Goal: Task Accomplishment & Management: Manage account settings

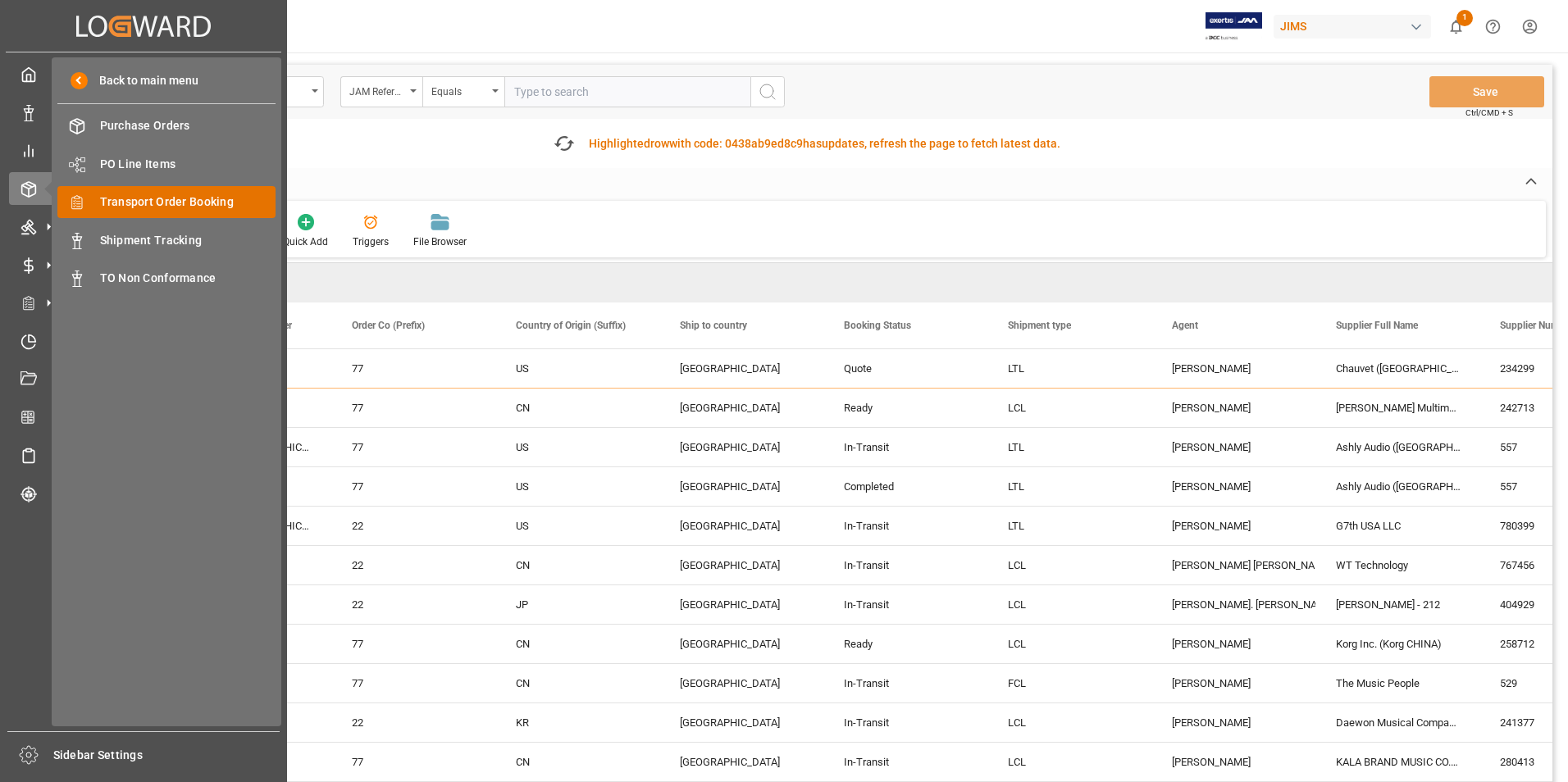
click at [179, 206] on span "Transport Order Booking" at bounding box center [188, 202] width 176 height 17
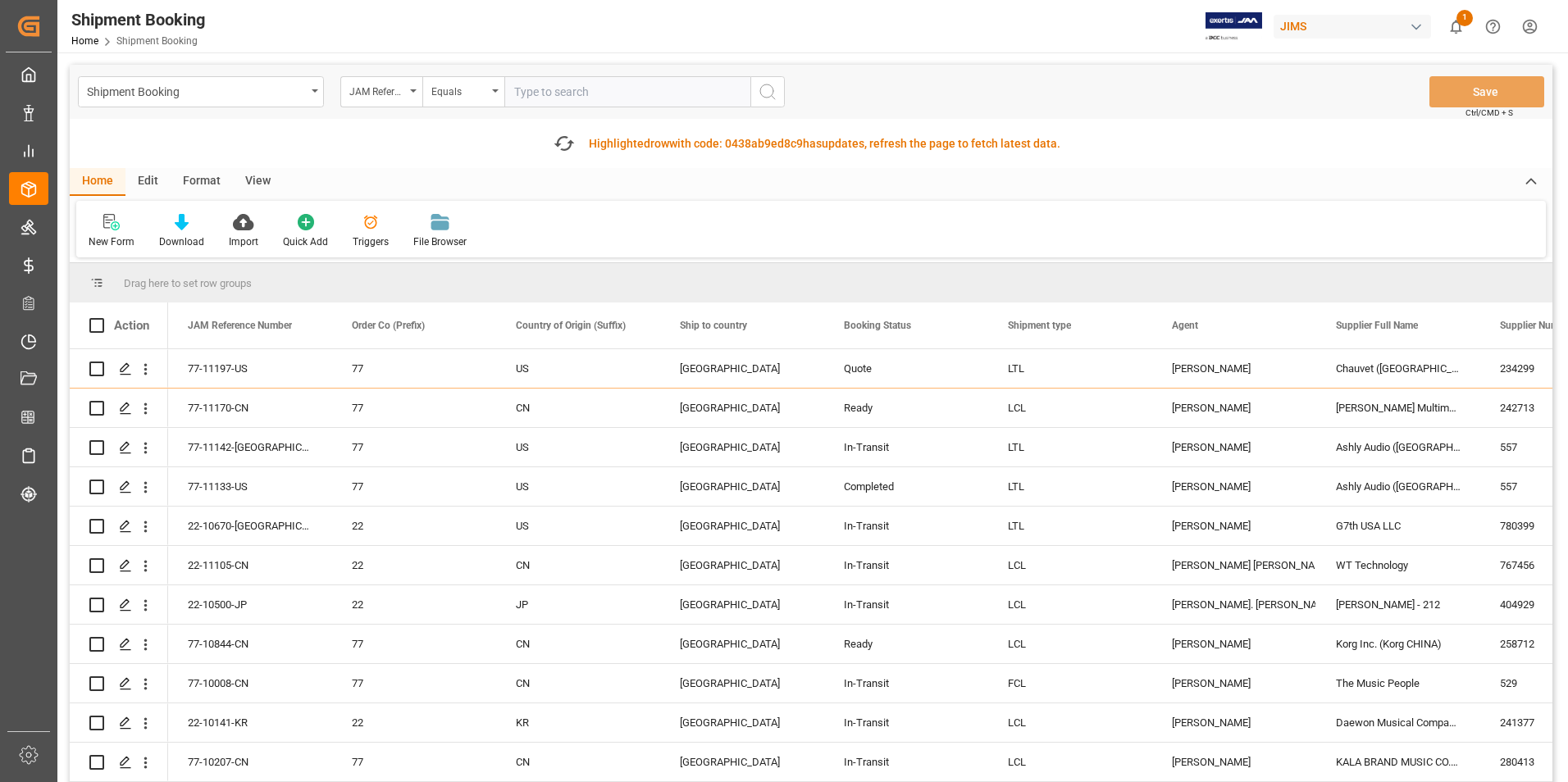
click at [601, 95] on input "text" at bounding box center [628, 91] width 246 height 31
type input "22-10323-GB"
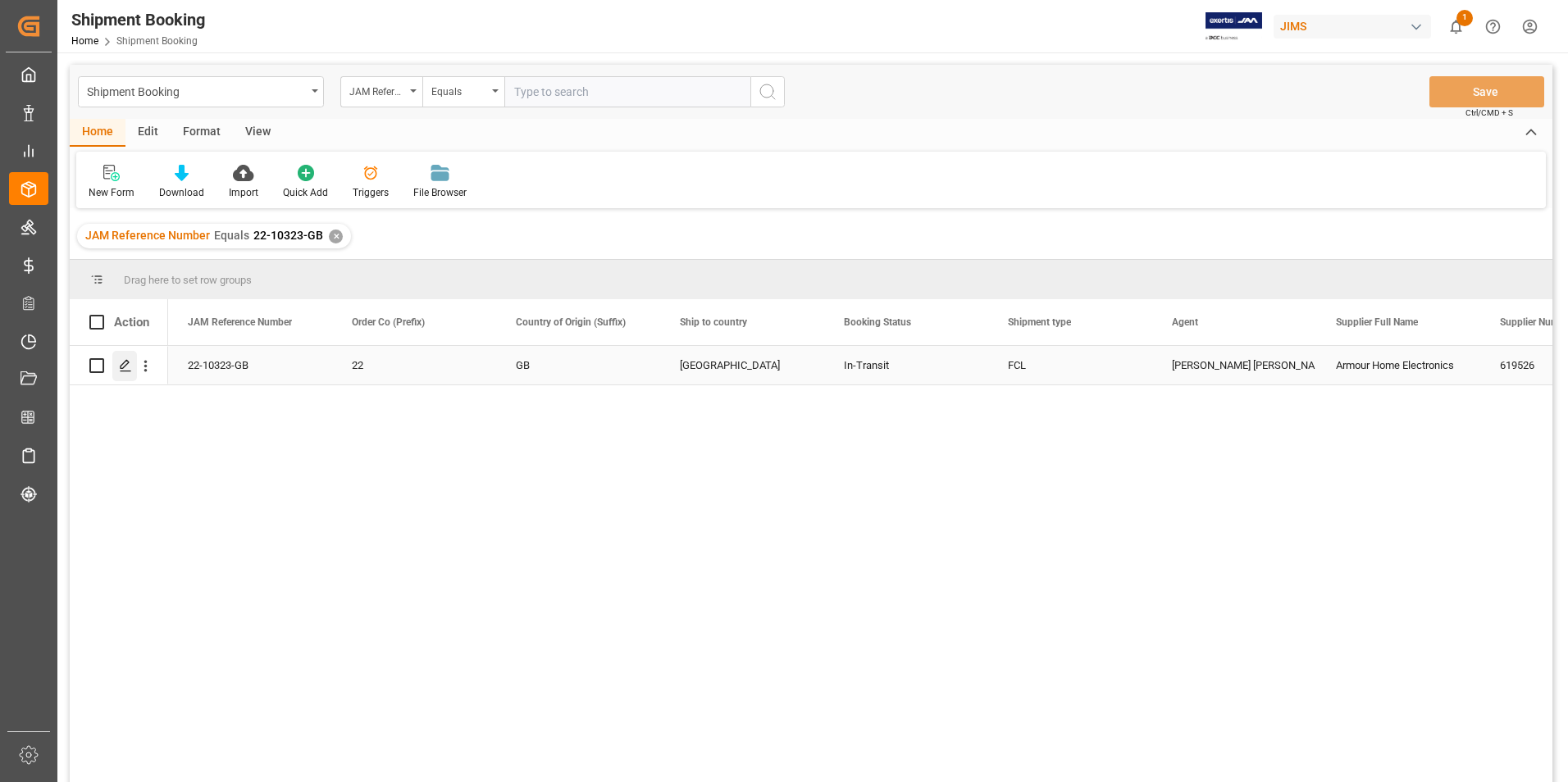
click at [124, 360] on icon "Press SPACE to select this row." at bounding box center [126, 366] width 13 height 13
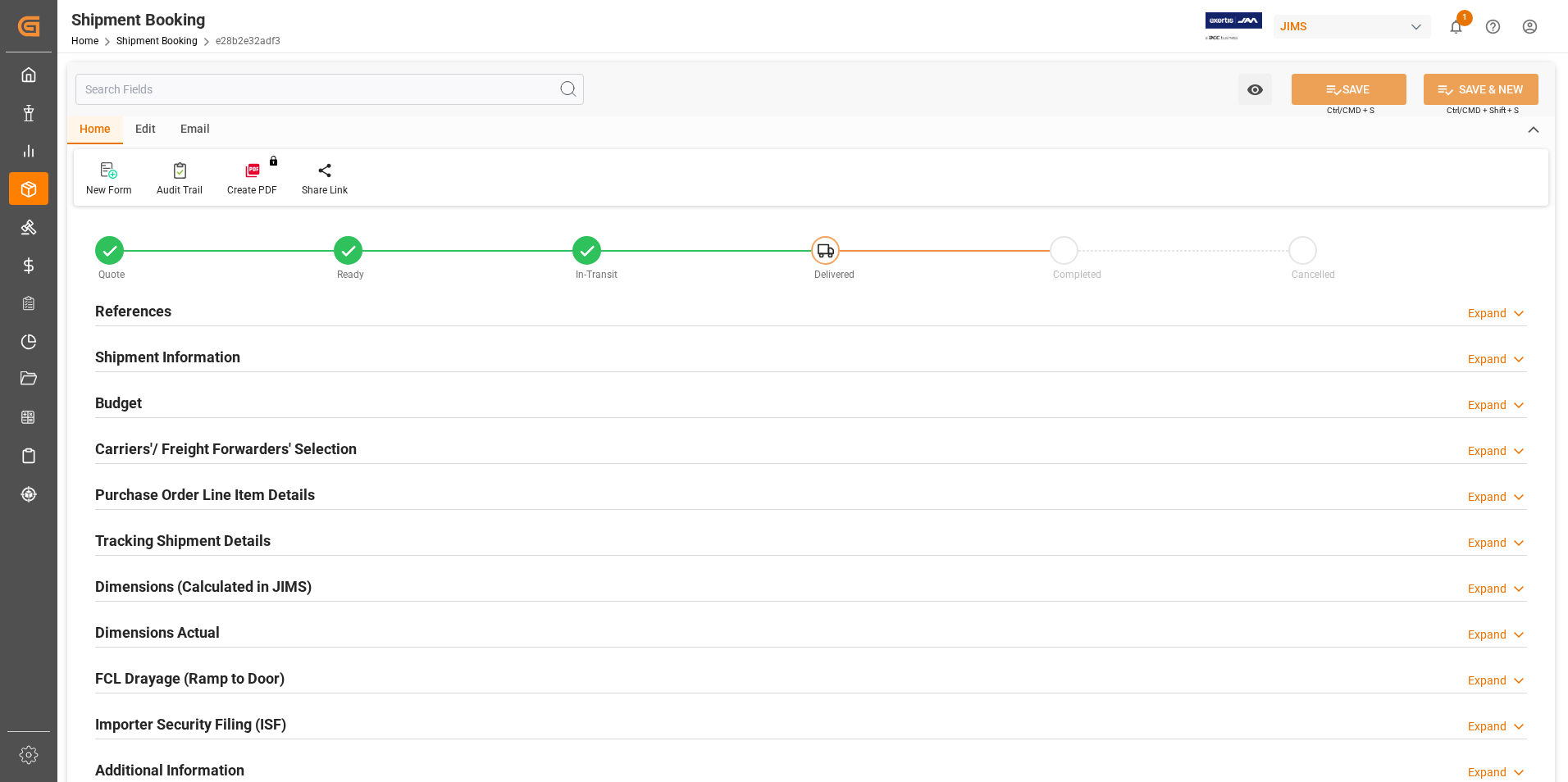
type input "1"
type input "76"
type input "[DATE]"
type input "[DATE] 00:00"
click at [354, 307] on div "References Expand" at bounding box center [811, 310] width 1432 height 31
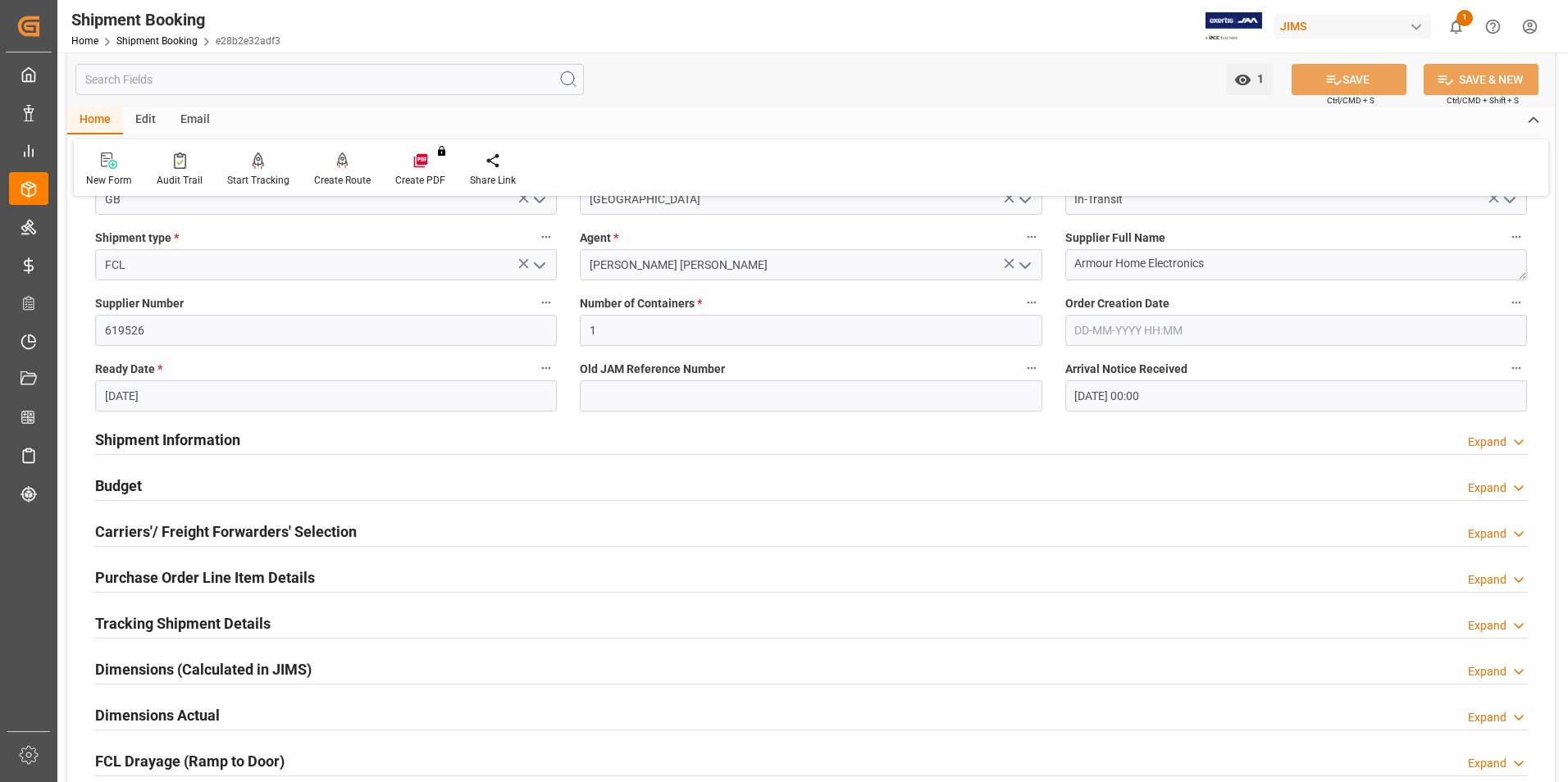
scroll to position [246, 0]
click at [339, 437] on div "Shipment Information Expand" at bounding box center [811, 437] width 1432 height 31
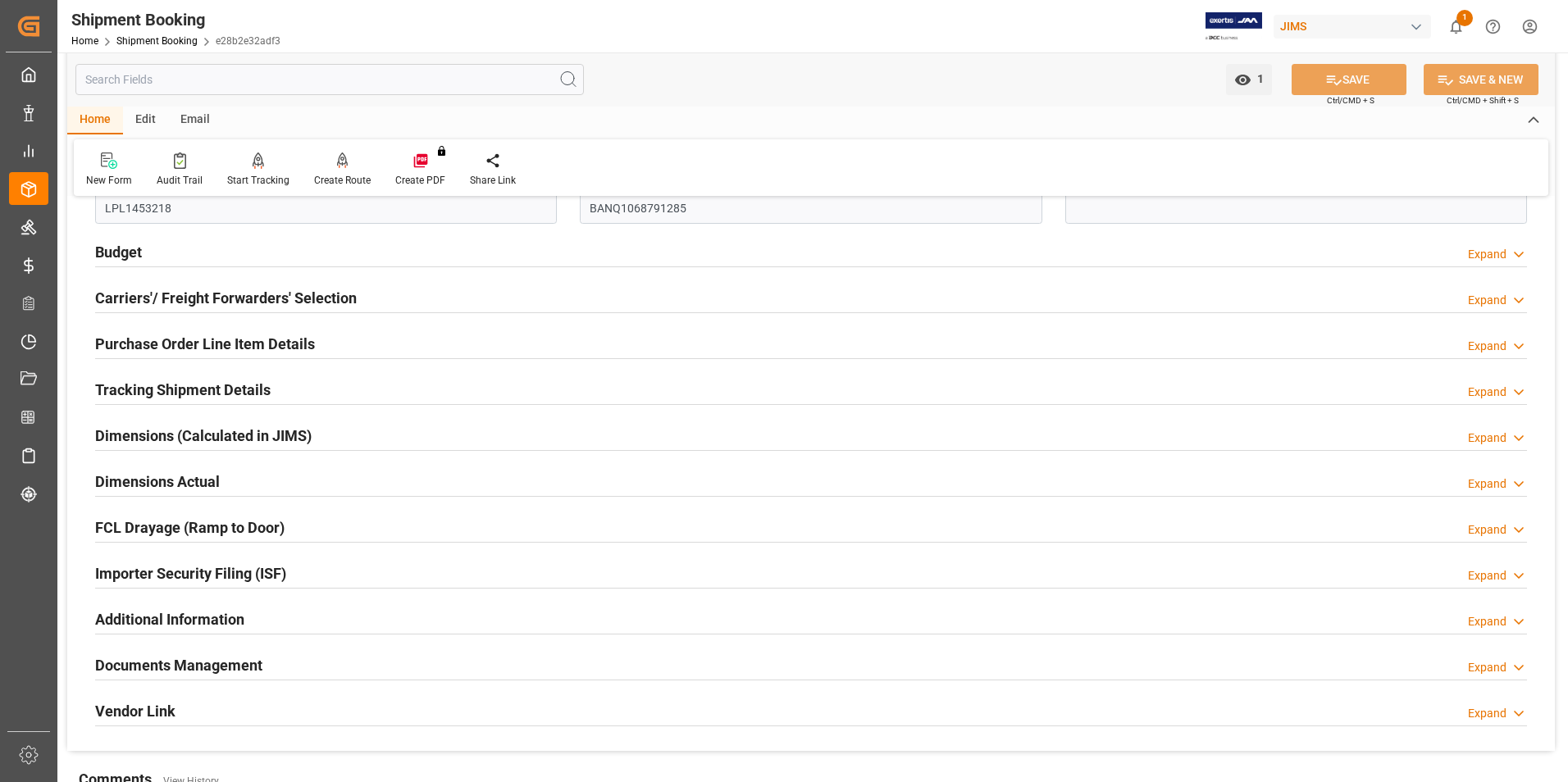
scroll to position [1230, 0]
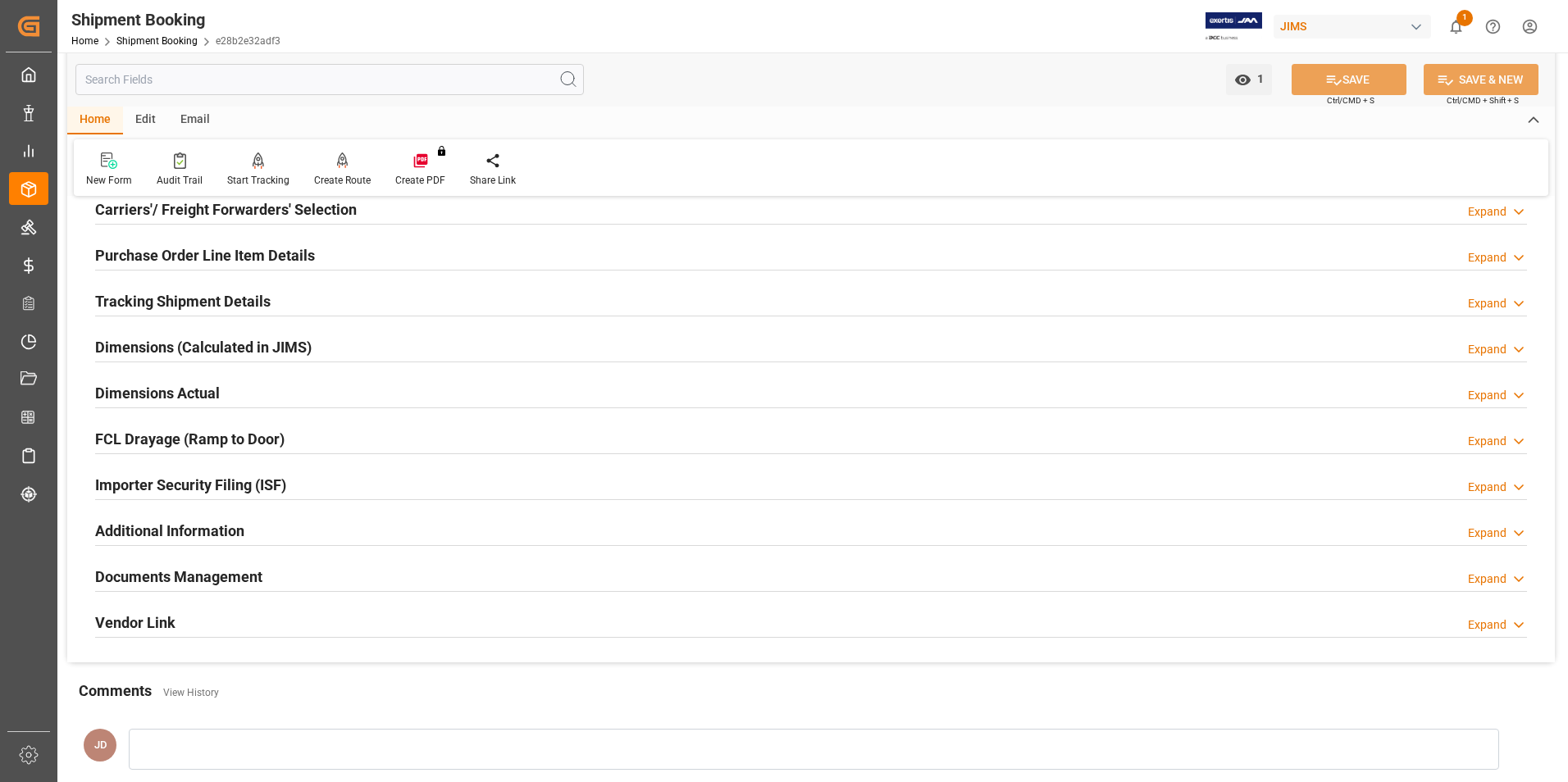
click at [419, 580] on div "Documents Management Expand" at bounding box center [811, 575] width 1432 height 31
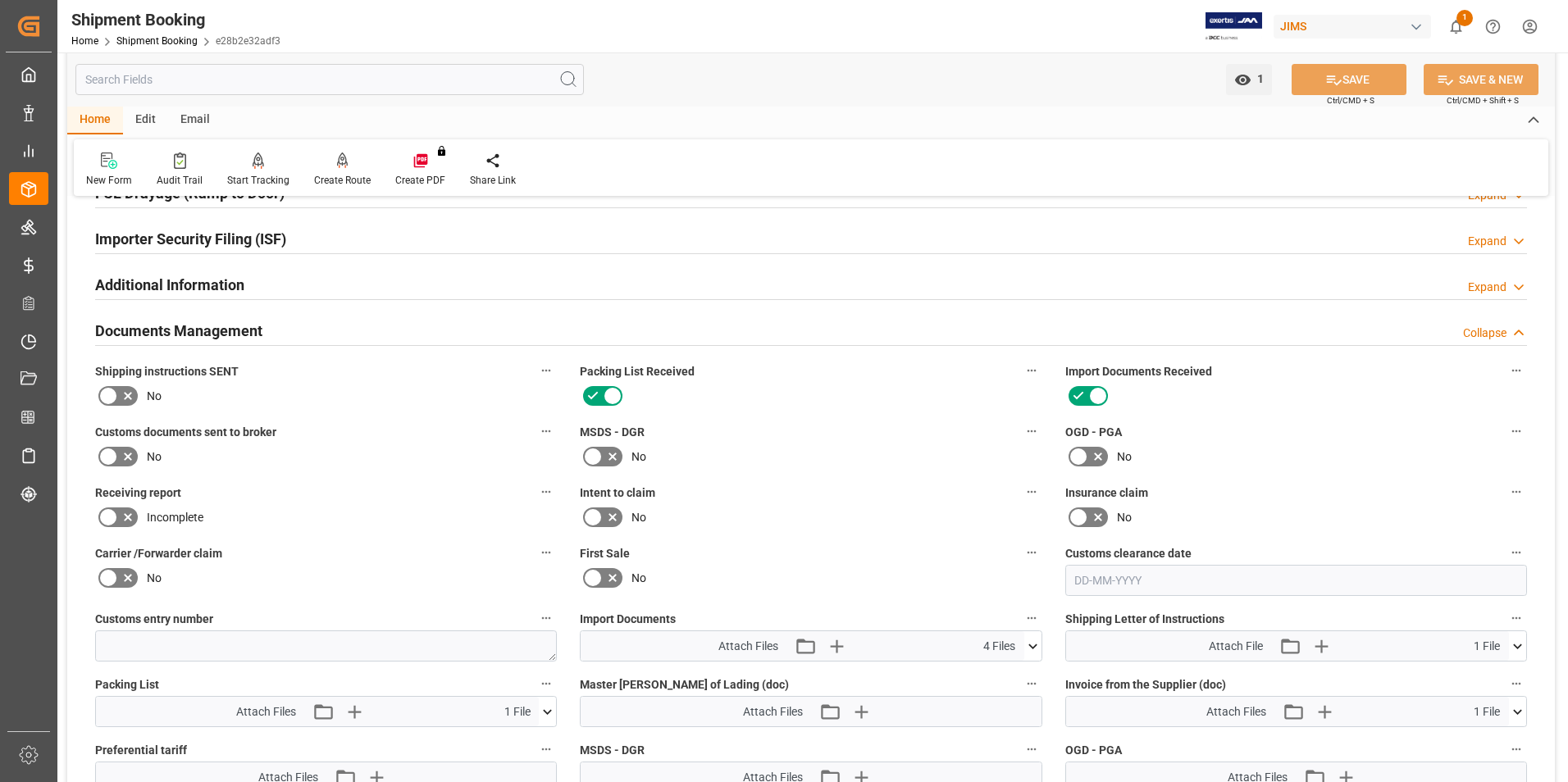
scroll to position [1722, 0]
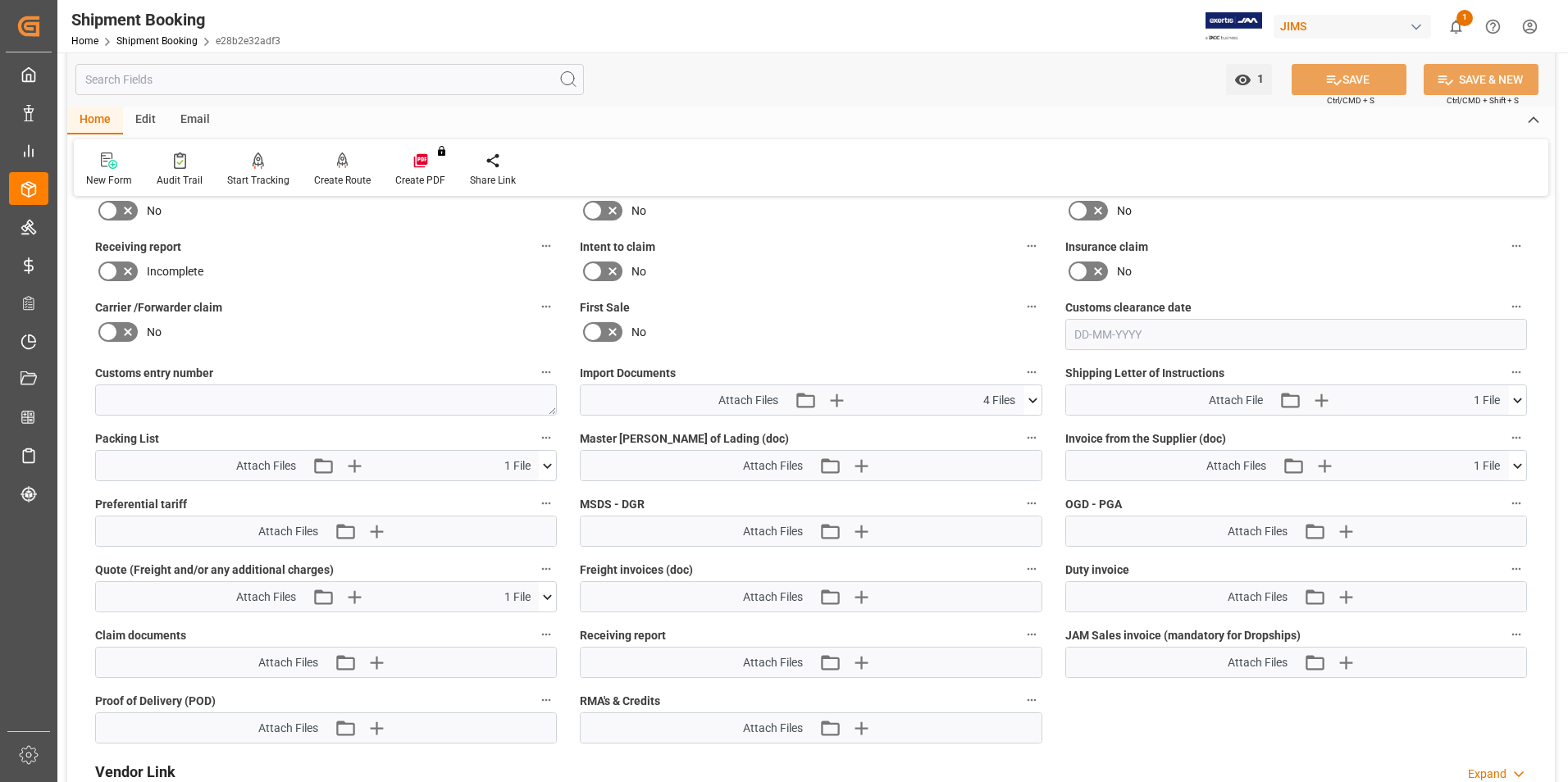
click at [1036, 397] on icon at bounding box center [1033, 401] width 17 height 17
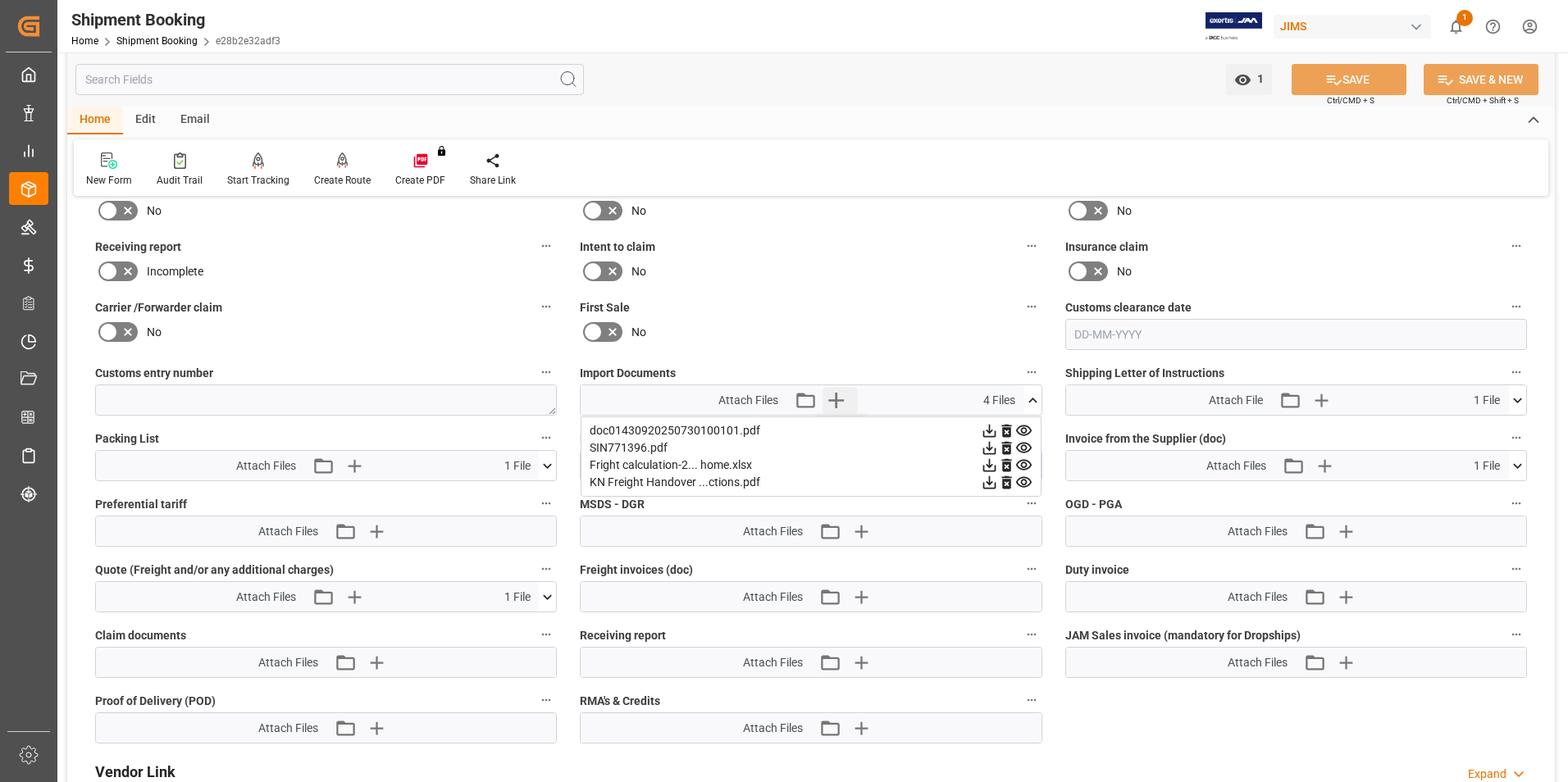
click at [831, 393] on icon "button" at bounding box center [836, 400] width 27 height 27
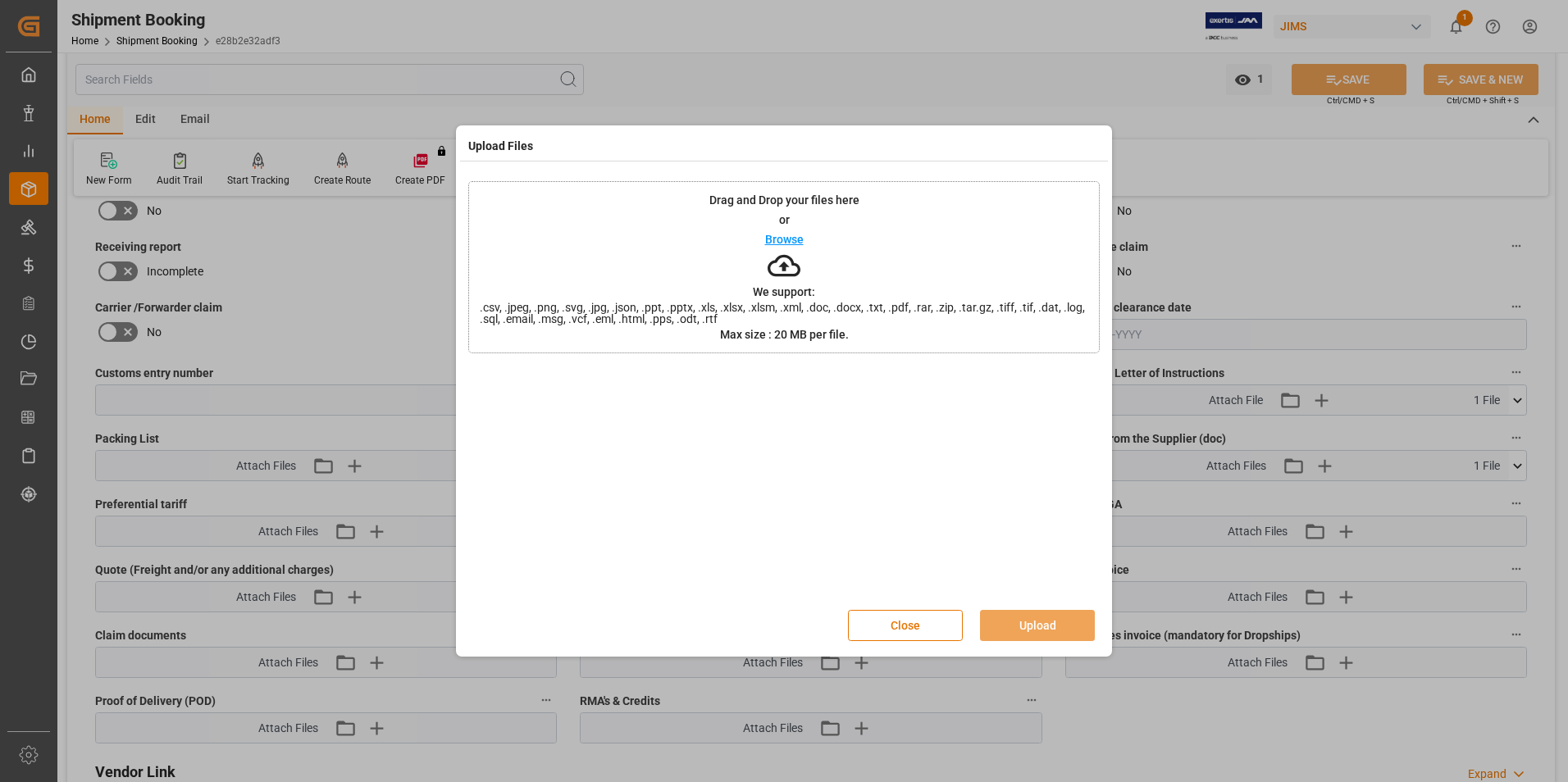
click at [786, 236] on p "Browse" at bounding box center [784, 239] width 38 height 11
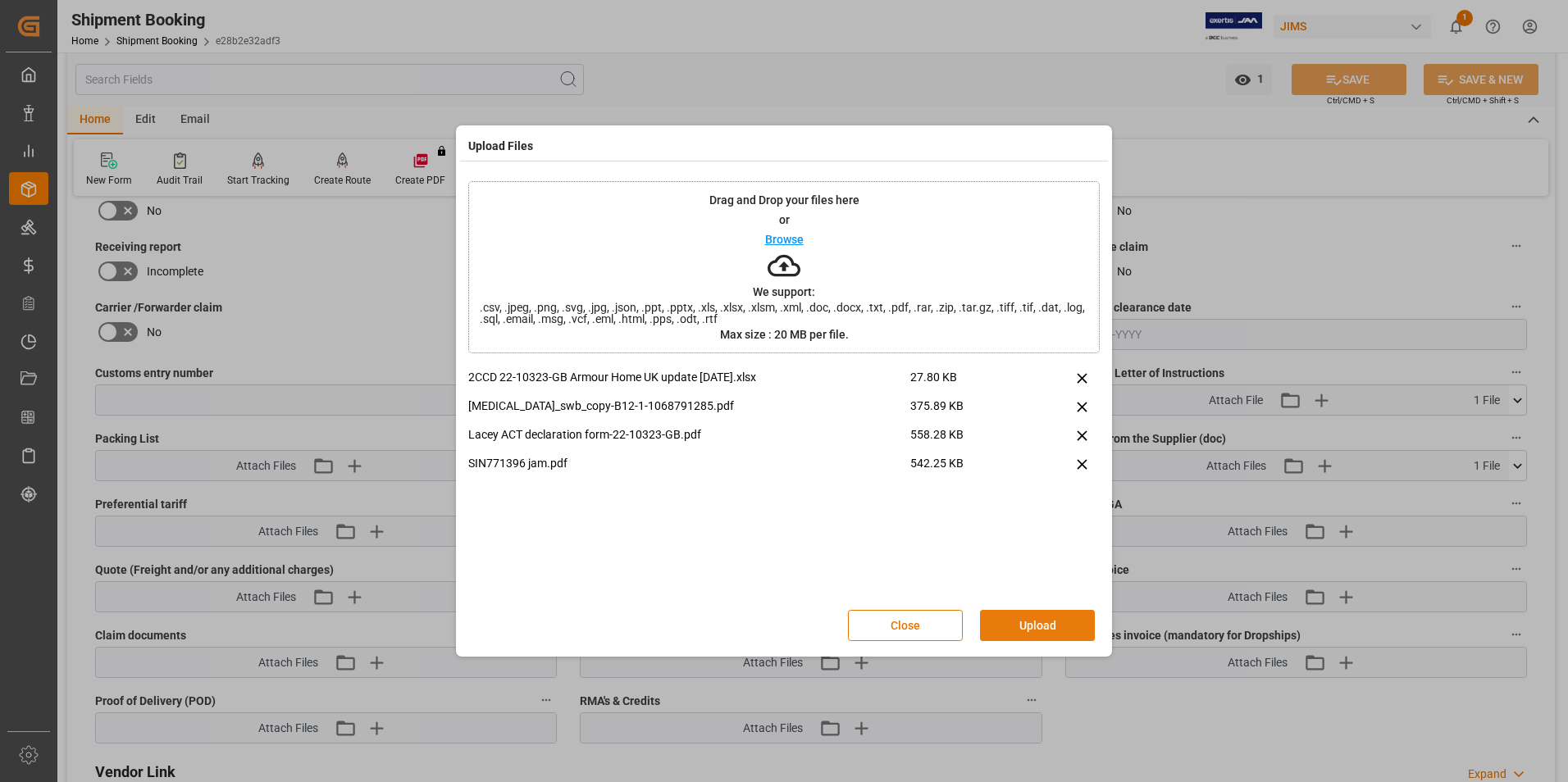
click at [1024, 625] on button "Upload" at bounding box center [1037, 626] width 115 height 31
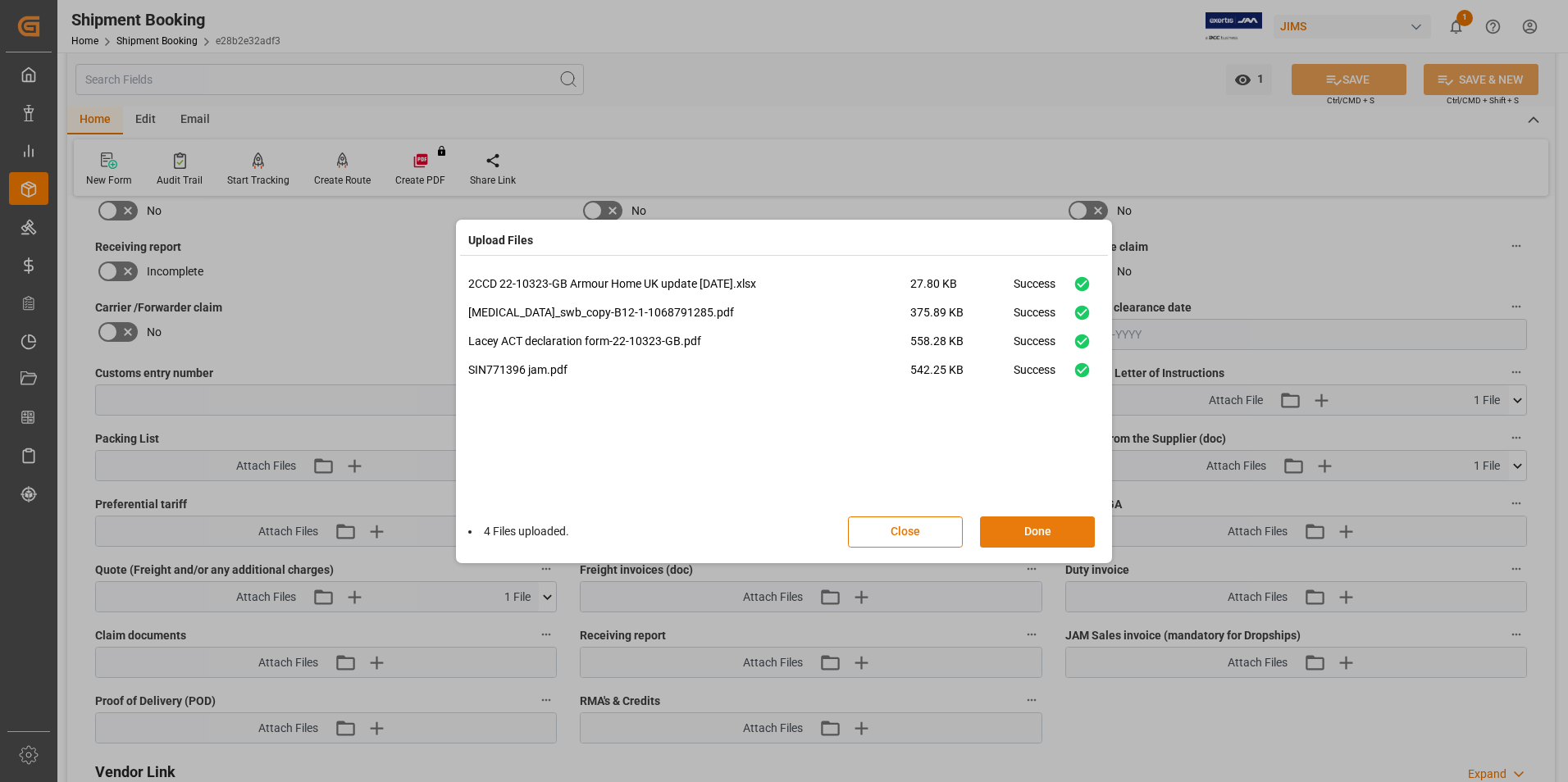
click at [1051, 532] on button "Done" at bounding box center [1037, 531] width 115 height 31
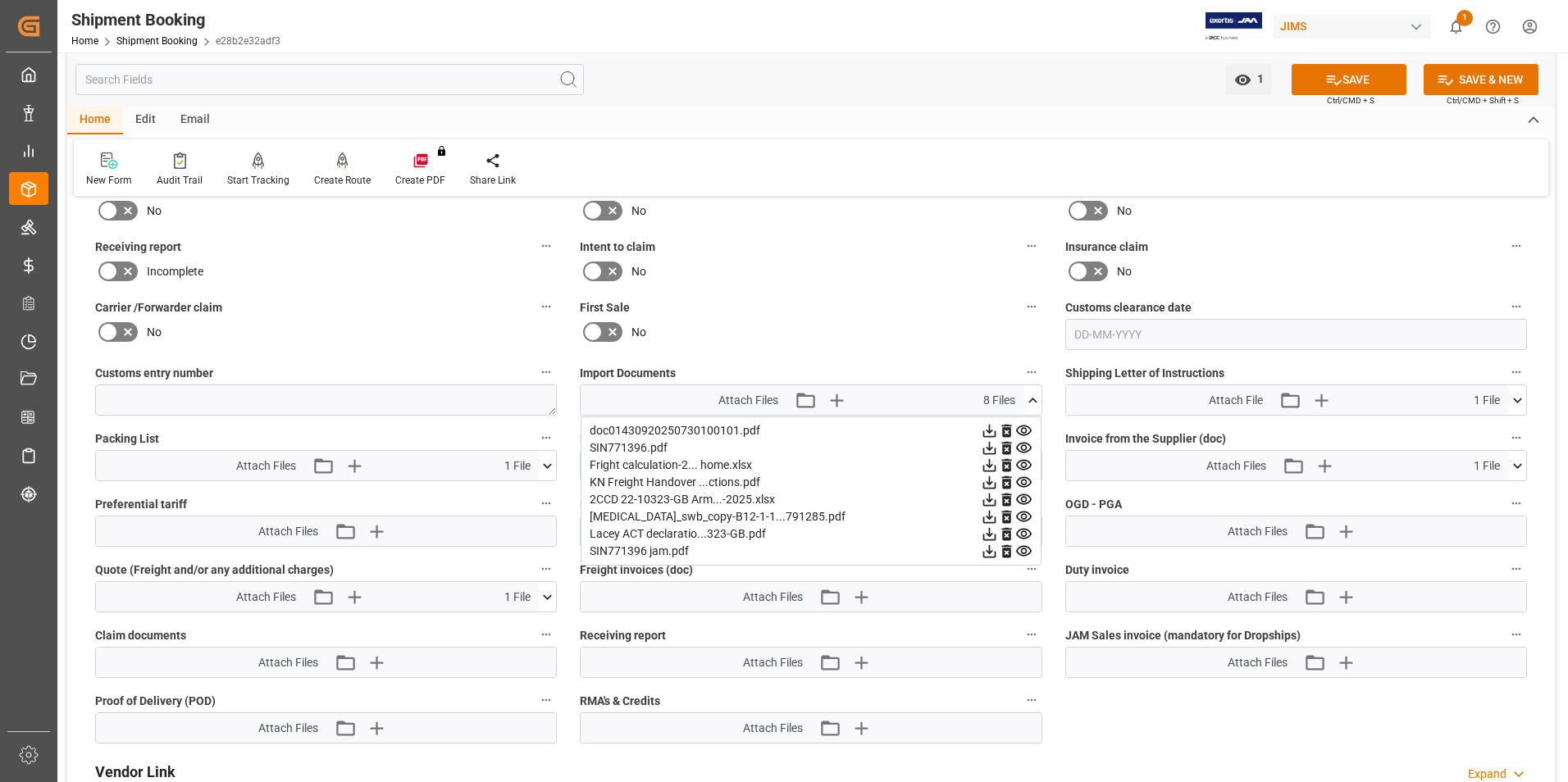
scroll to position [1640, 0]
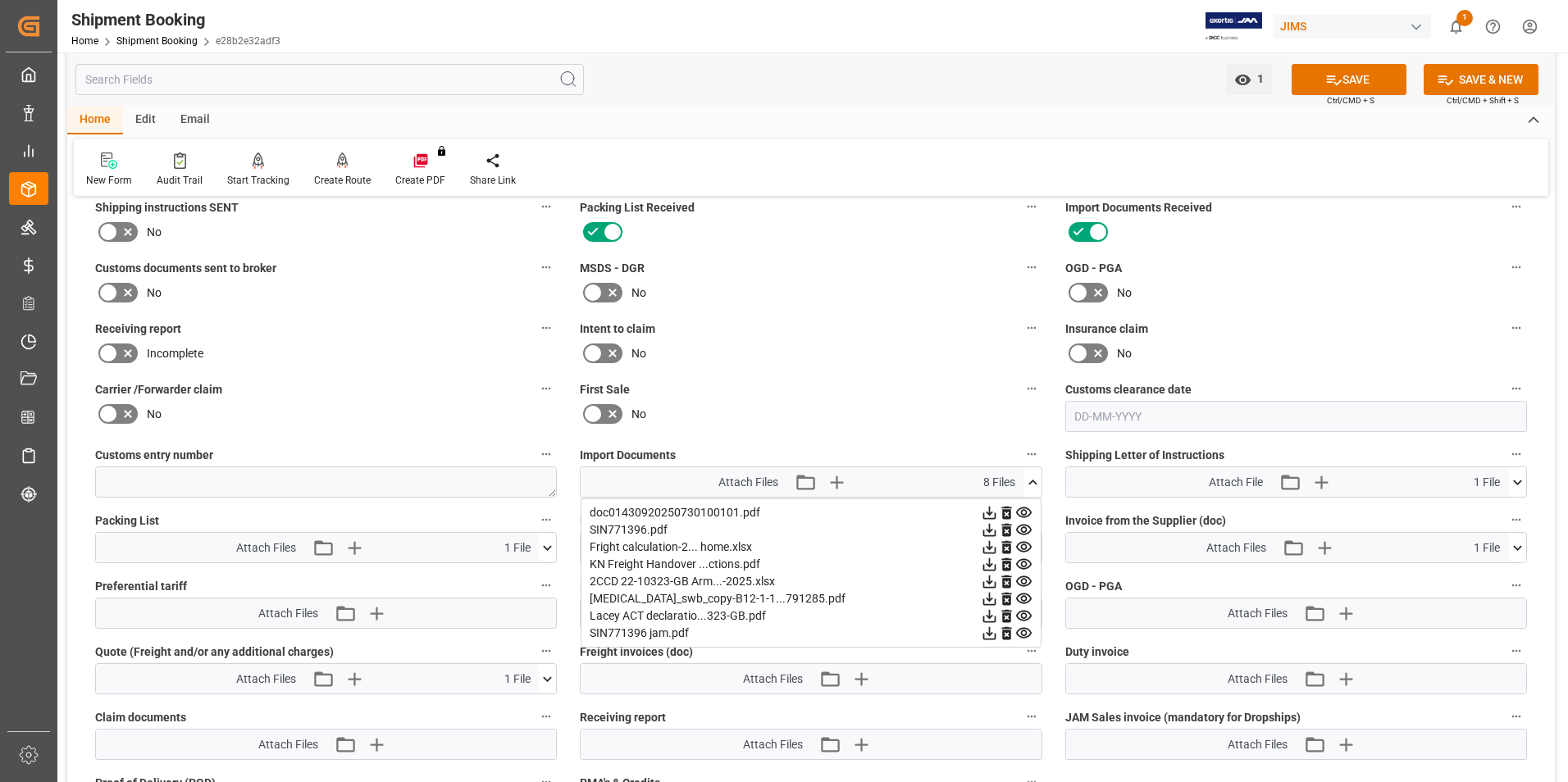
click at [127, 288] on icon at bounding box center [128, 292] width 20 height 20
click at [0, 0] on input "checkbox" at bounding box center [0, 0] width 0 height 0
click at [1353, 68] on button "SAVE" at bounding box center [1349, 79] width 115 height 31
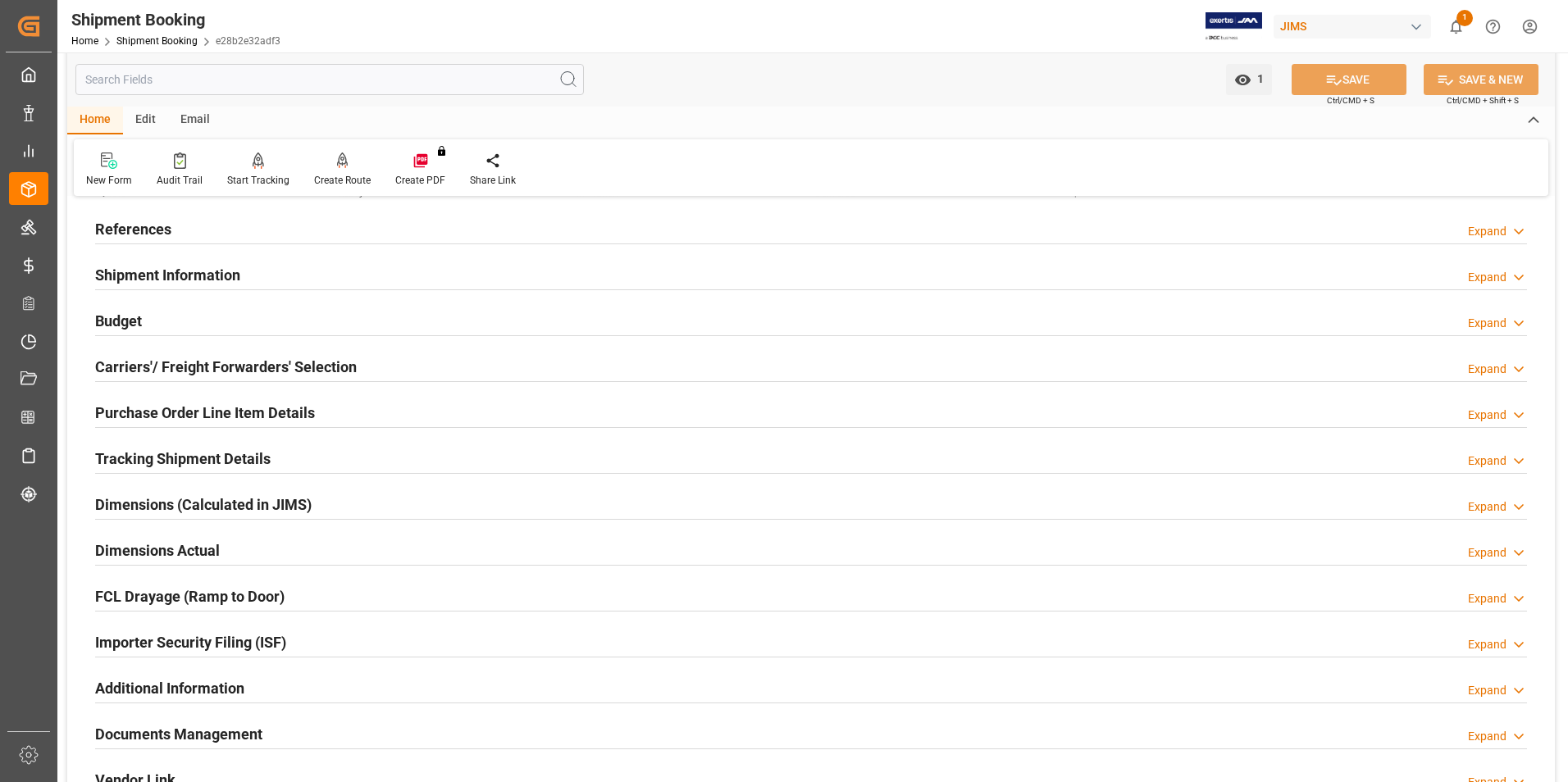
scroll to position [164, 0]
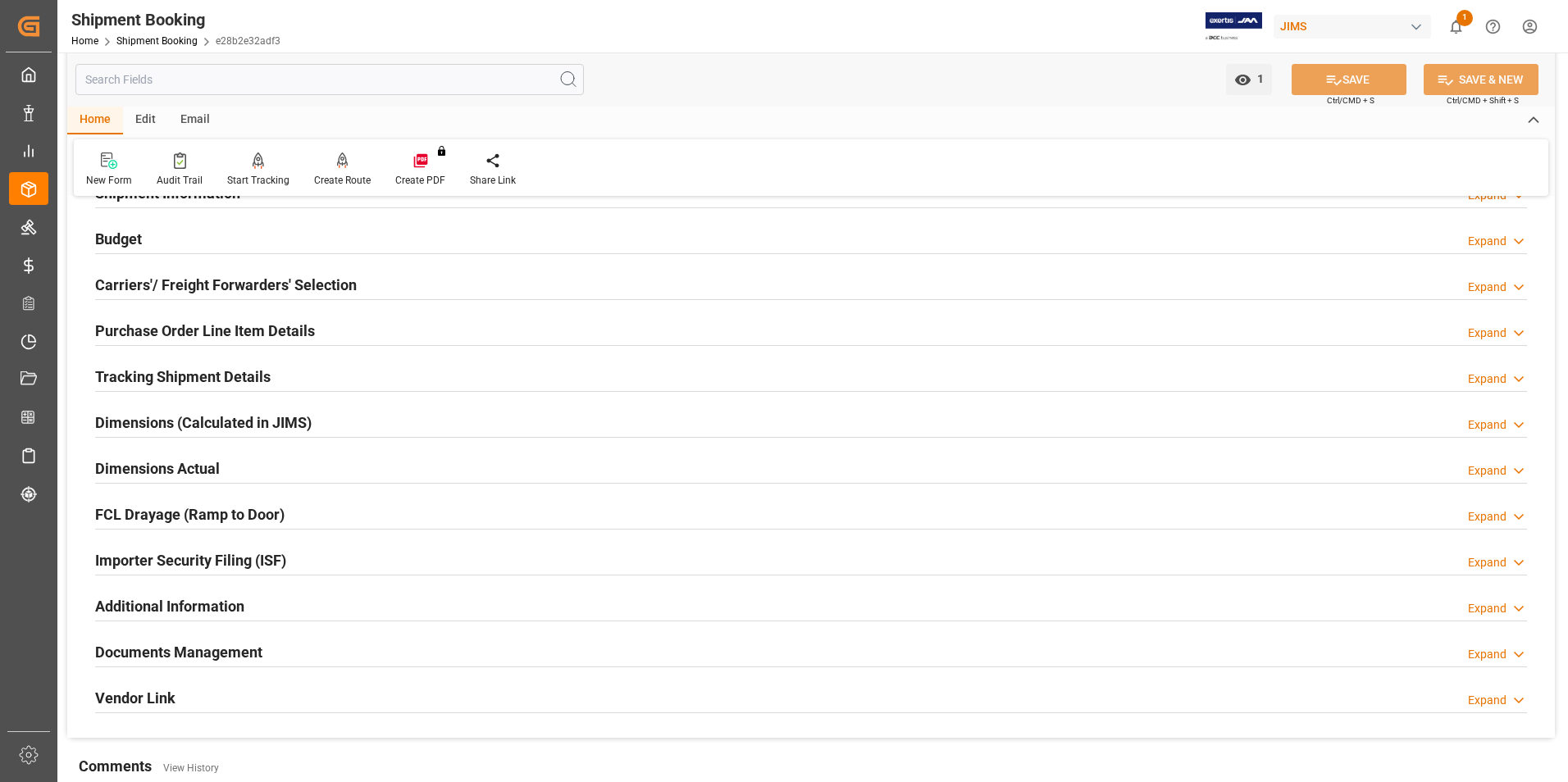
click at [299, 368] on div "Tracking Shipment Details Expand" at bounding box center [811, 375] width 1432 height 31
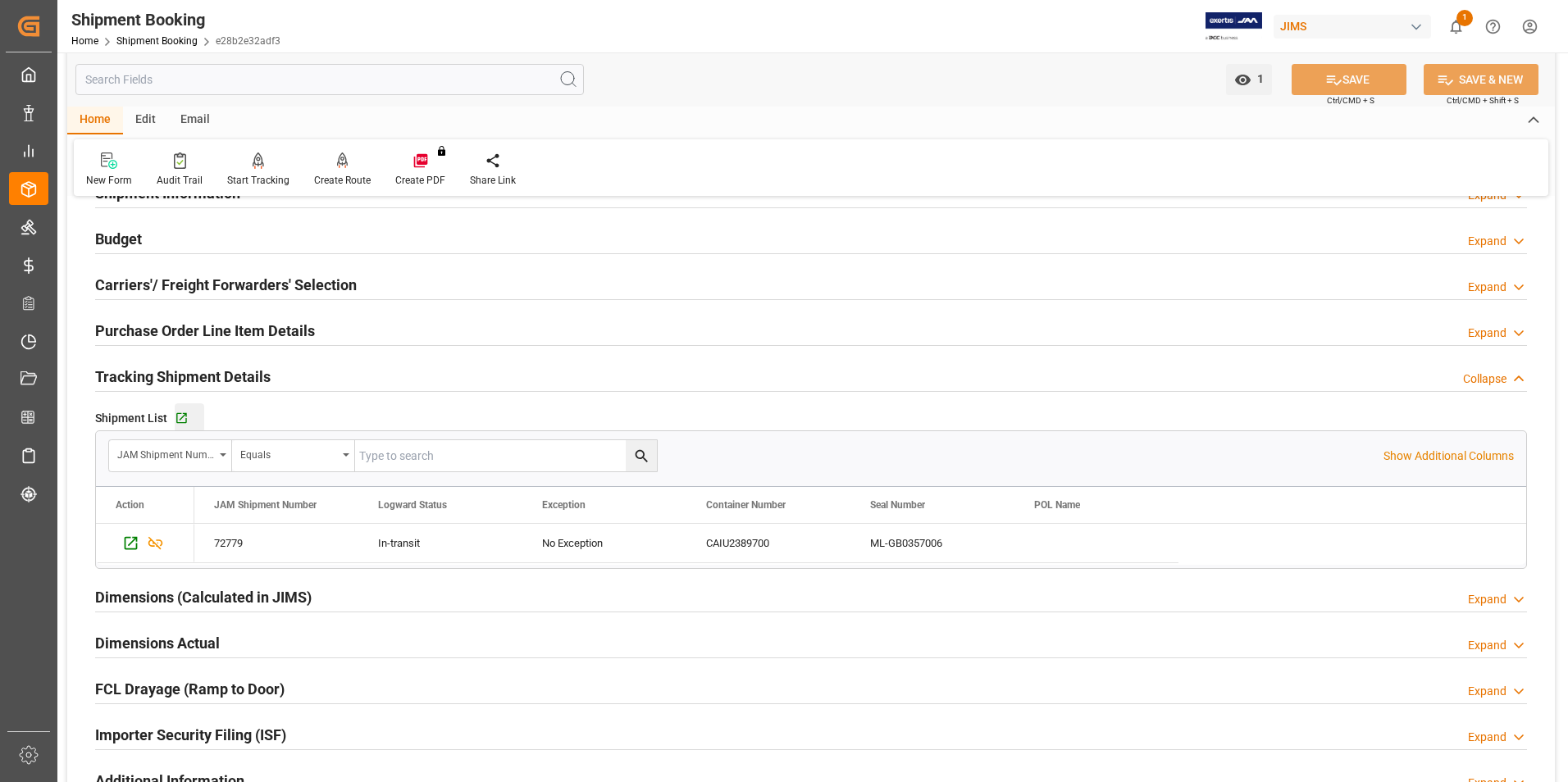
click at [188, 416] on div "Go to Shipment Tracking Grid" at bounding box center [189, 418] width 30 height 14
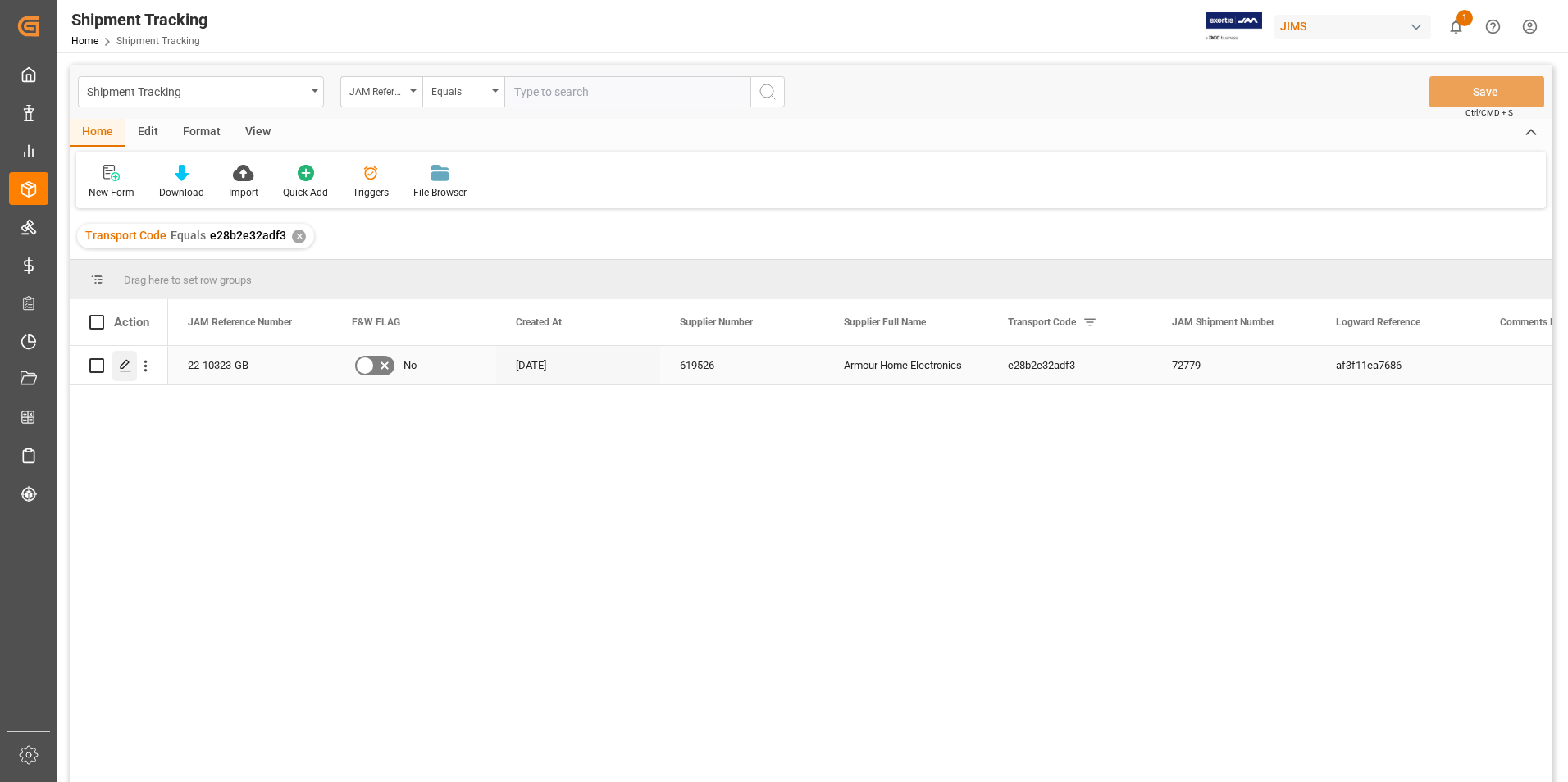
click at [119, 363] on icon "Press SPACE to select this row." at bounding box center [126, 366] width 13 height 13
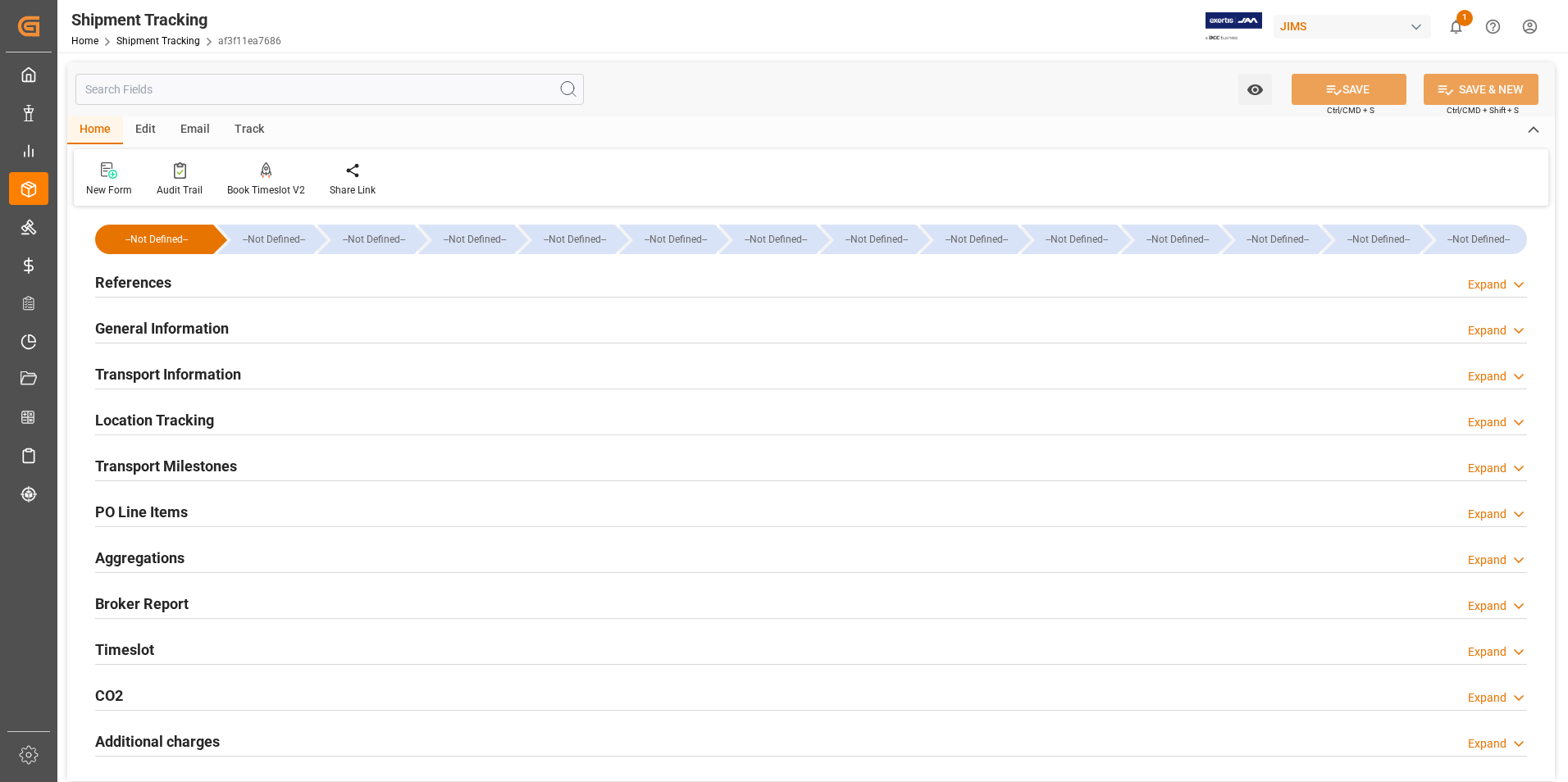
type input "30-07-2025"
click at [273, 283] on div "References Expand" at bounding box center [811, 281] width 1432 height 31
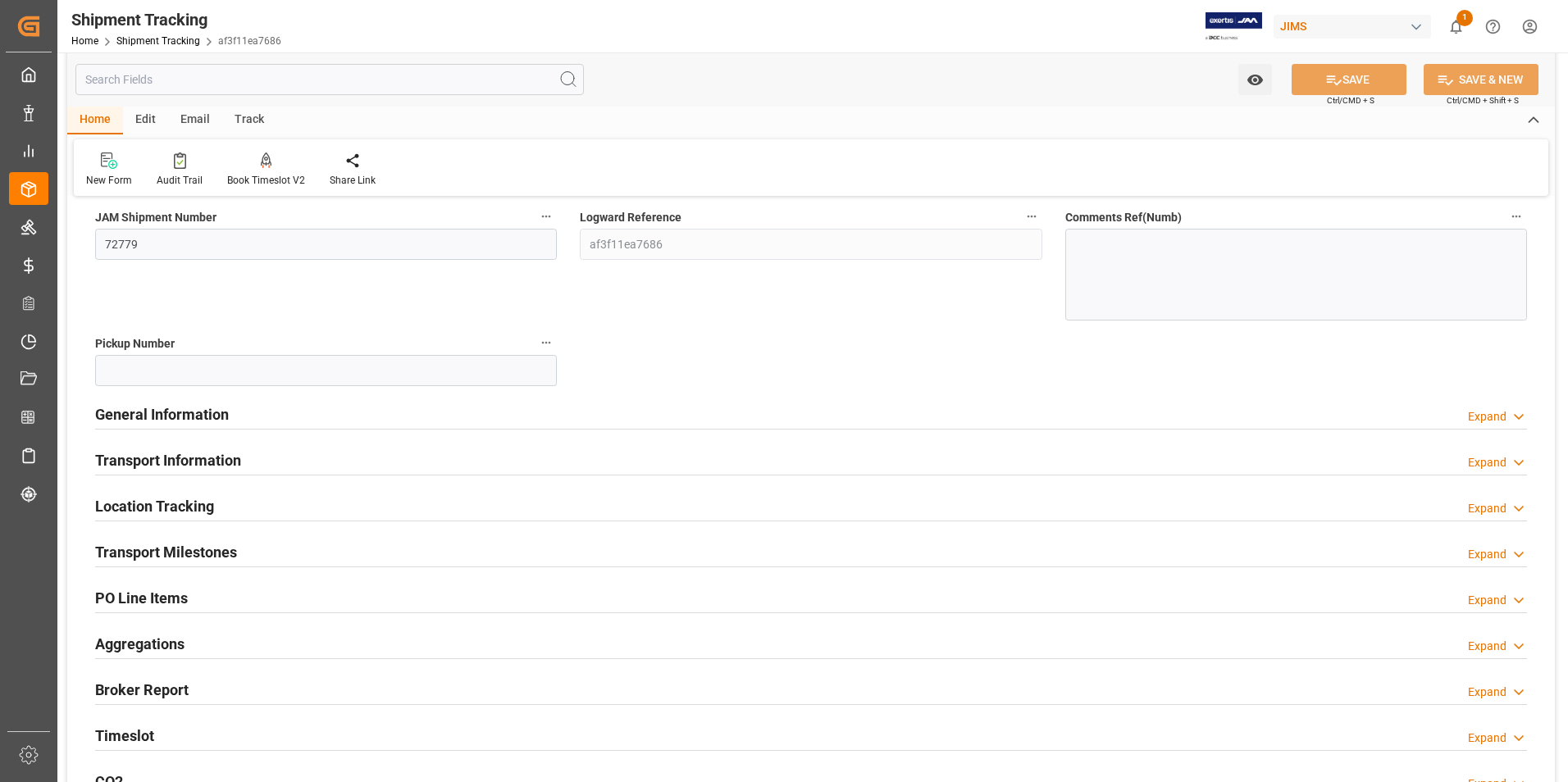
scroll to position [246, 0]
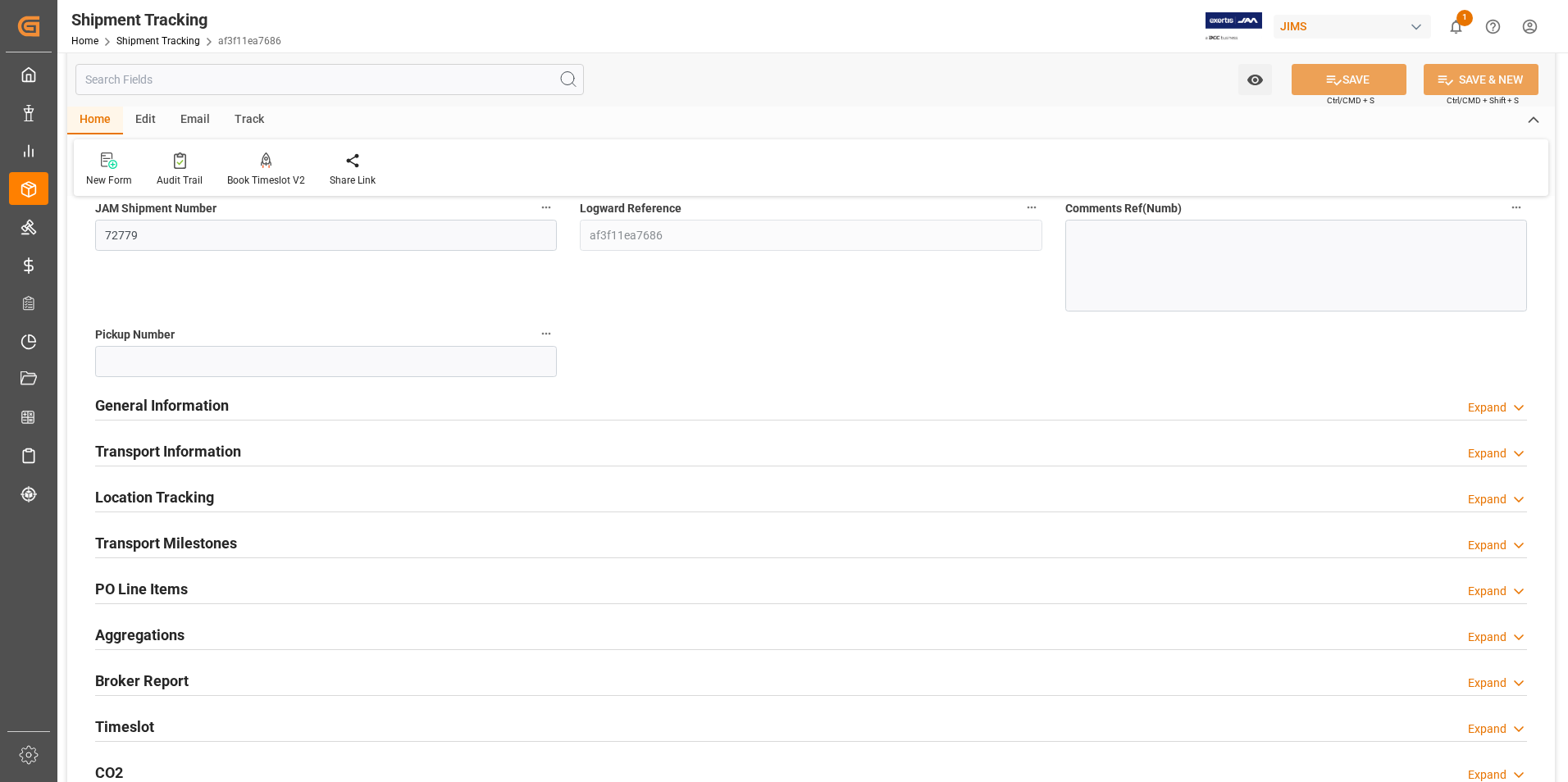
click at [309, 404] on div "General Information Expand" at bounding box center [811, 404] width 1432 height 31
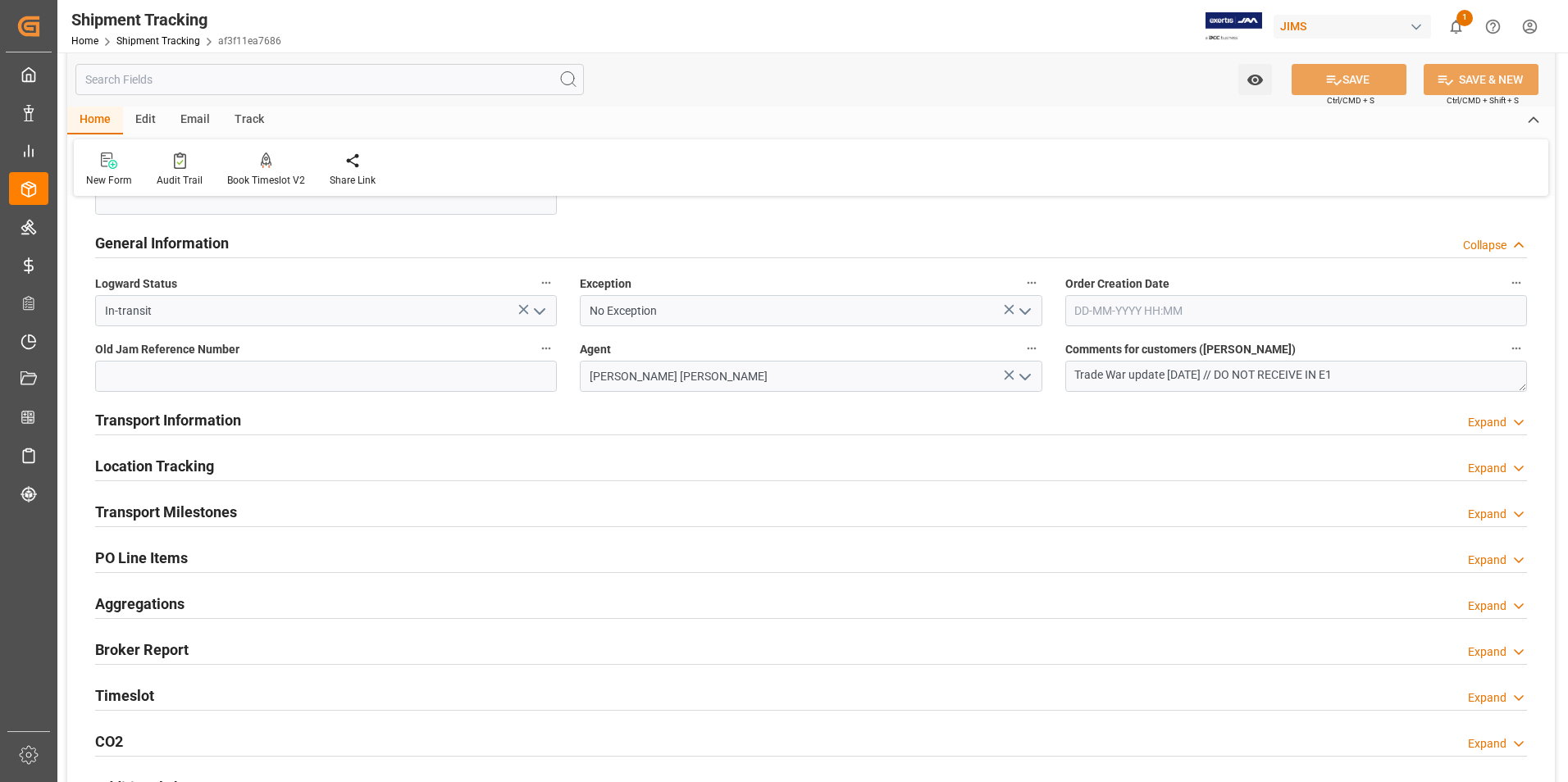
scroll to position [410, 0]
click at [1248, 374] on textarea "Trade War update 05/15/2025 // DO NOT RECEIVE IN E1" at bounding box center [1296, 374] width 462 height 31
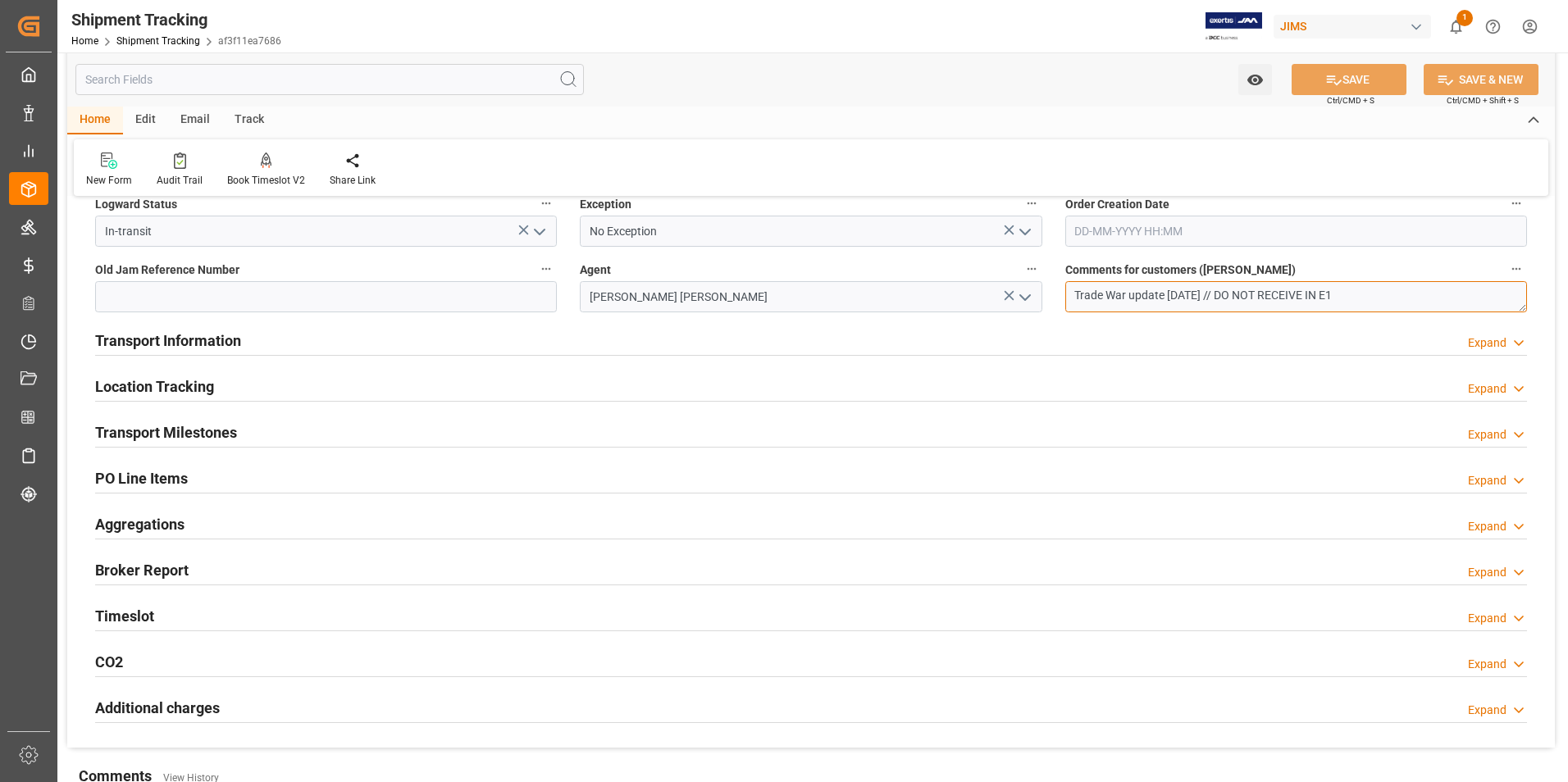
scroll to position [574, 0]
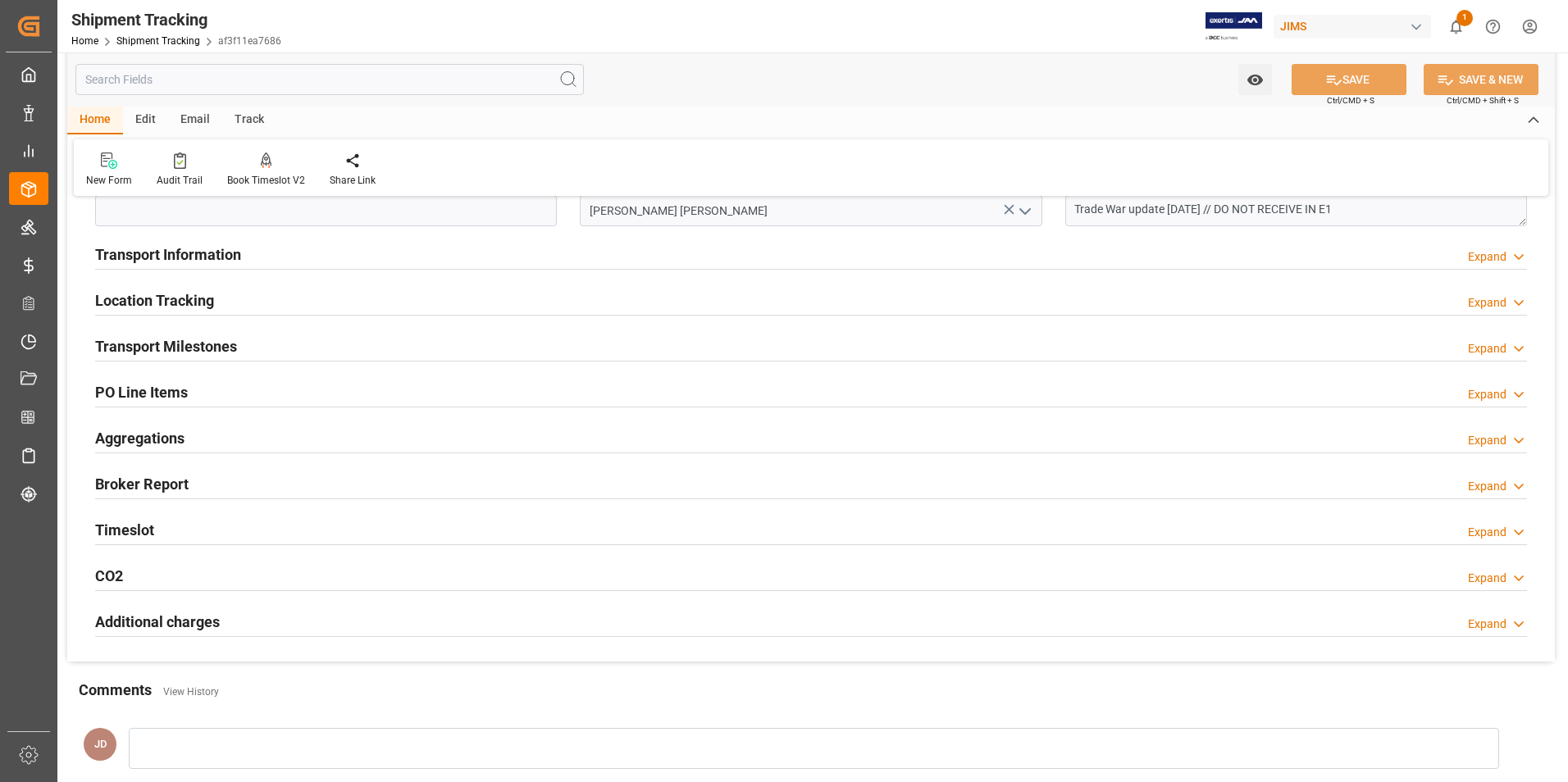
click at [328, 348] on div "Transport Milestones Expand" at bounding box center [811, 345] width 1432 height 31
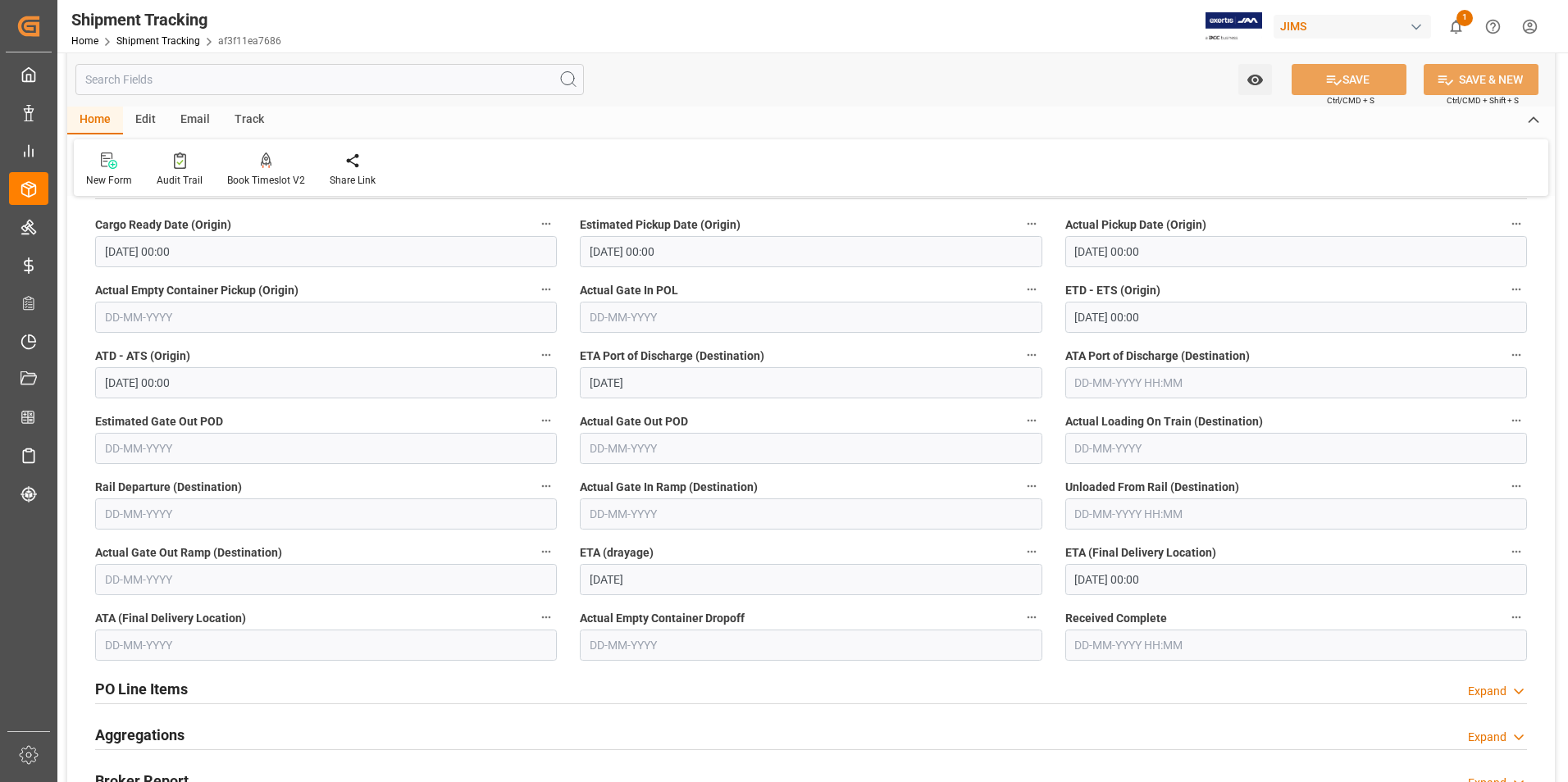
scroll to position [738, 0]
click at [1113, 576] on input "13-10-2025 00:00" at bounding box center [1296, 578] width 462 height 31
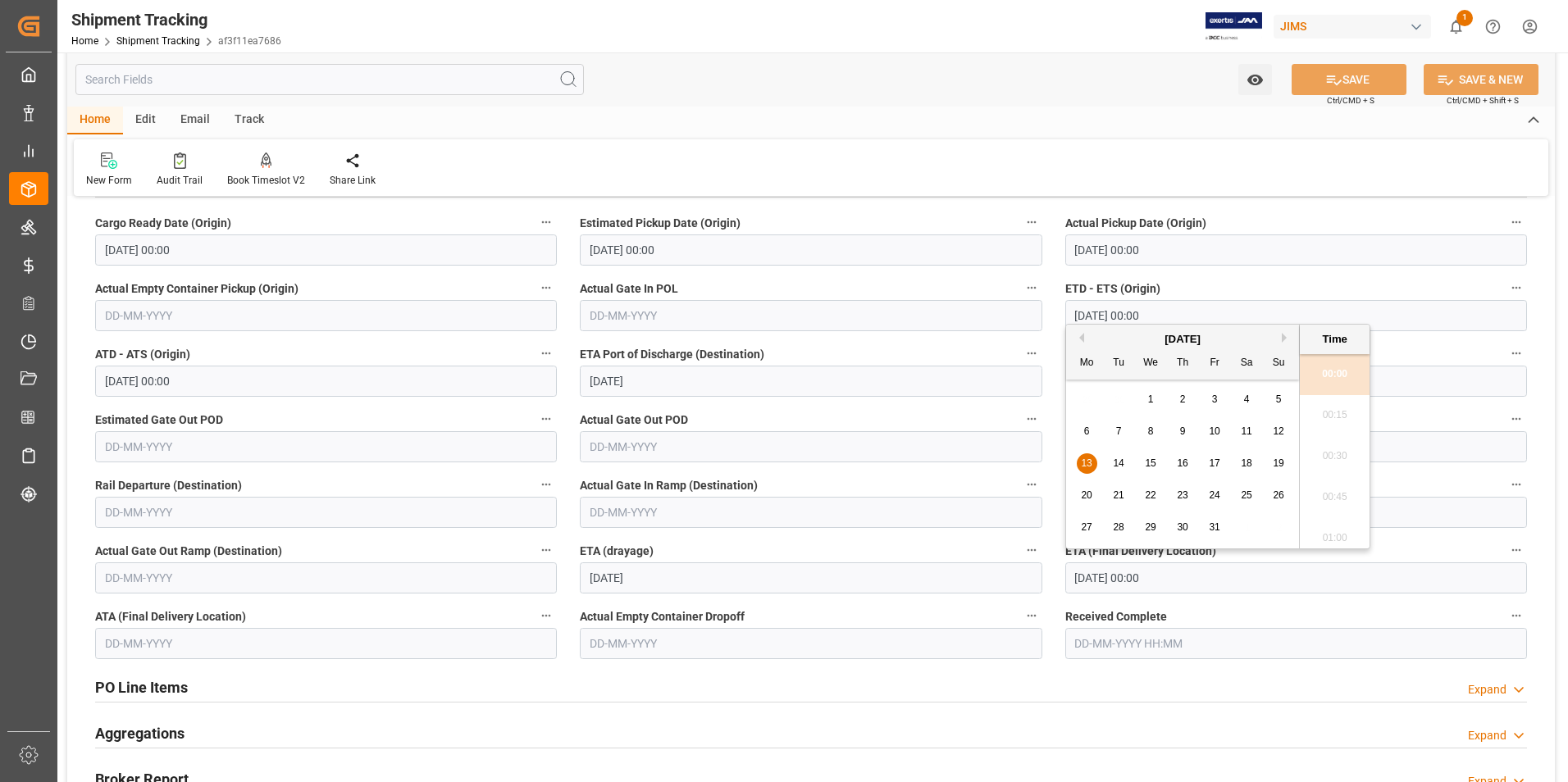
click at [767, 687] on div "PO Line Items Expand" at bounding box center [811, 686] width 1432 height 31
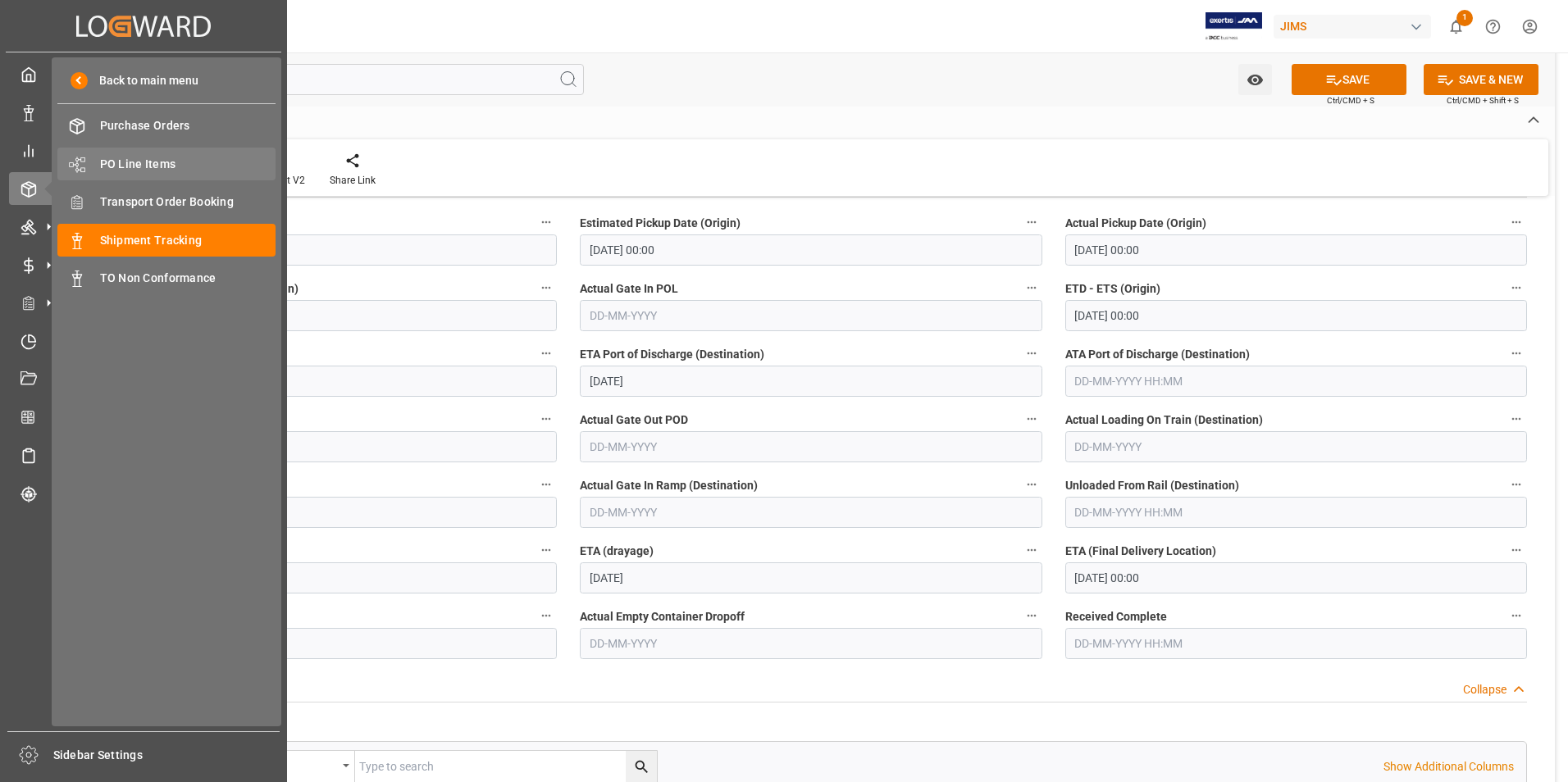
click at [133, 153] on div "PO Line Items PO Line Items" at bounding box center [166, 164] width 218 height 32
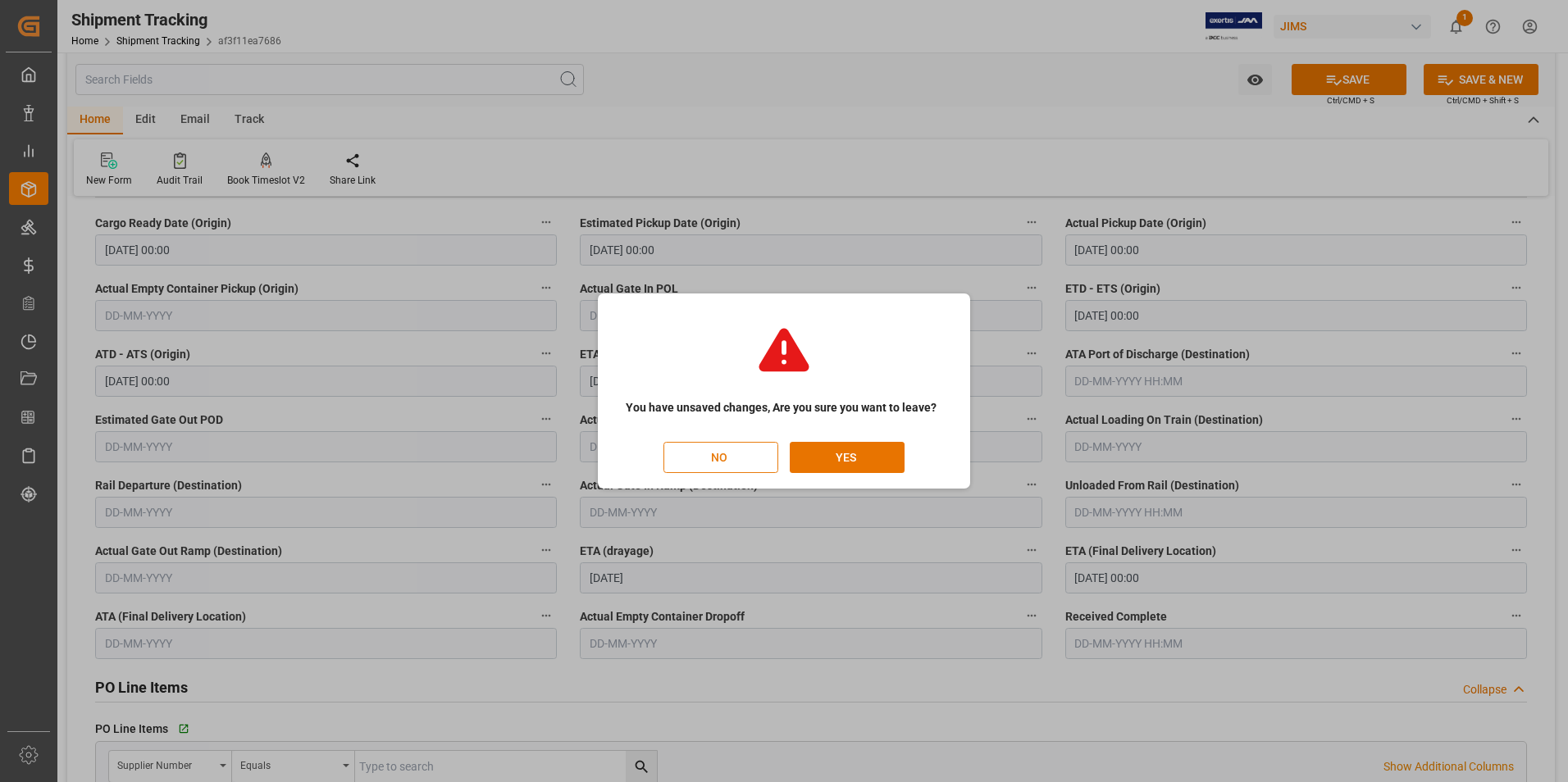
click at [741, 457] on button "NO" at bounding box center [721, 457] width 115 height 31
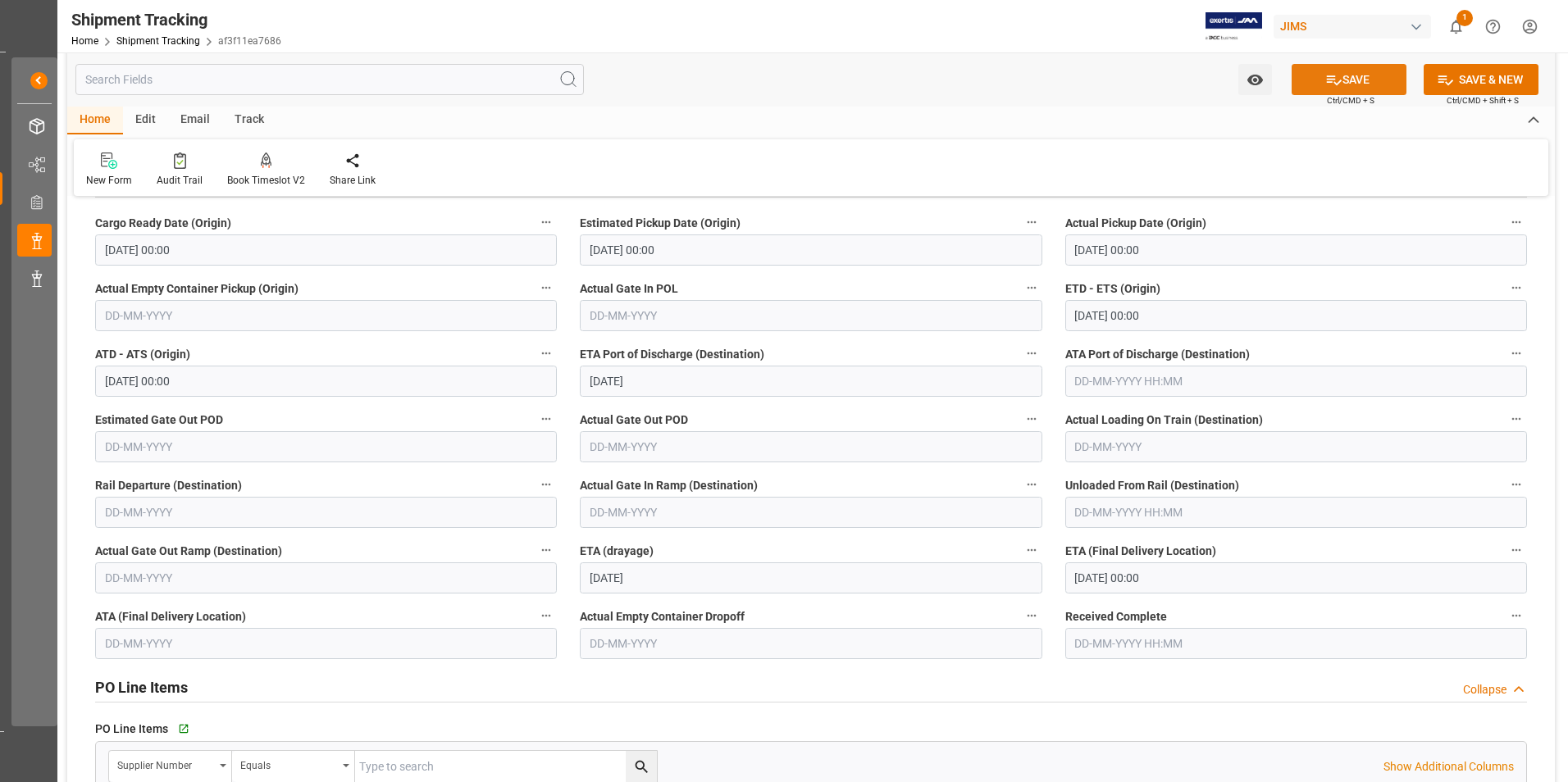
click at [1342, 68] on button "SAVE" at bounding box center [1349, 79] width 115 height 31
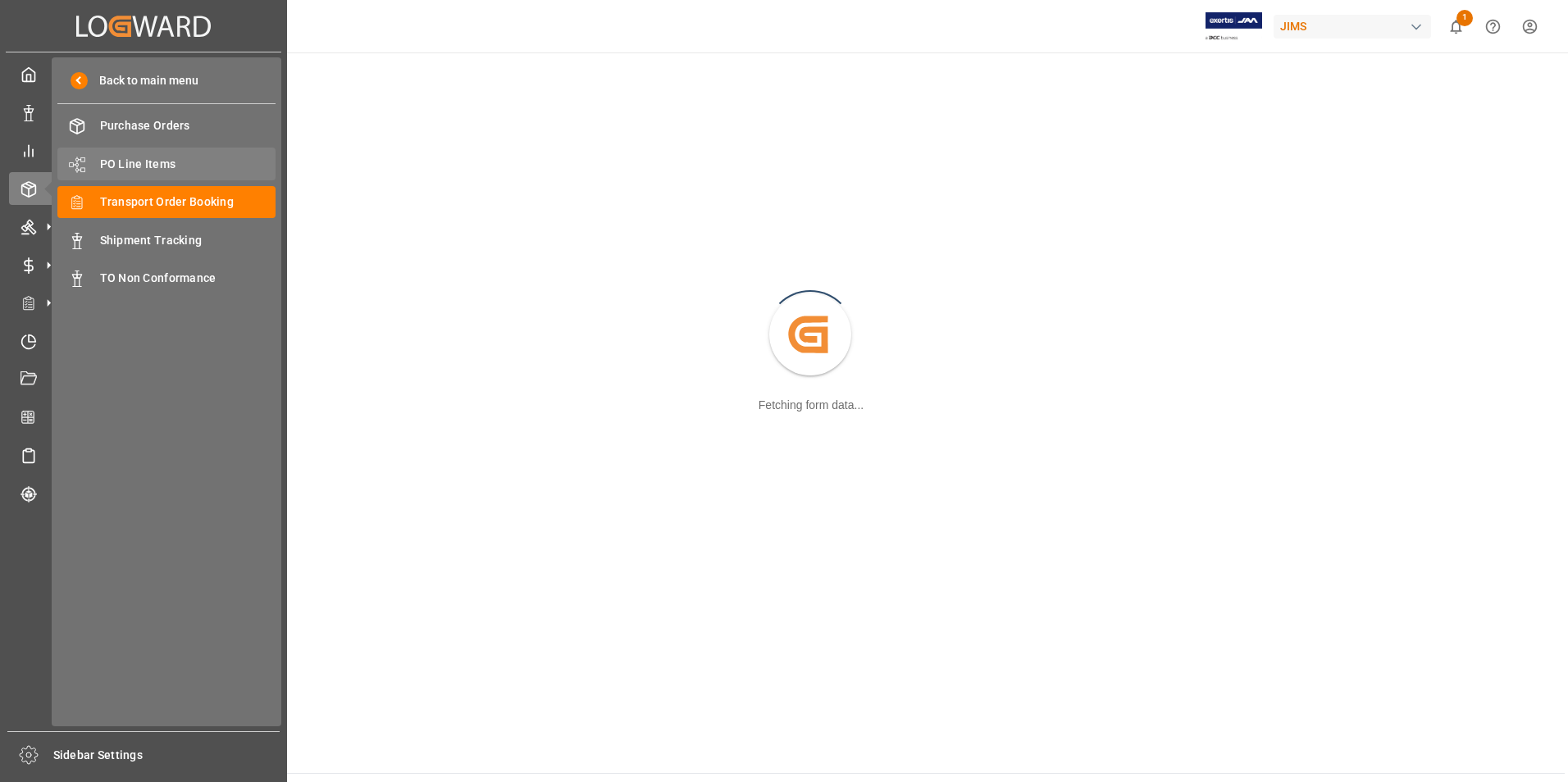
click at [111, 153] on div "PO Line Items PO Line Items" at bounding box center [166, 164] width 218 height 32
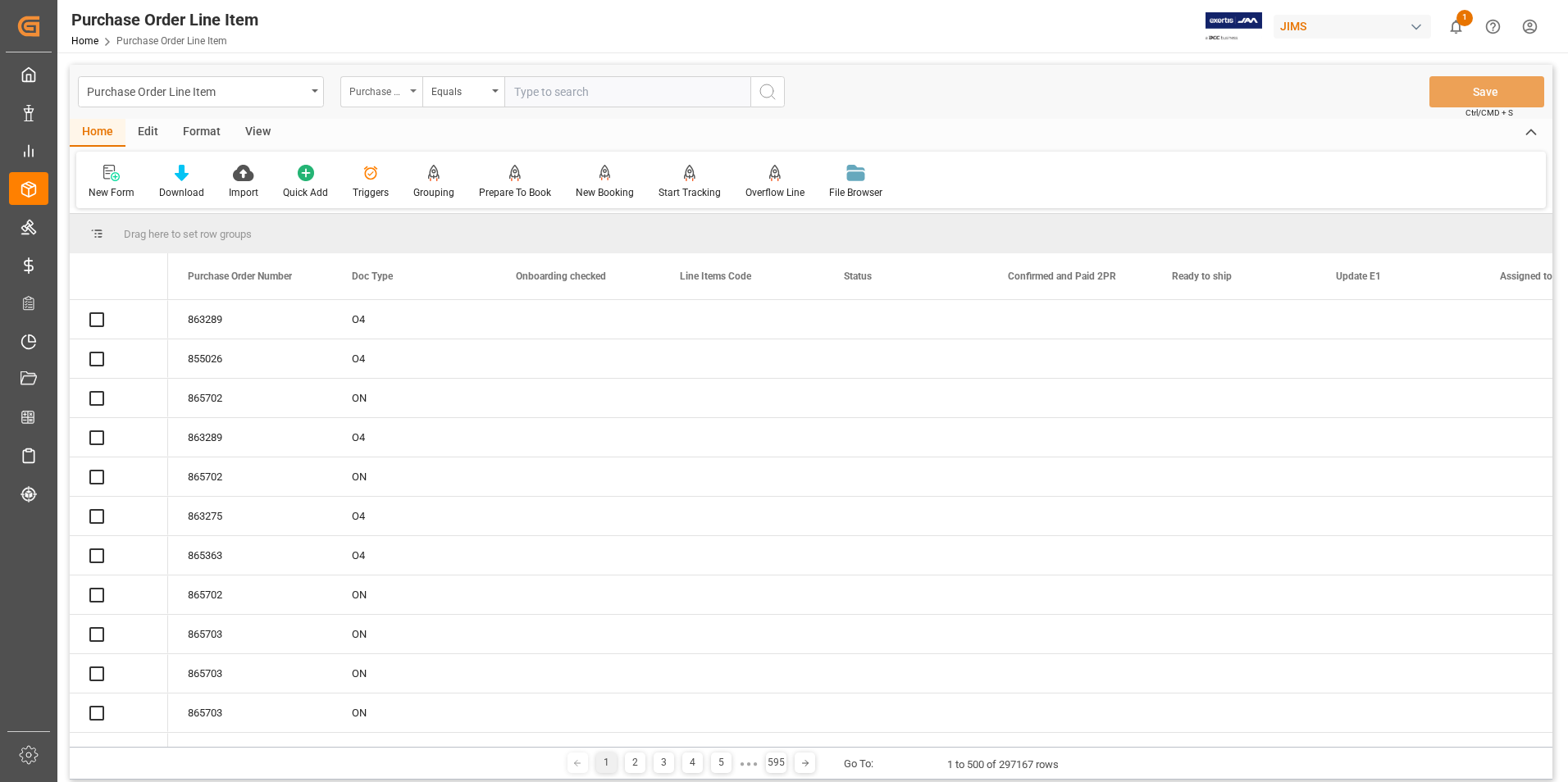
click at [392, 92] on div "Purchase Order Number" at bounding box center [377, 90] width 56 height 19
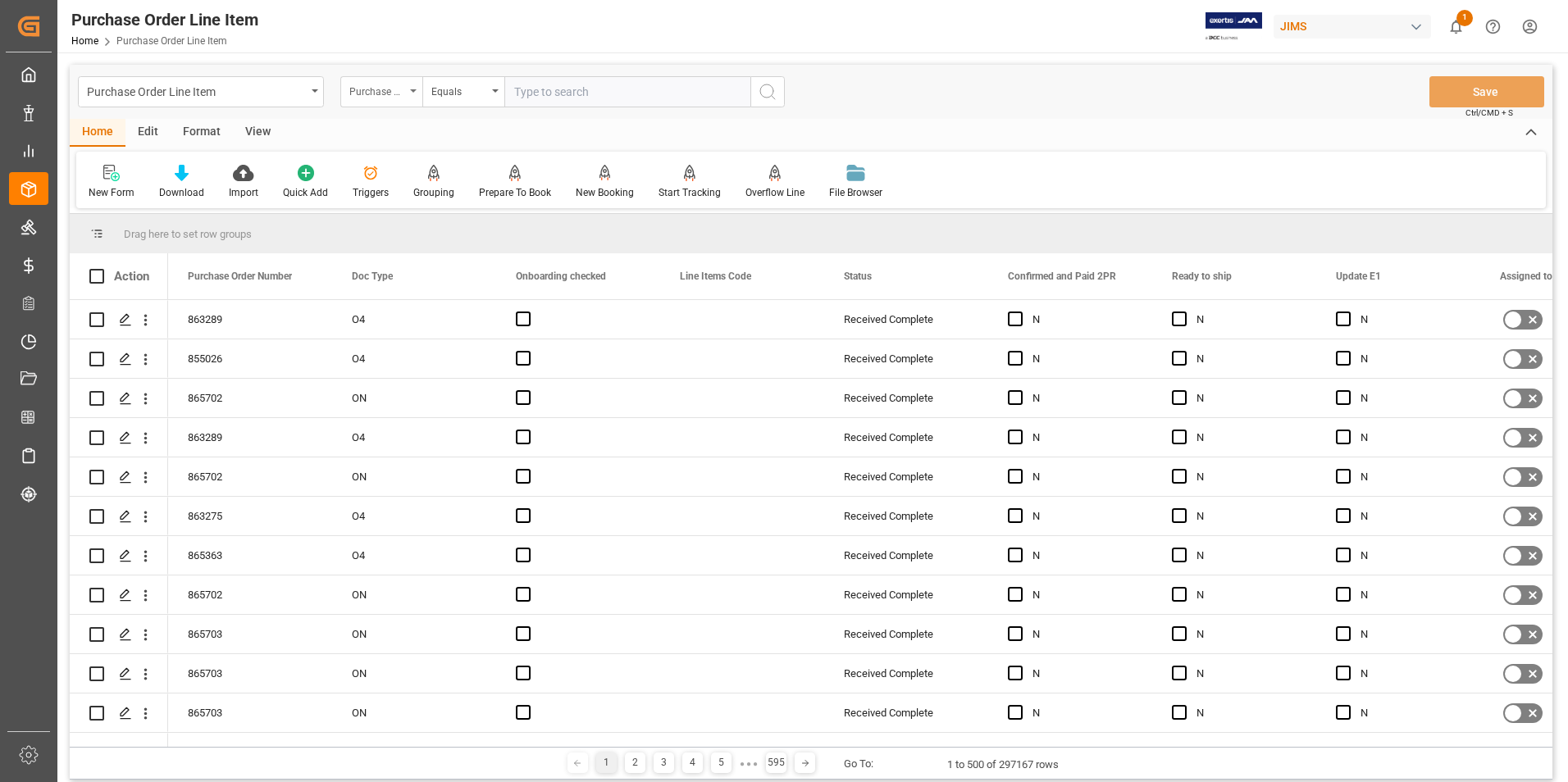
click at [393, 90] on div "Purchase Order Number" at bounding box center [377, 90] width 56 height 19
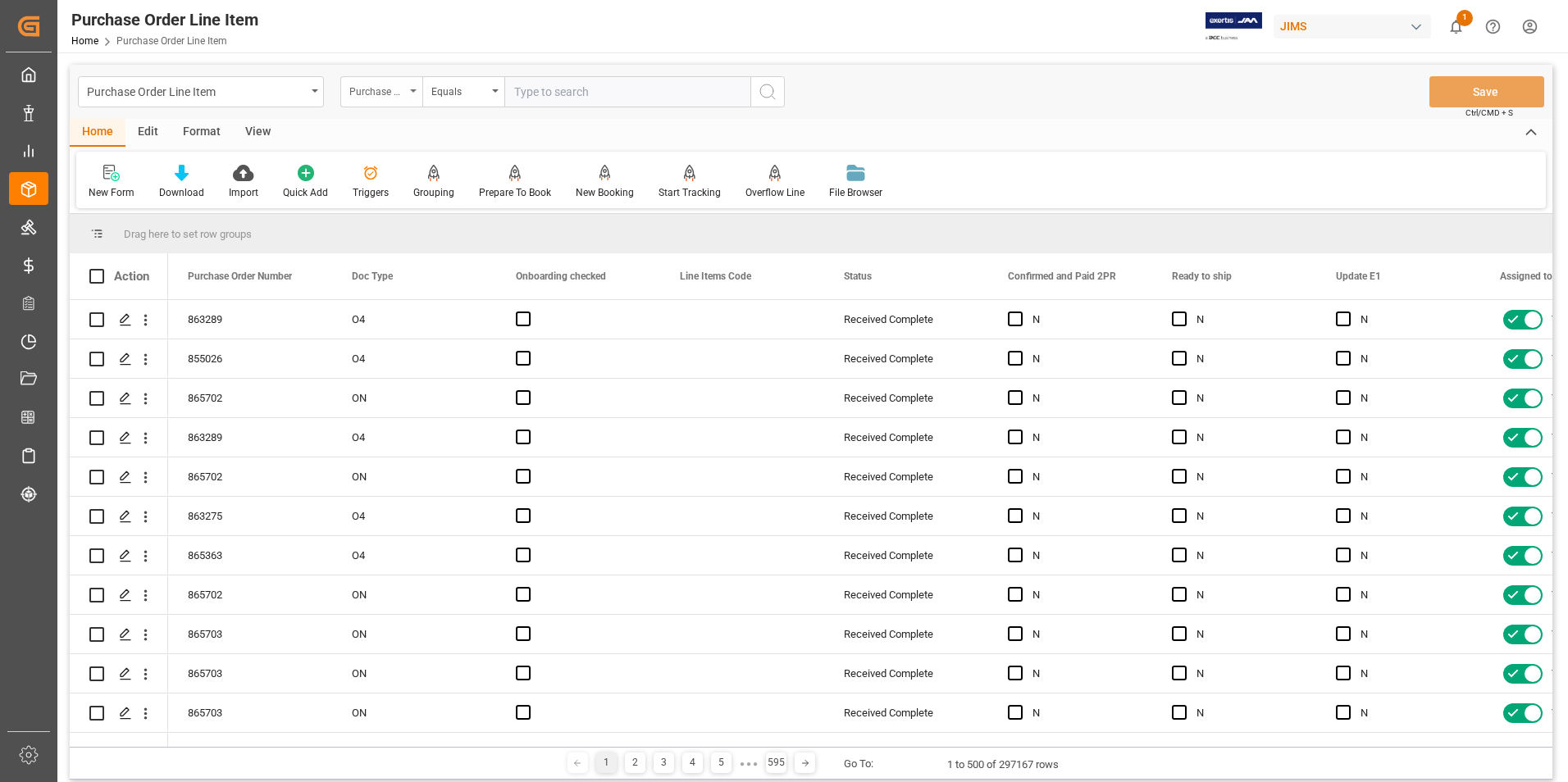
click at [396, 87] on div "Purchase Order Number" at bounding box center [377, 90] width 56 height 19
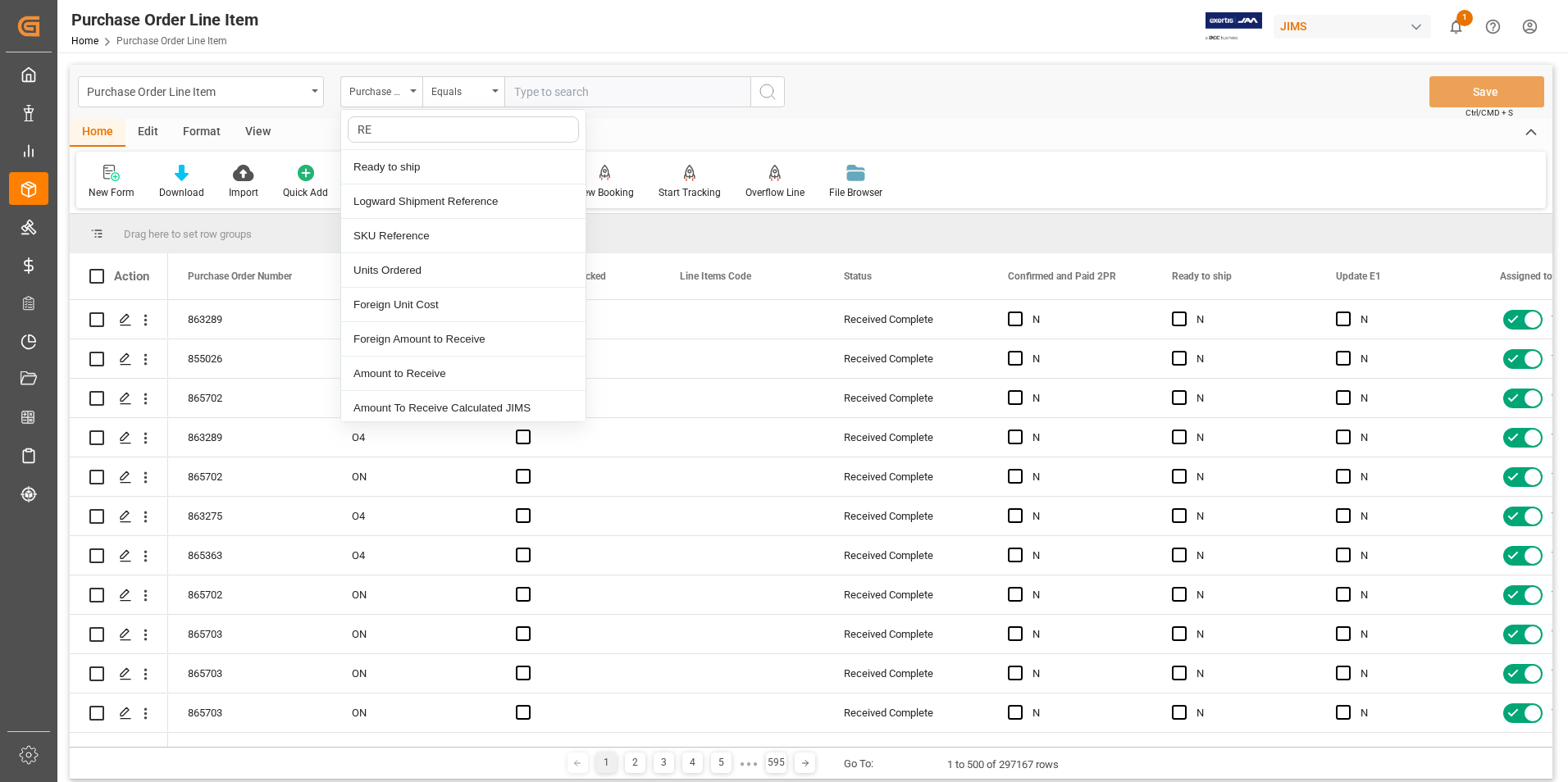
click at [408, 131] on input "RE" at bounding box center [463, 130] width 231 height 27
type input "REF"
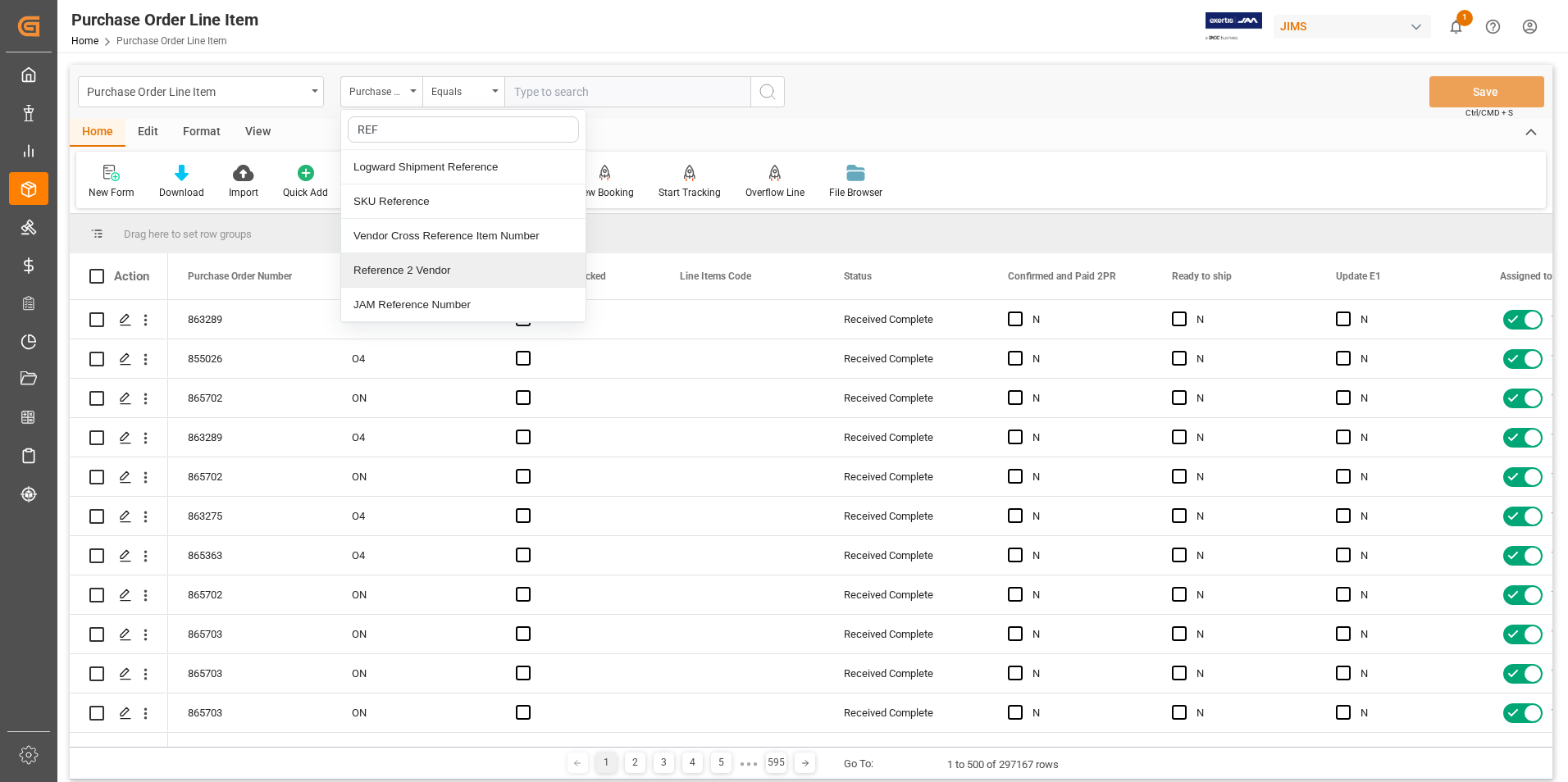
click at [424, 271] on div "Reference 2 Vendor" at bounding box center [463, 271] width 245 height 34
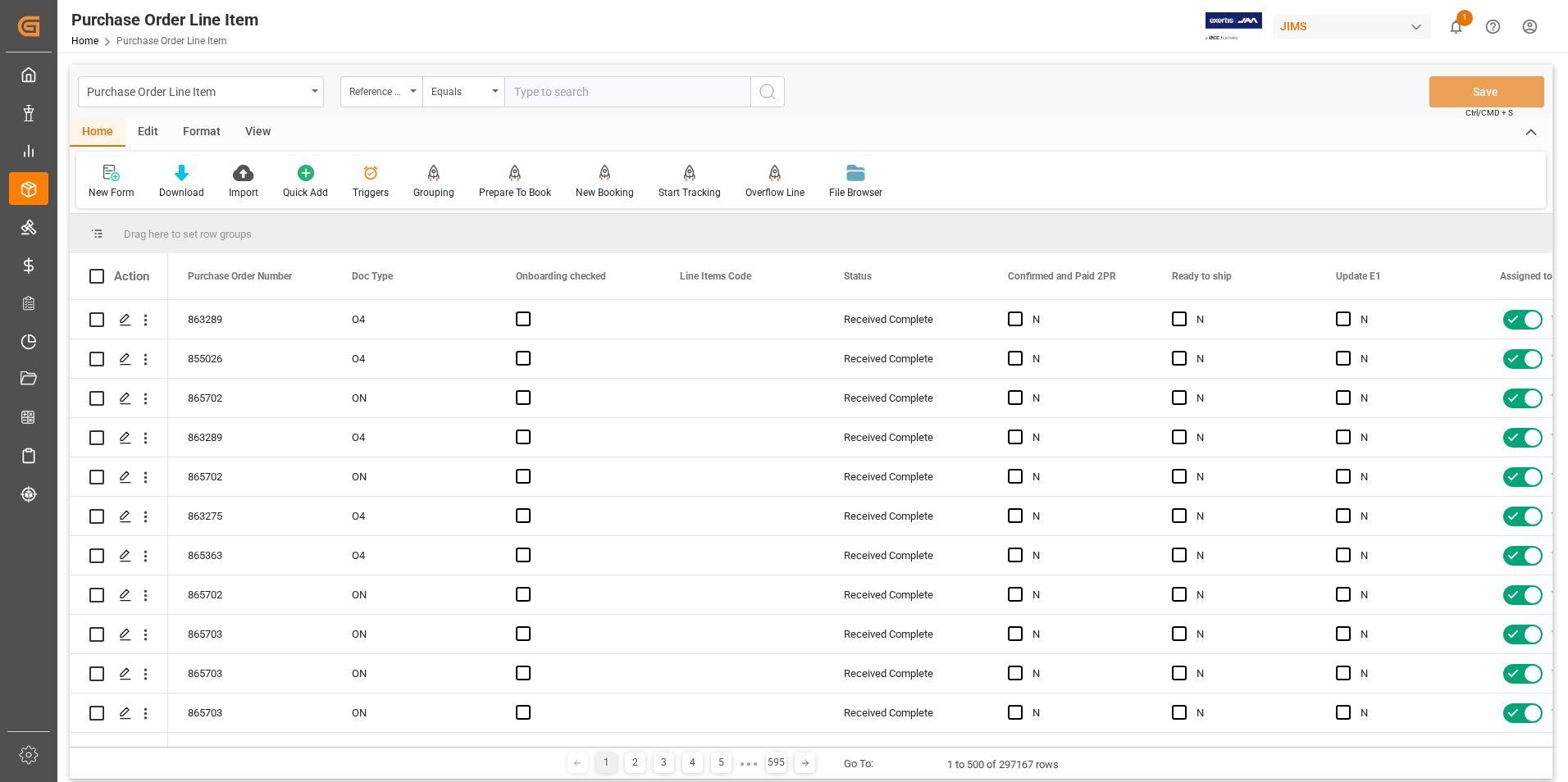
click at [554, 84] on input "text" at bounding box center [628, 91] width 246 height 31
paste input "22-10323-GB"
type input "22-10323-GB"
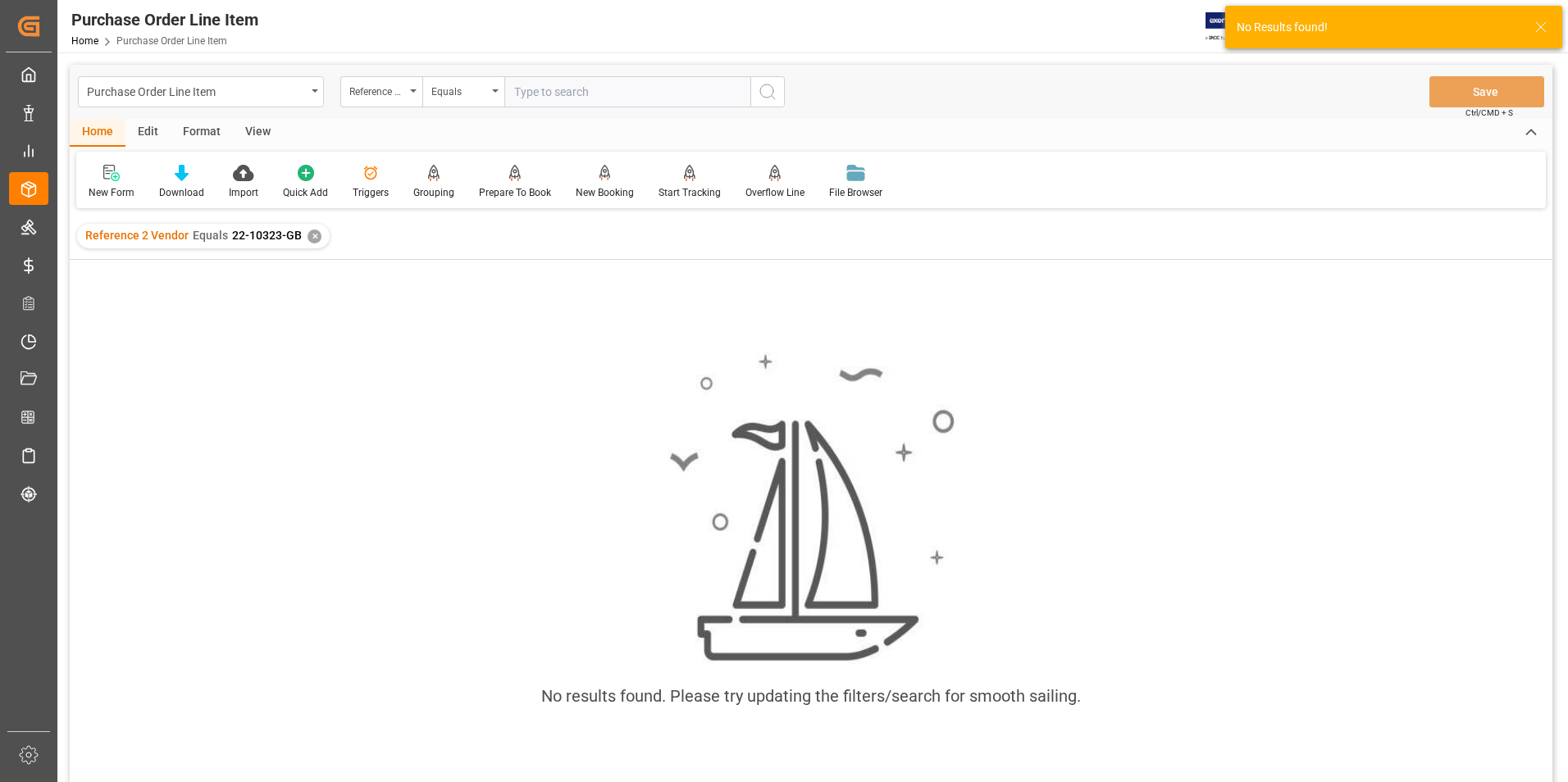
click at [308, 235] on div "✕" at bounding box center [314, 236] width 14 height 14
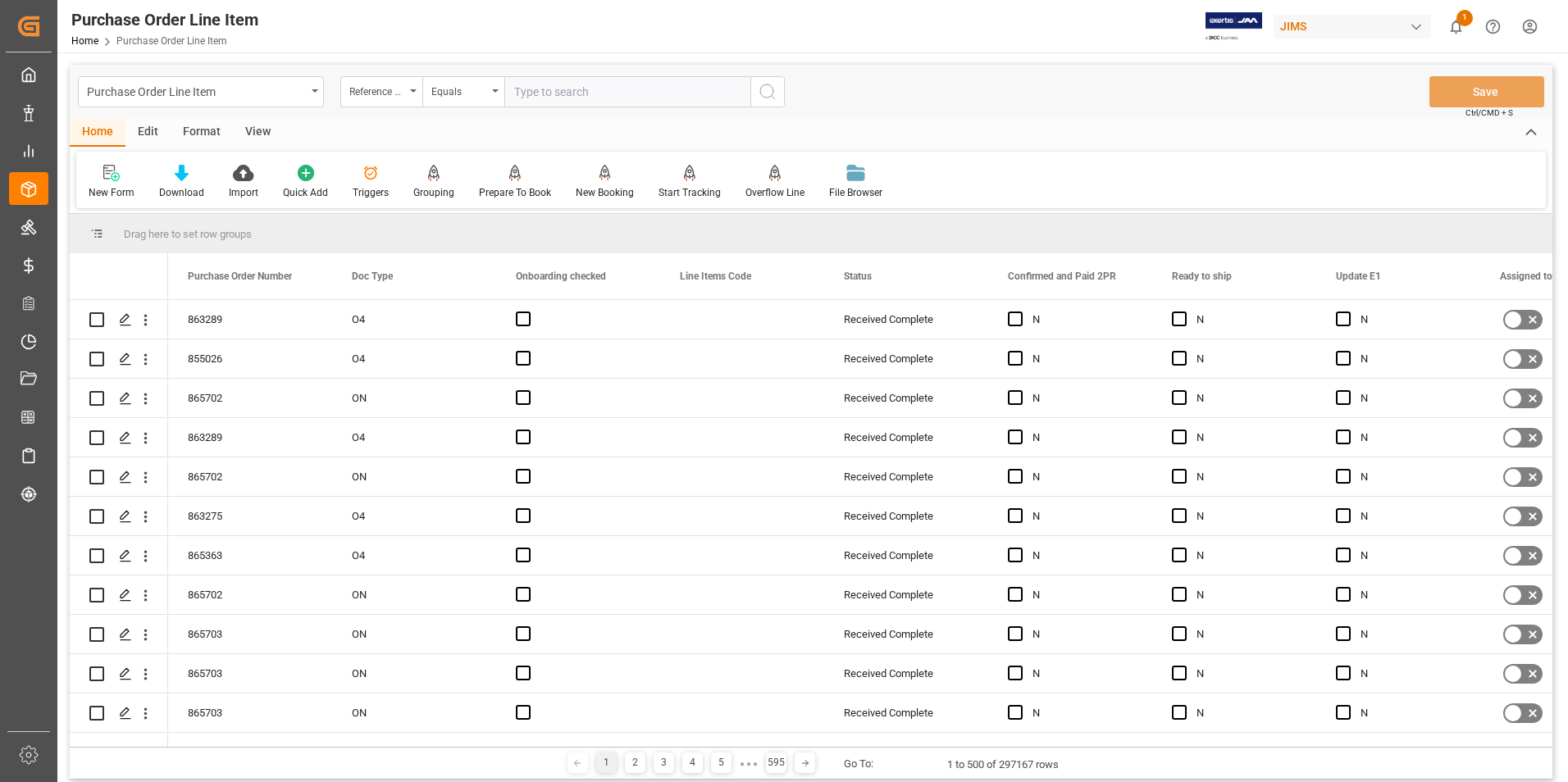
click at [552, 99] on input "text" at bounding box center [628, 91] width 246 height 31
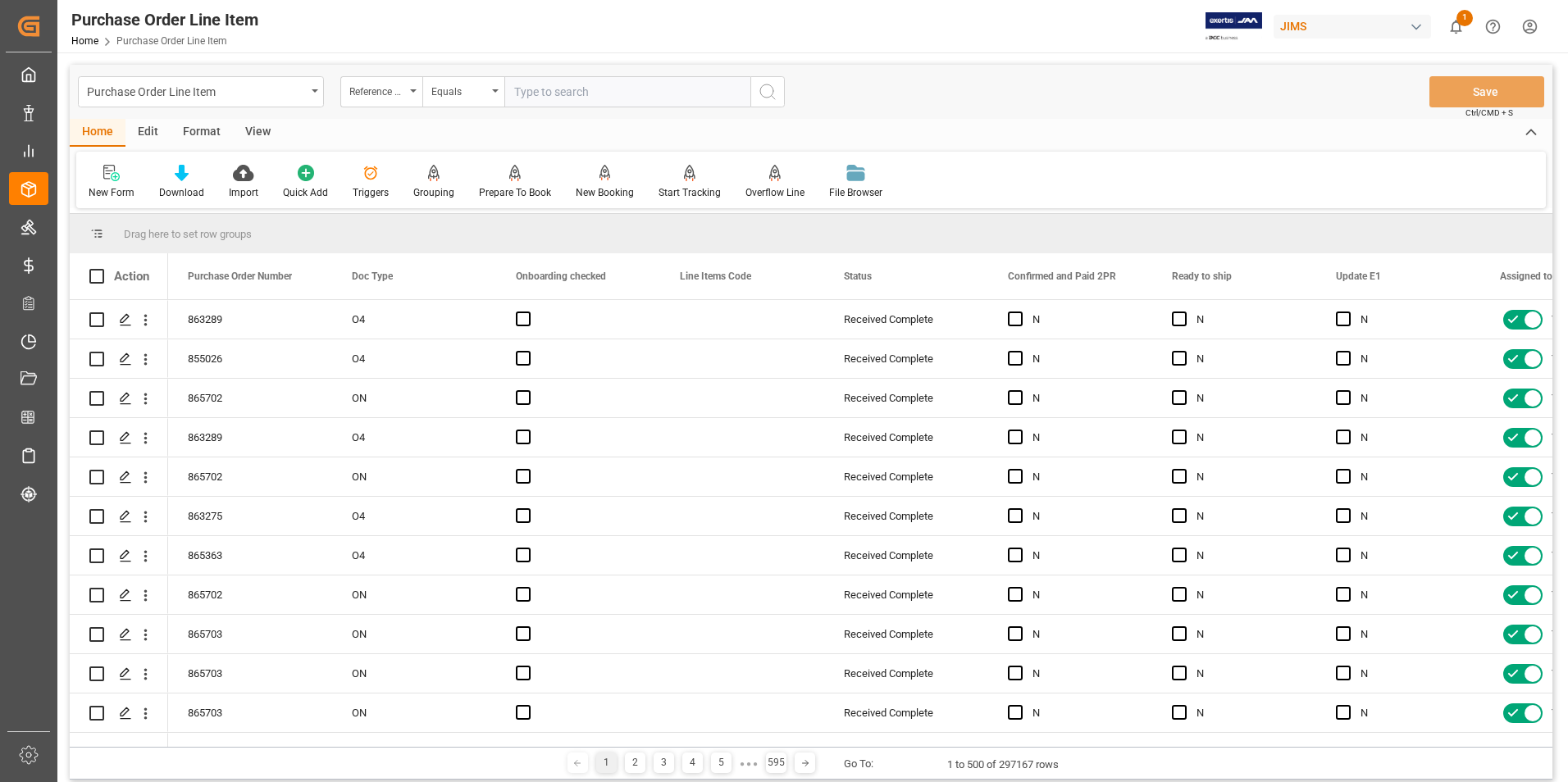
paste input "22-10323-GB"
type input "22-10323-GB"
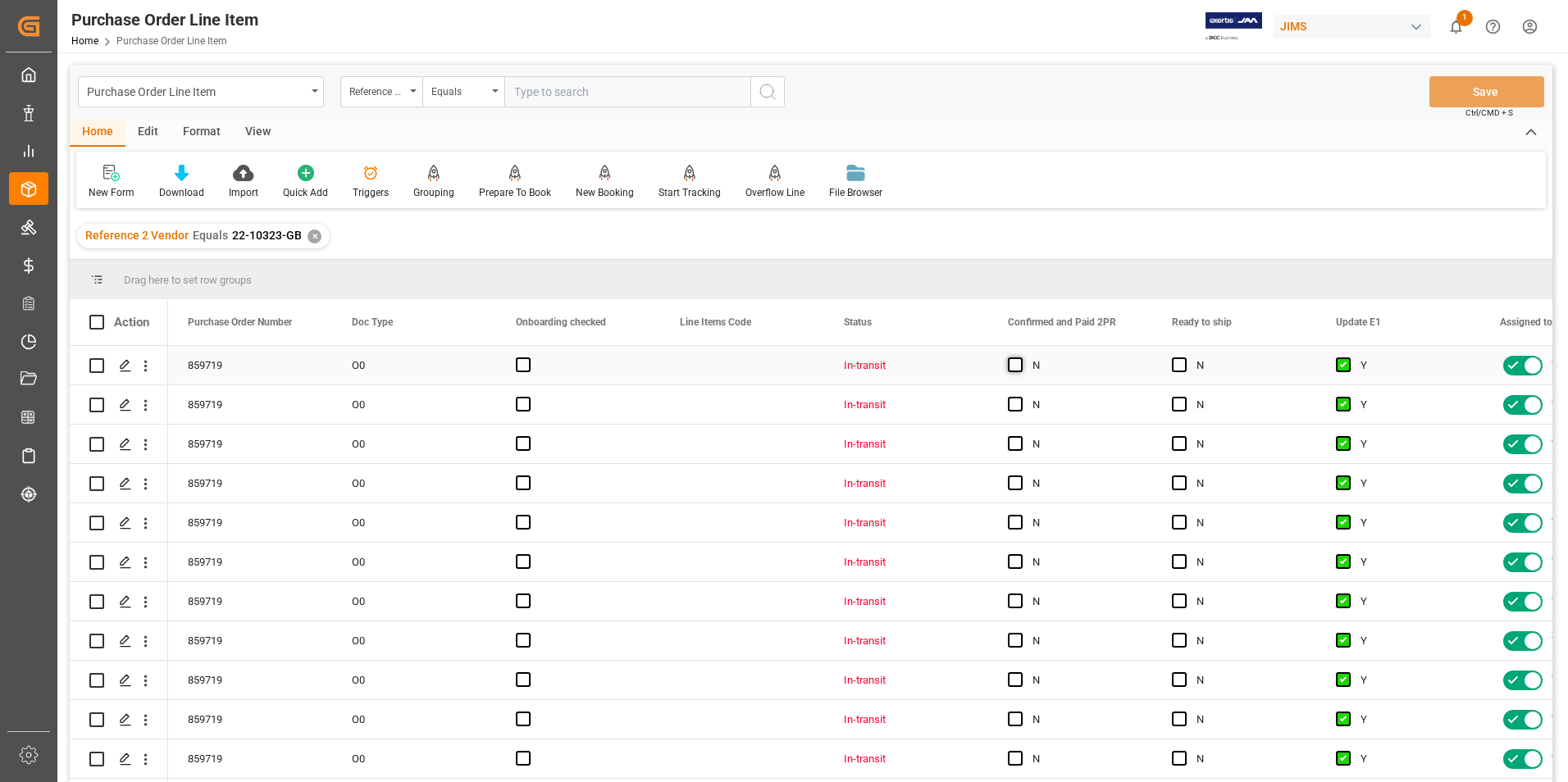
click at [1020, 364] on span "Press SPACE to select this row." at bounding box center [1015, 364] width 14 height 14
click at [1020, 357] on input "Press SPACE to select this row." at bounding box center [1020, 357] width 0 height 0
drag, startPoint x: 1150, startPoint y: 383, endPoint x: 1148, endPoint y: 677, distance: 294.0
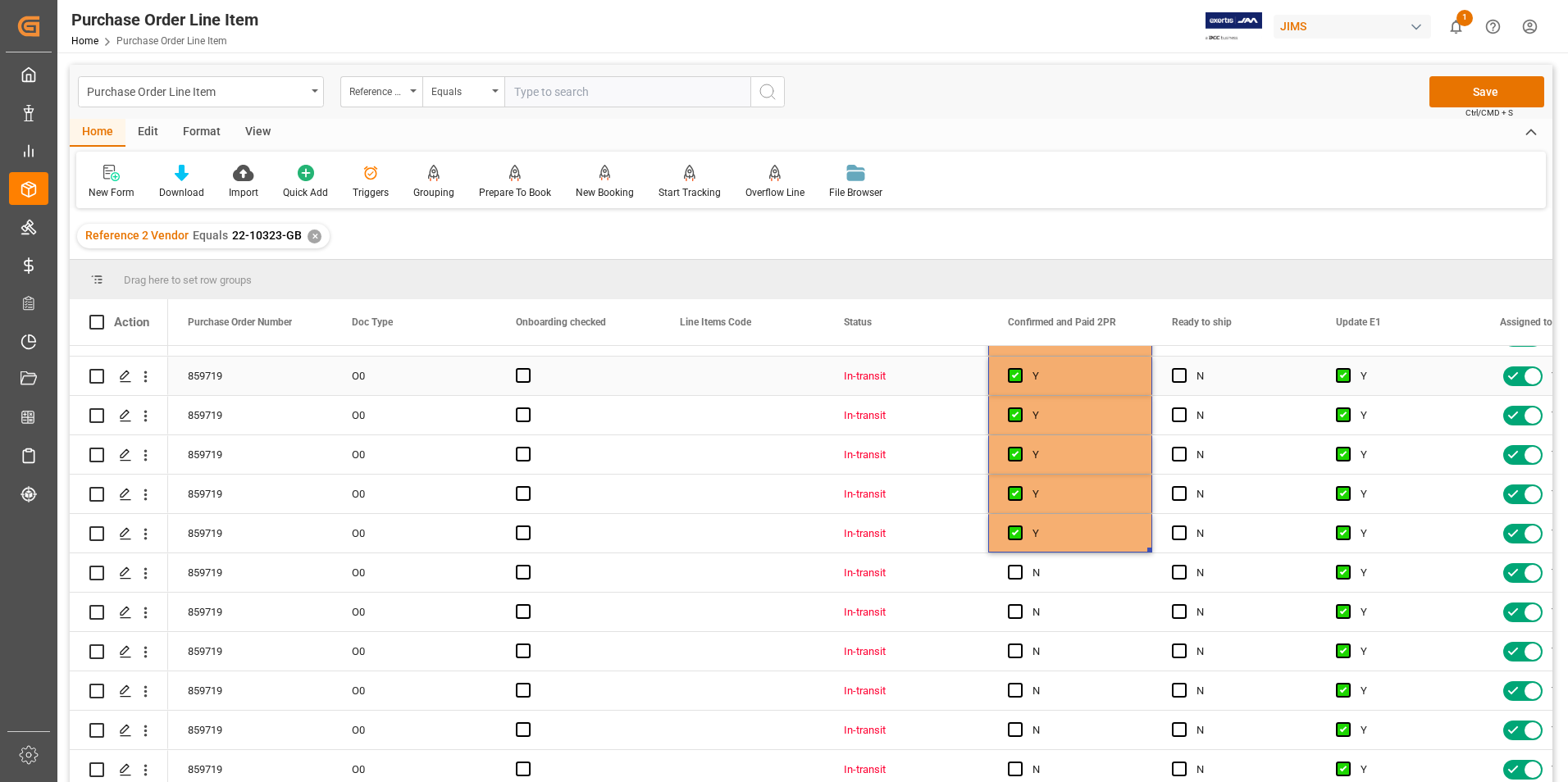
scroll to position [328, 0]
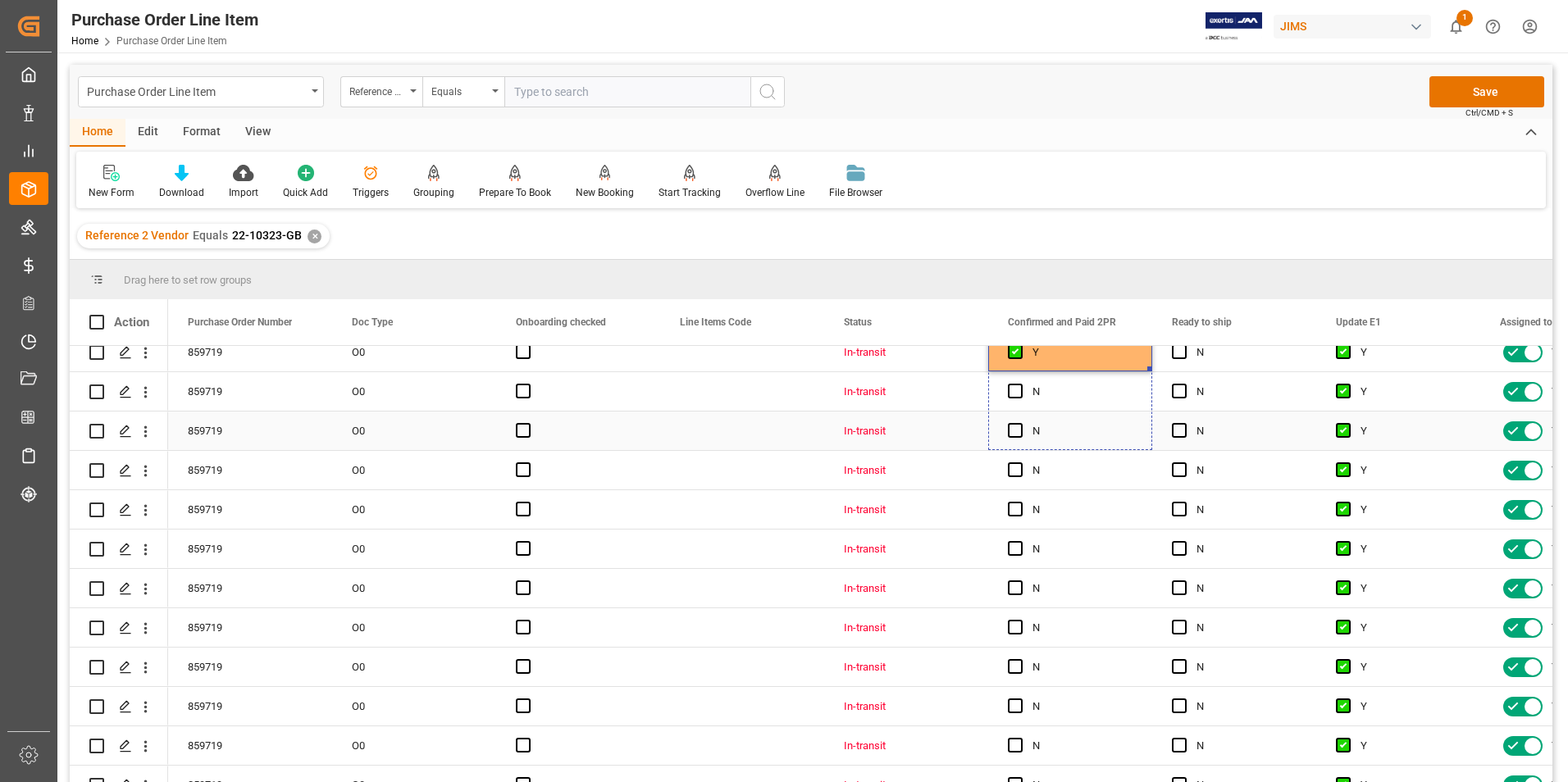
drag, startPoint x: 1148, startPoint y: 369, endPoint x: 1148, endPoint y: 782, distance: 413.0
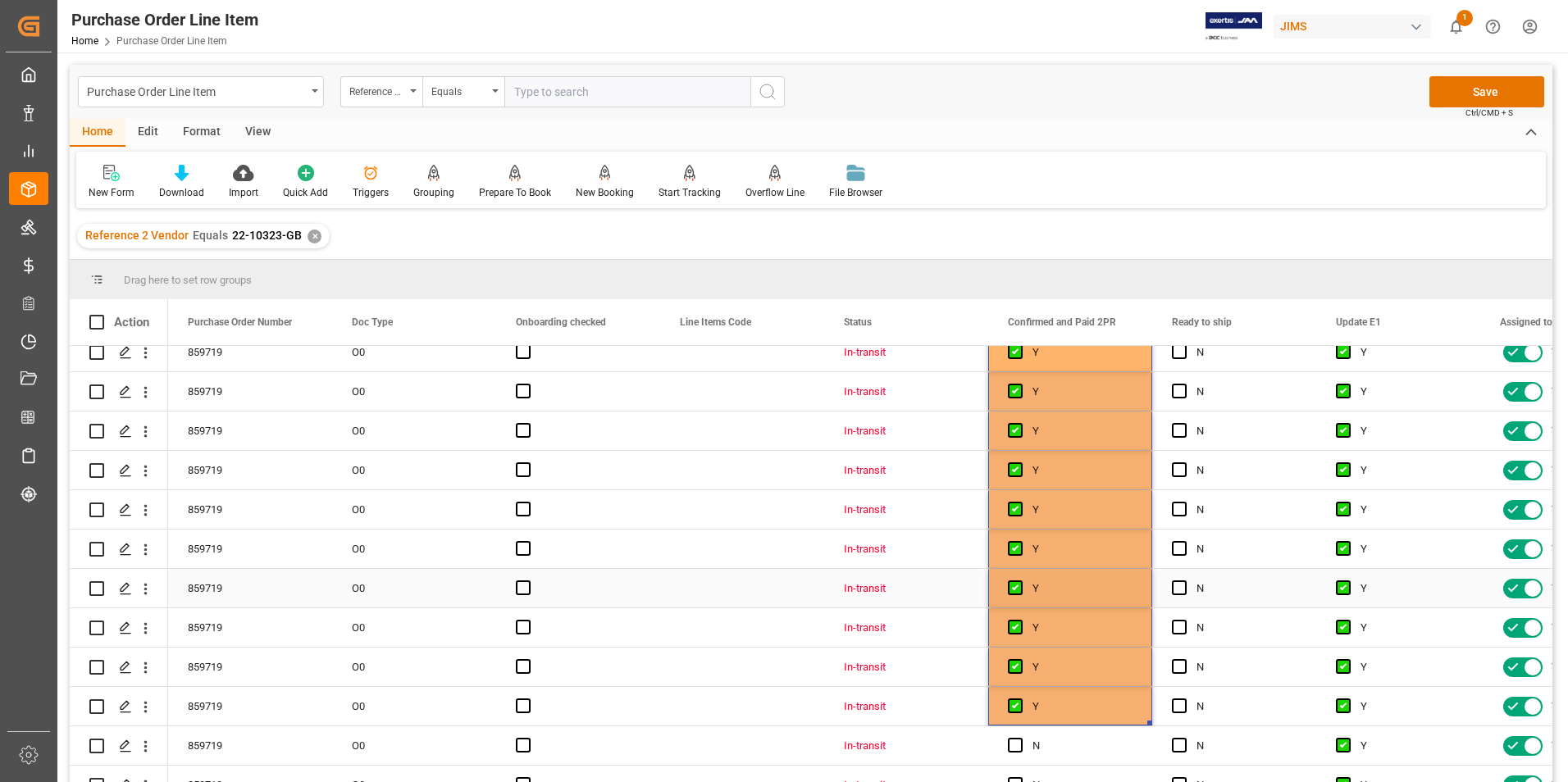
scroll to position [656, 0]
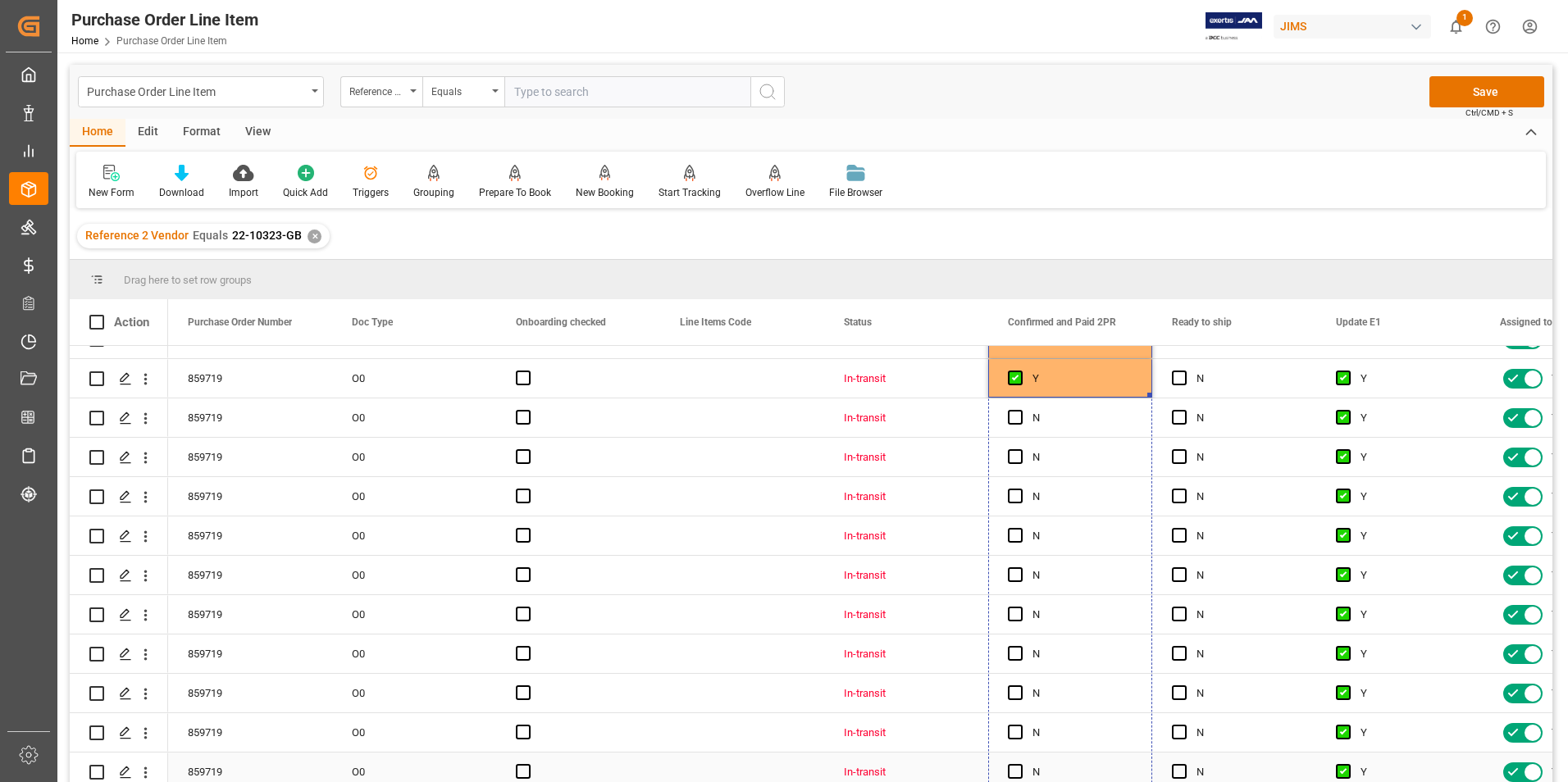
drag, startPoint x: 1151, startPoint y: 393, endPoint x: 1146, endPoint y: 765, distance: 372.0
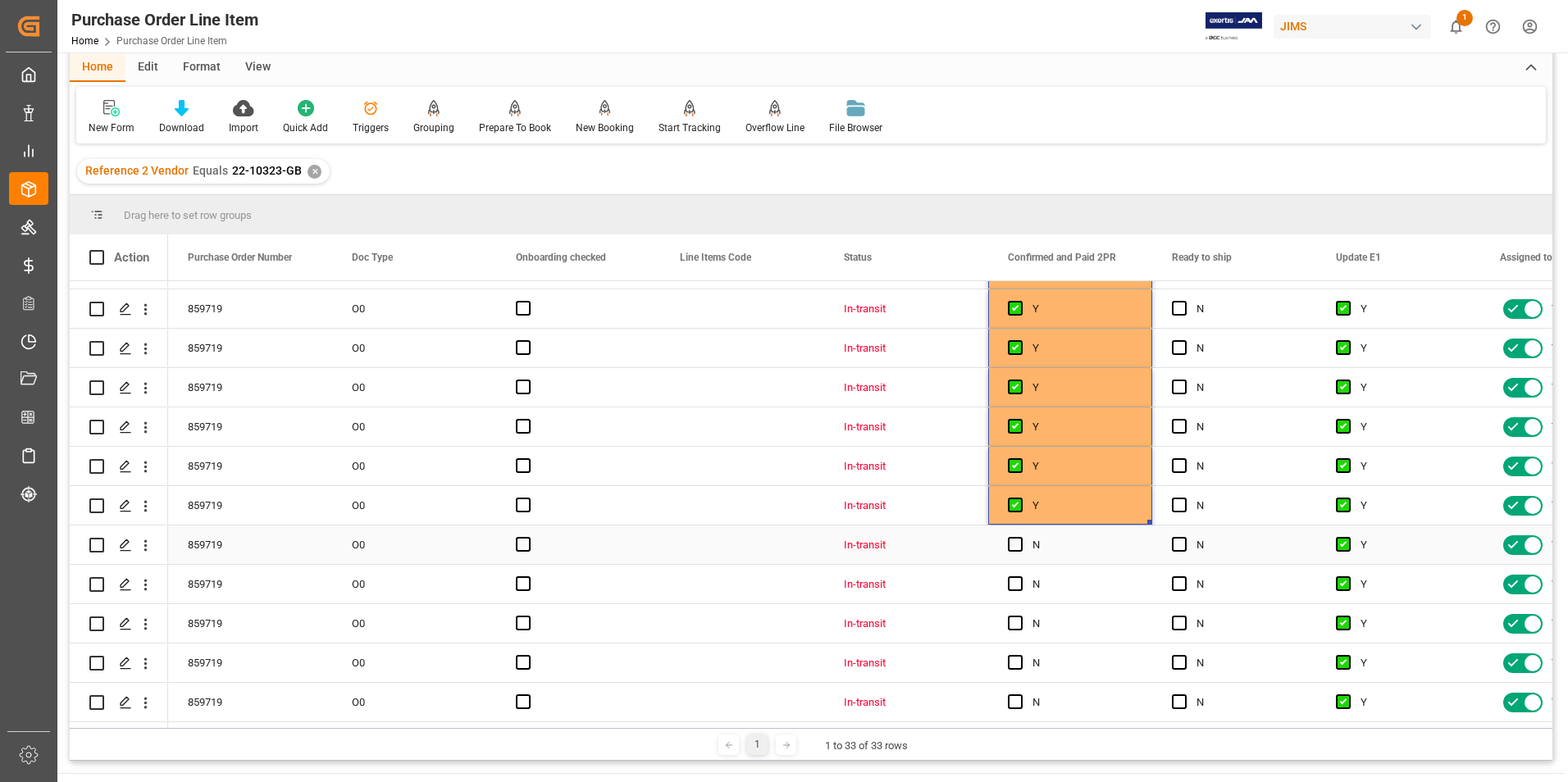
scroll to position [82, 0]
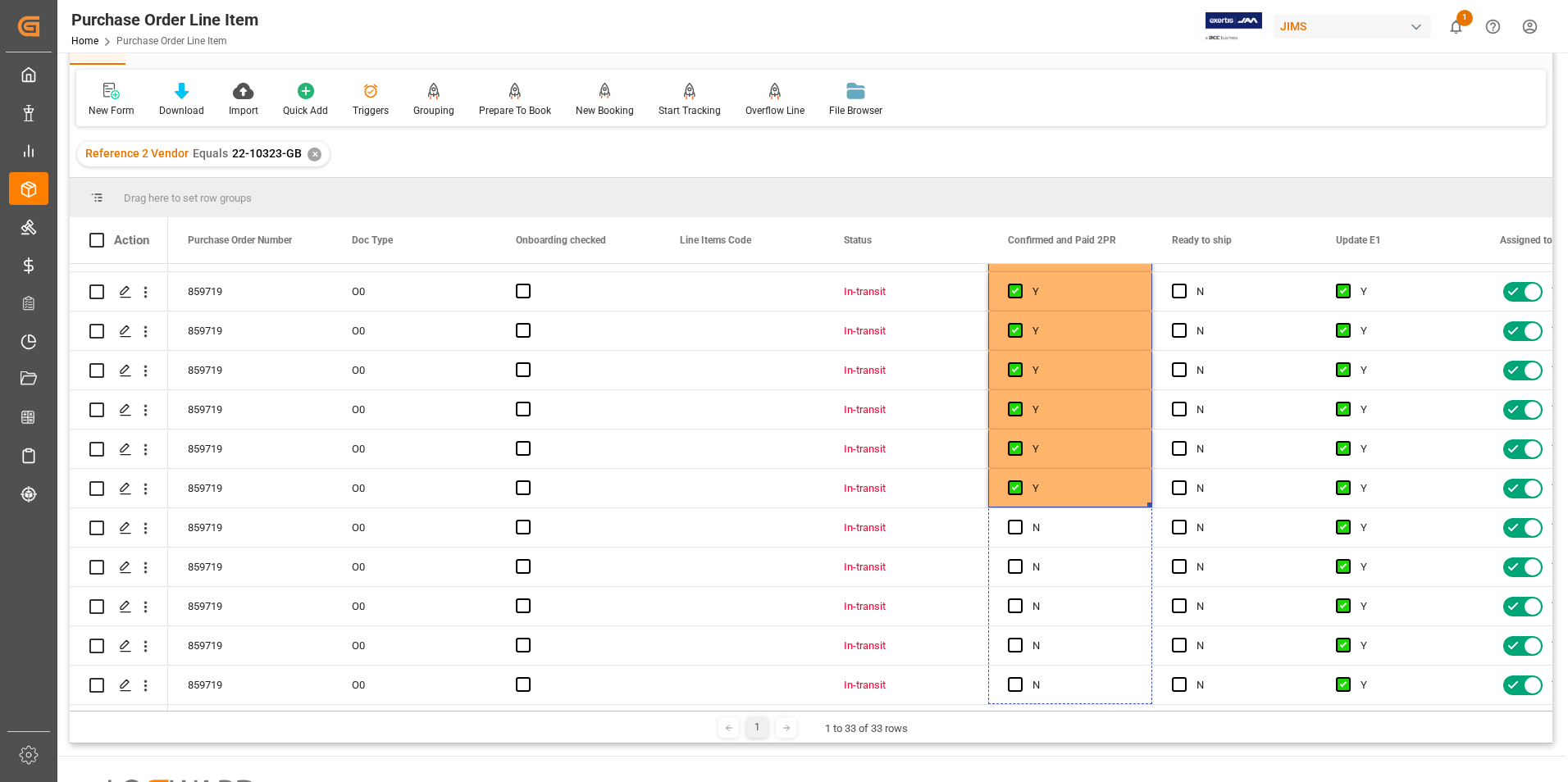
drag, startPoint x: 1149, startPoint y: 498, endPoint x: 1147, endPoint y: 764, distance: 266.0
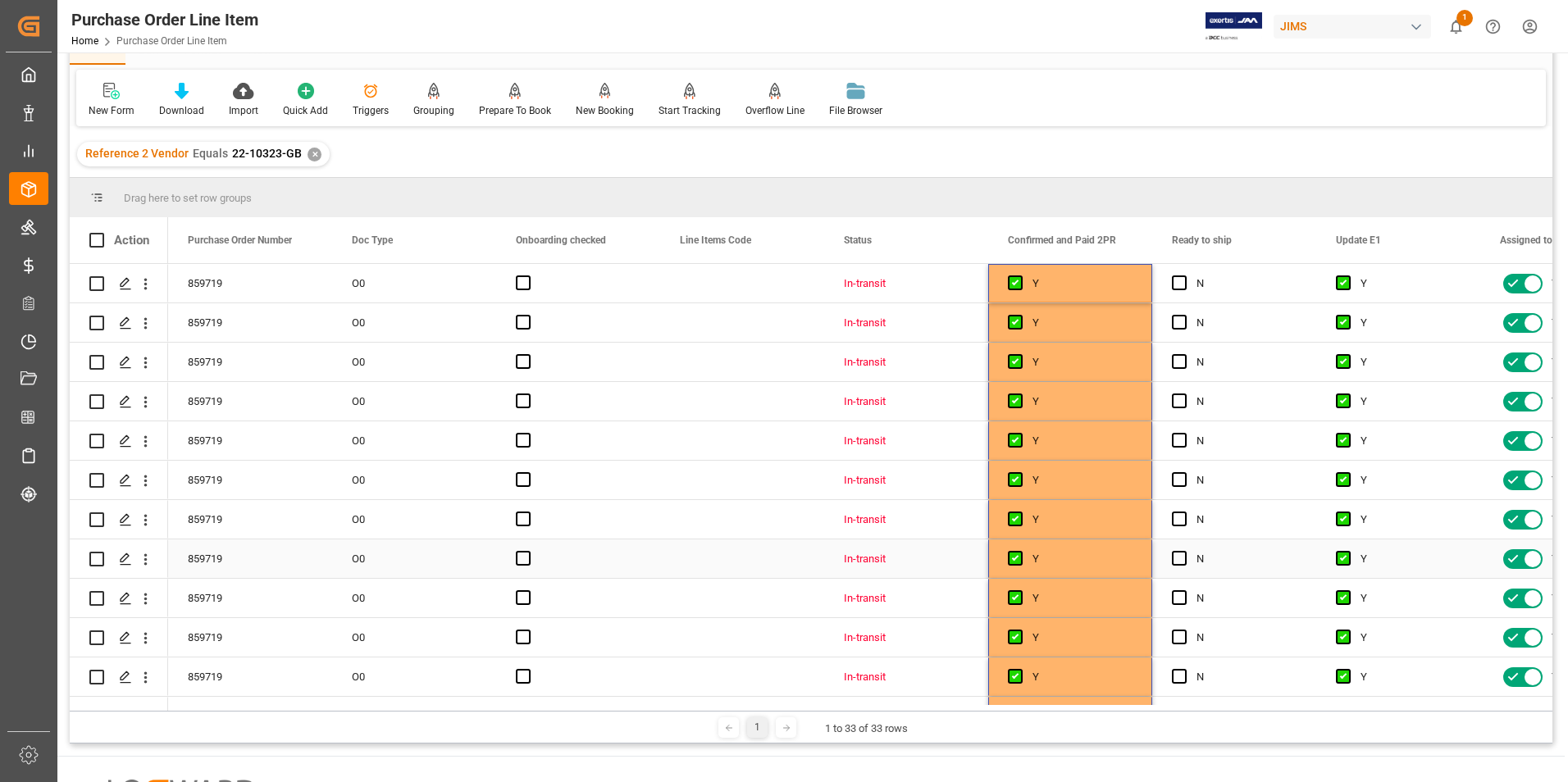
scroll to position [0, 0]
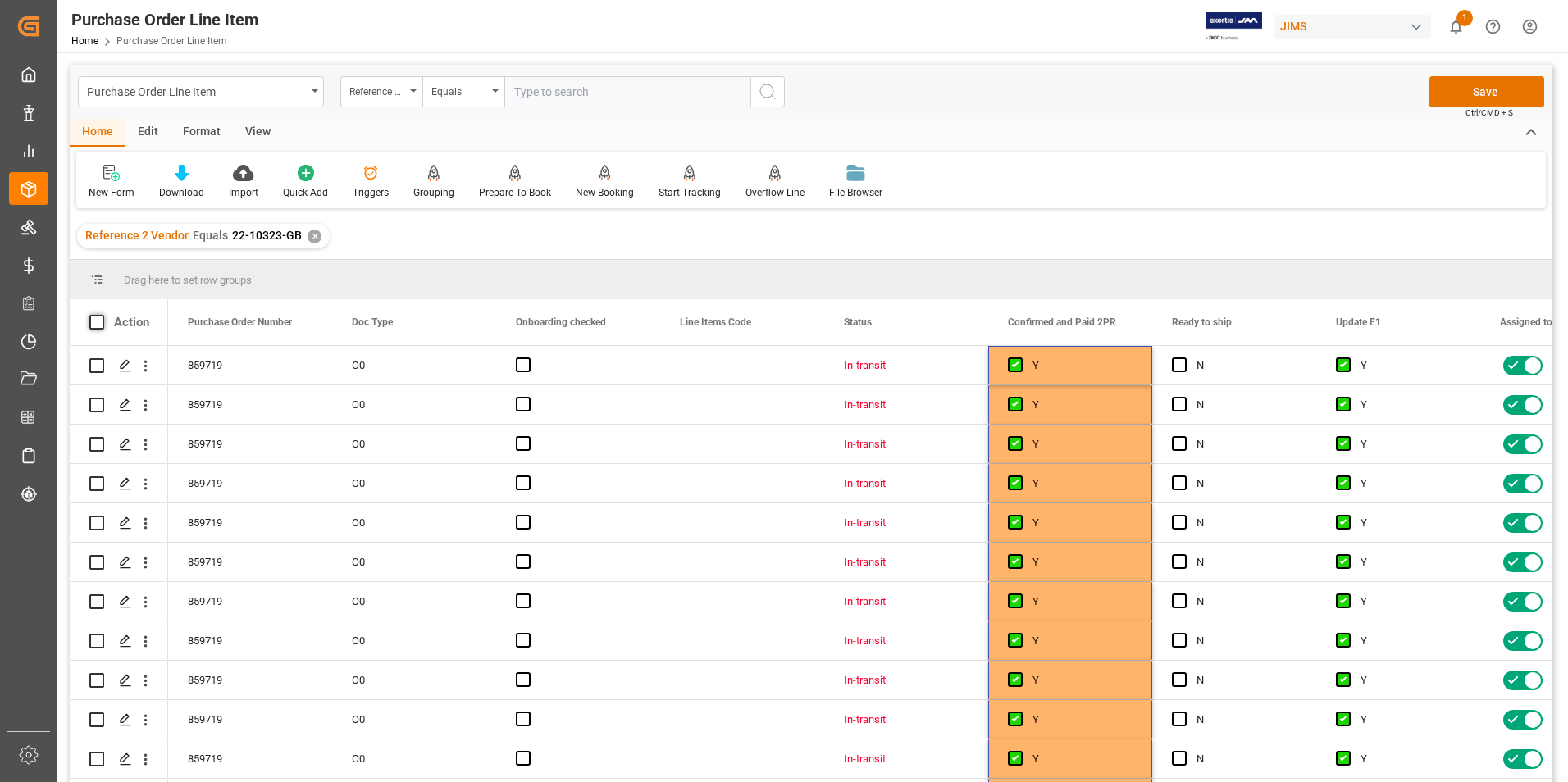
click at [91, 319] on span at bounding box center [96, 322] width 14 height 14
click at [102, 315] on input "checkbox" at bounding box center [102, 315] width 0 height 0
checkbox input "true"
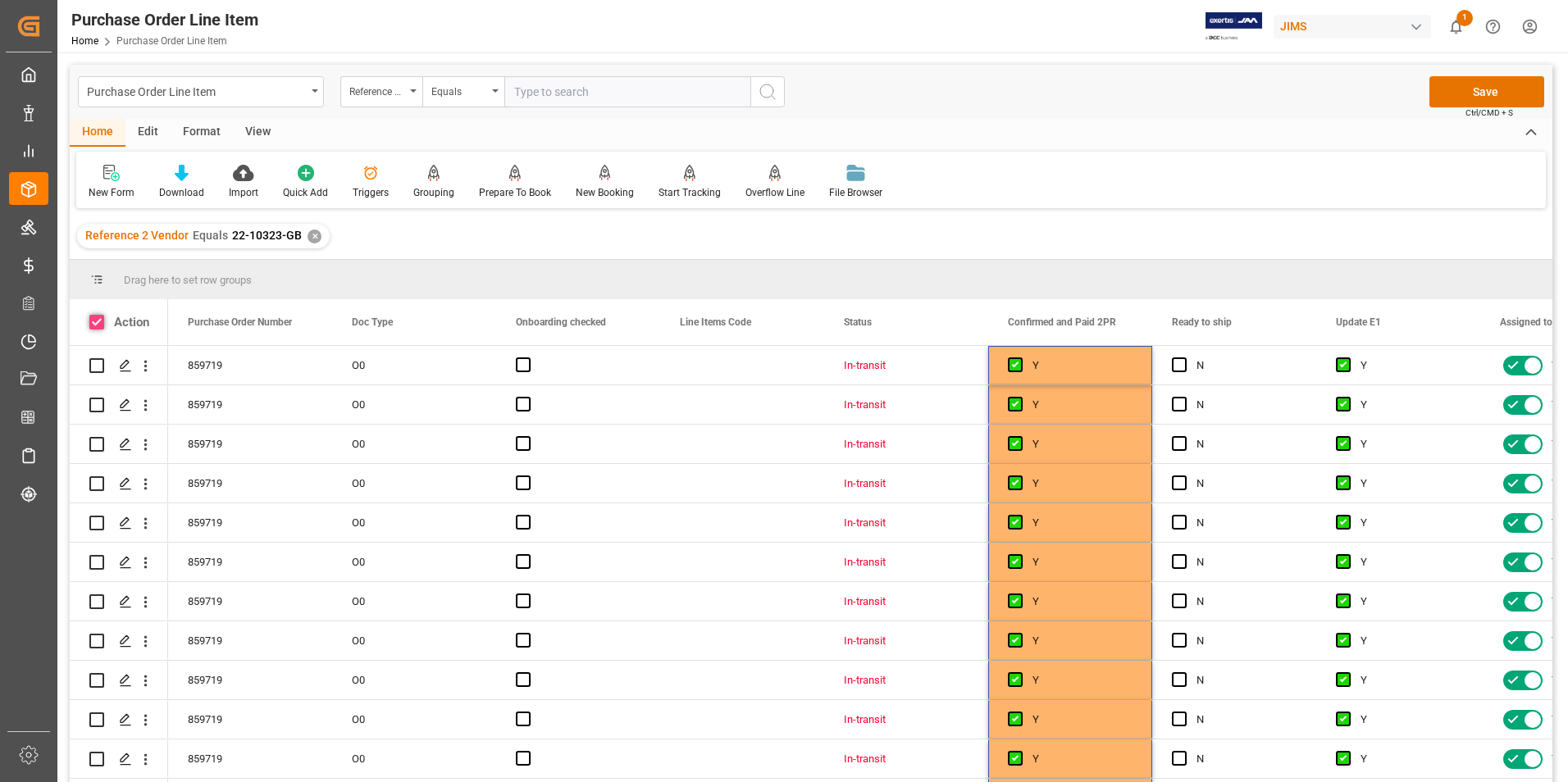
checkbox input "true"
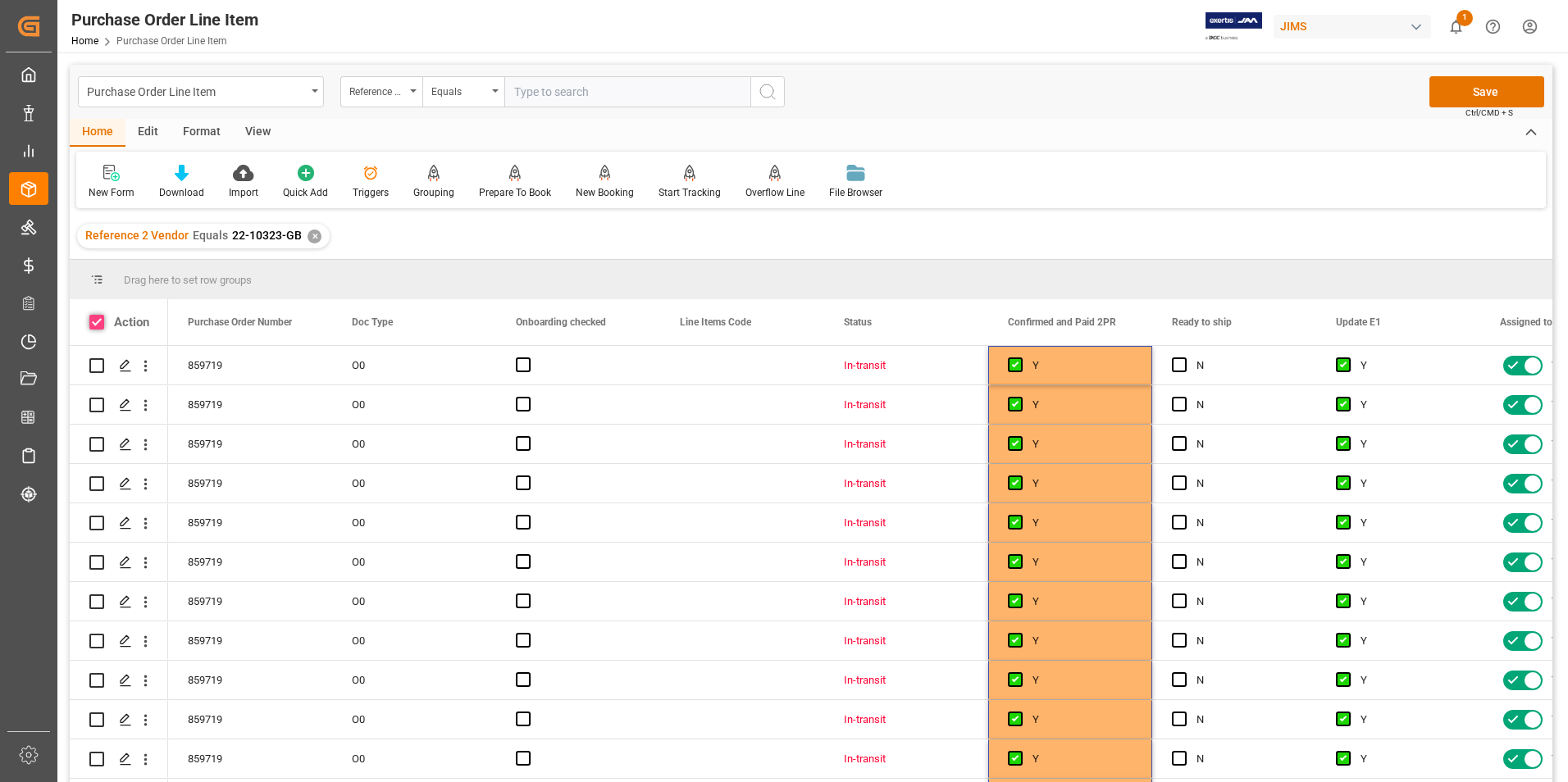
checkbox input "true"
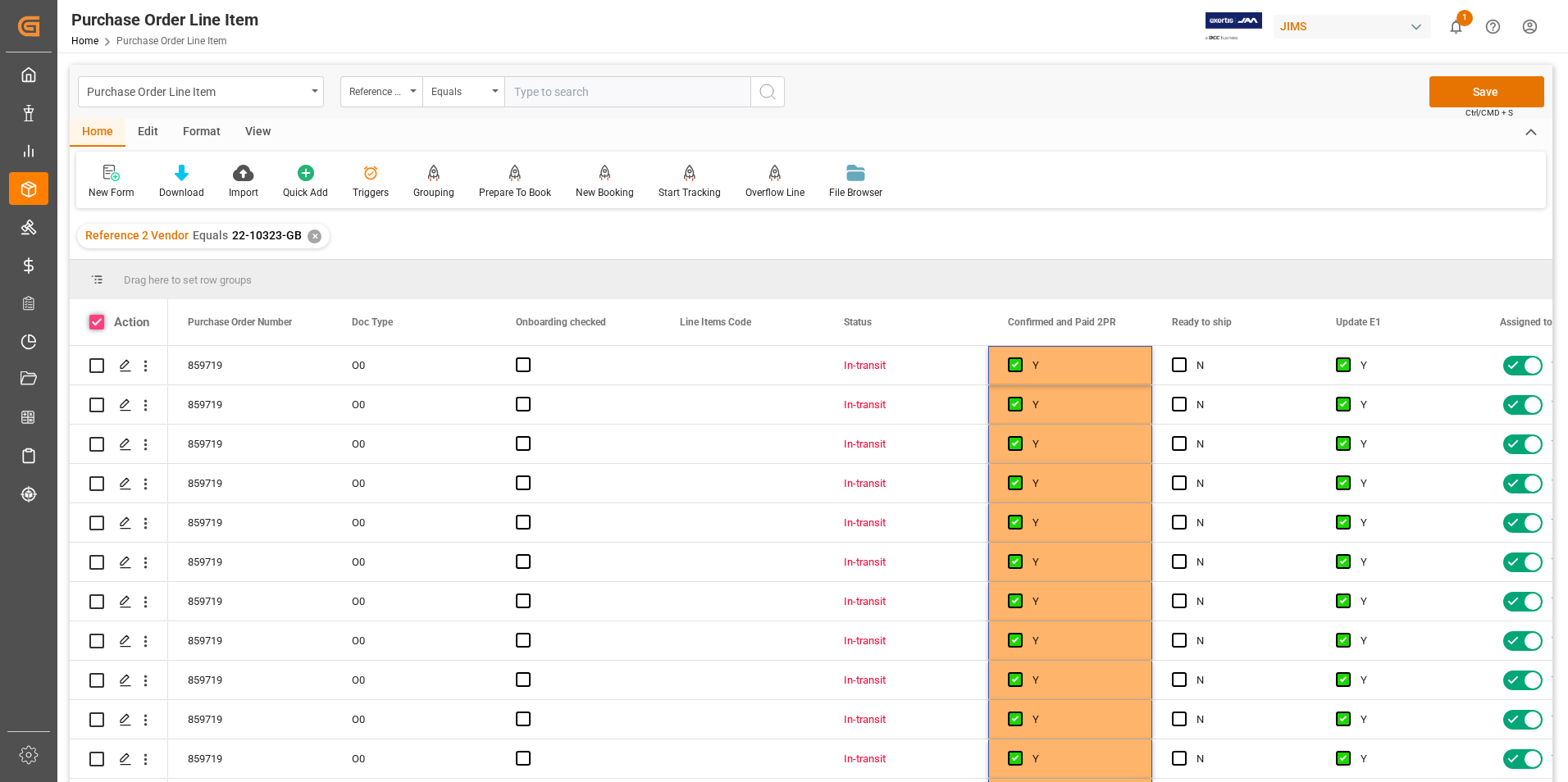
checkbox input "true"
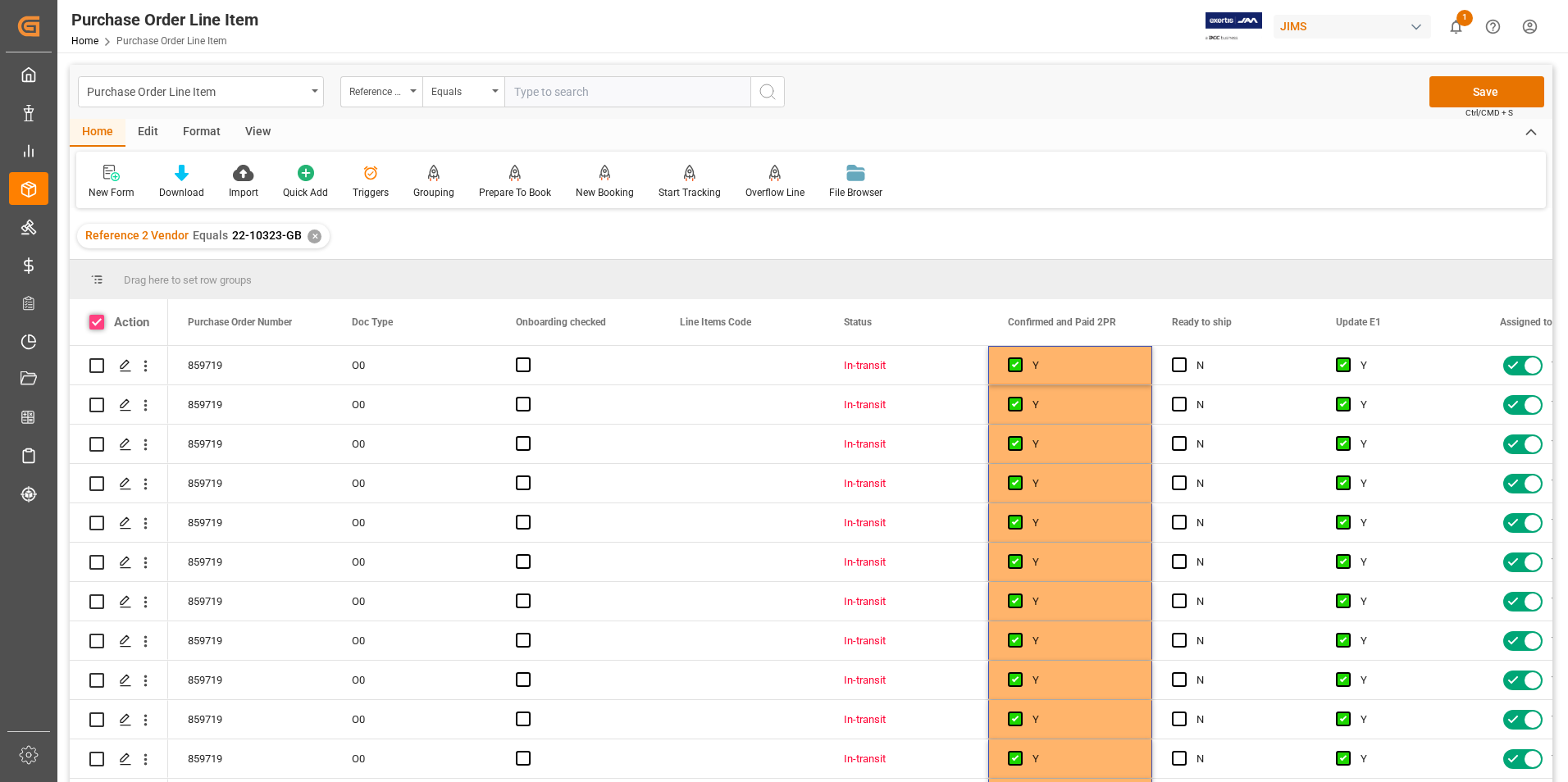
checkbox input "true"
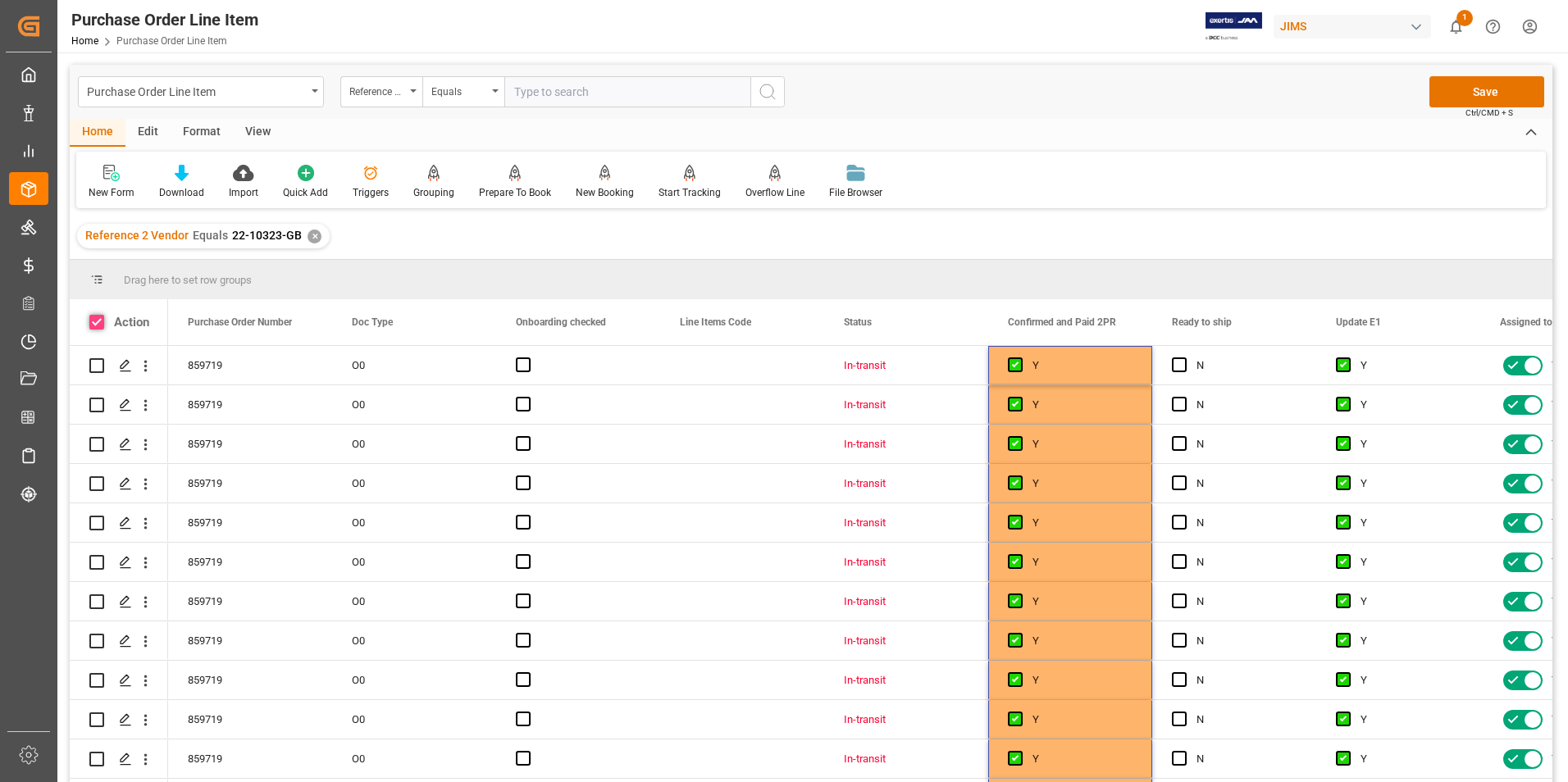
checkbox input "true"
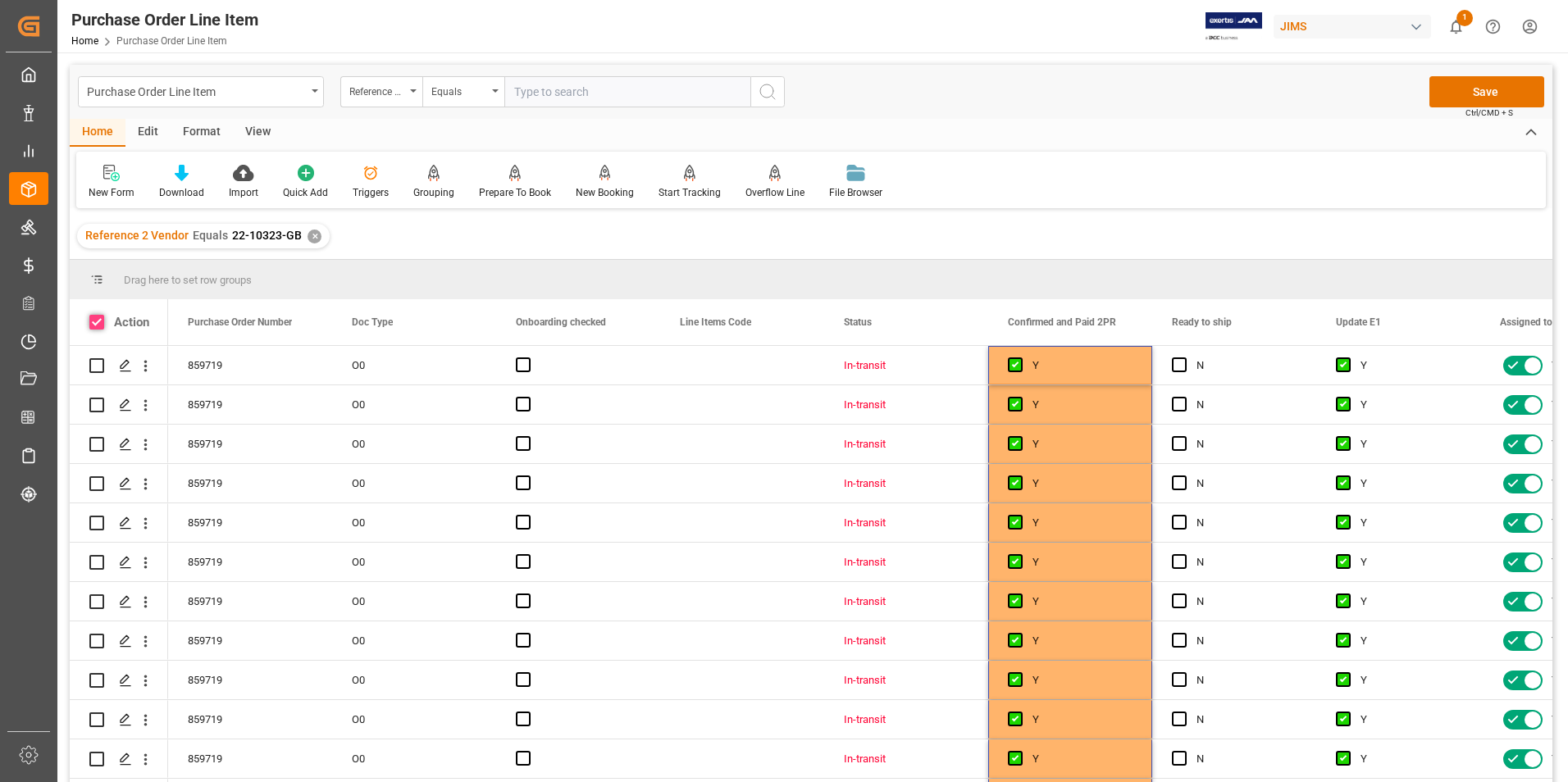
checkbox input "true"
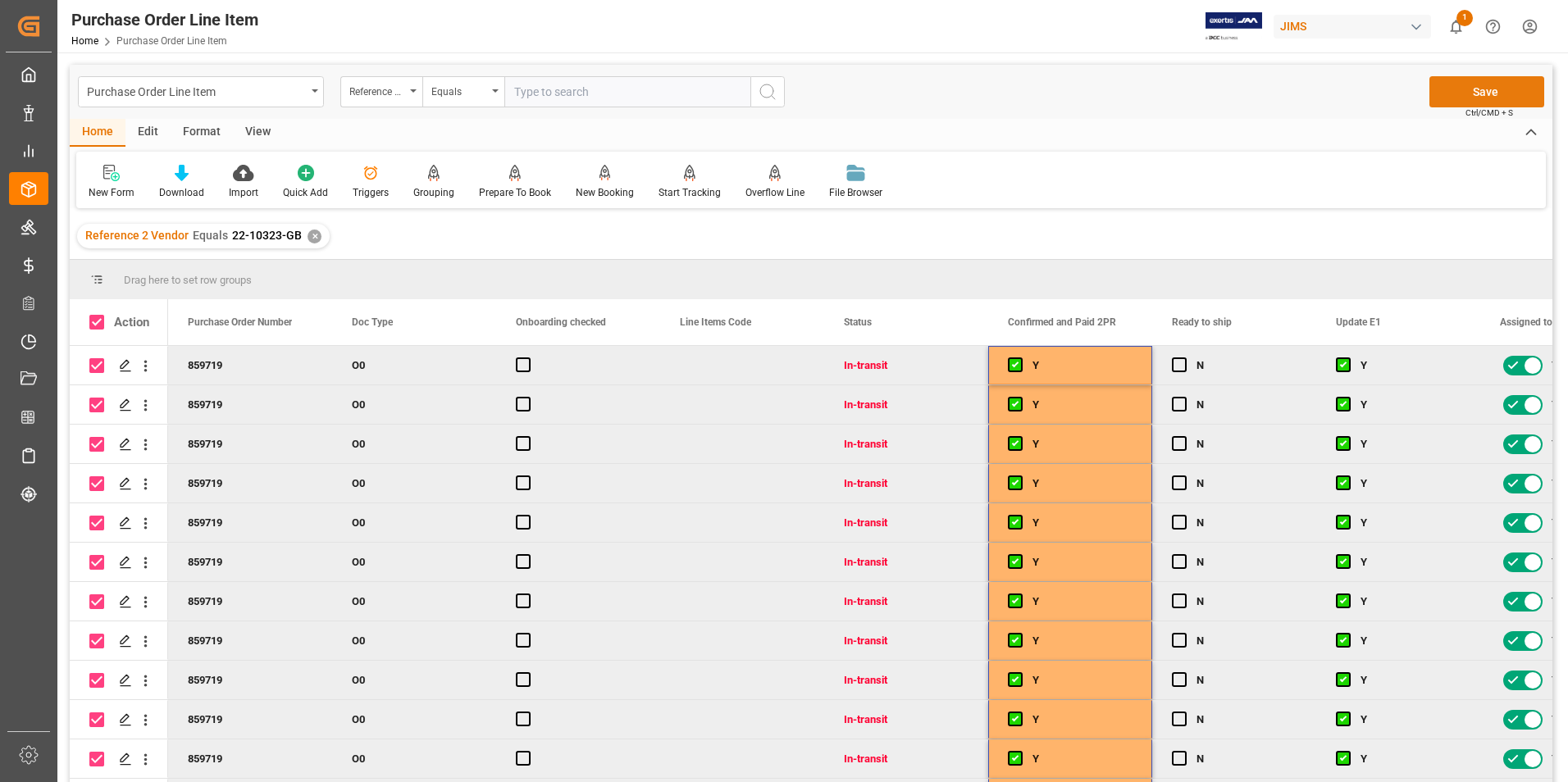
click at [1473, 89] on button "Save" at bounding box center [1487, 91] width 115 height 31
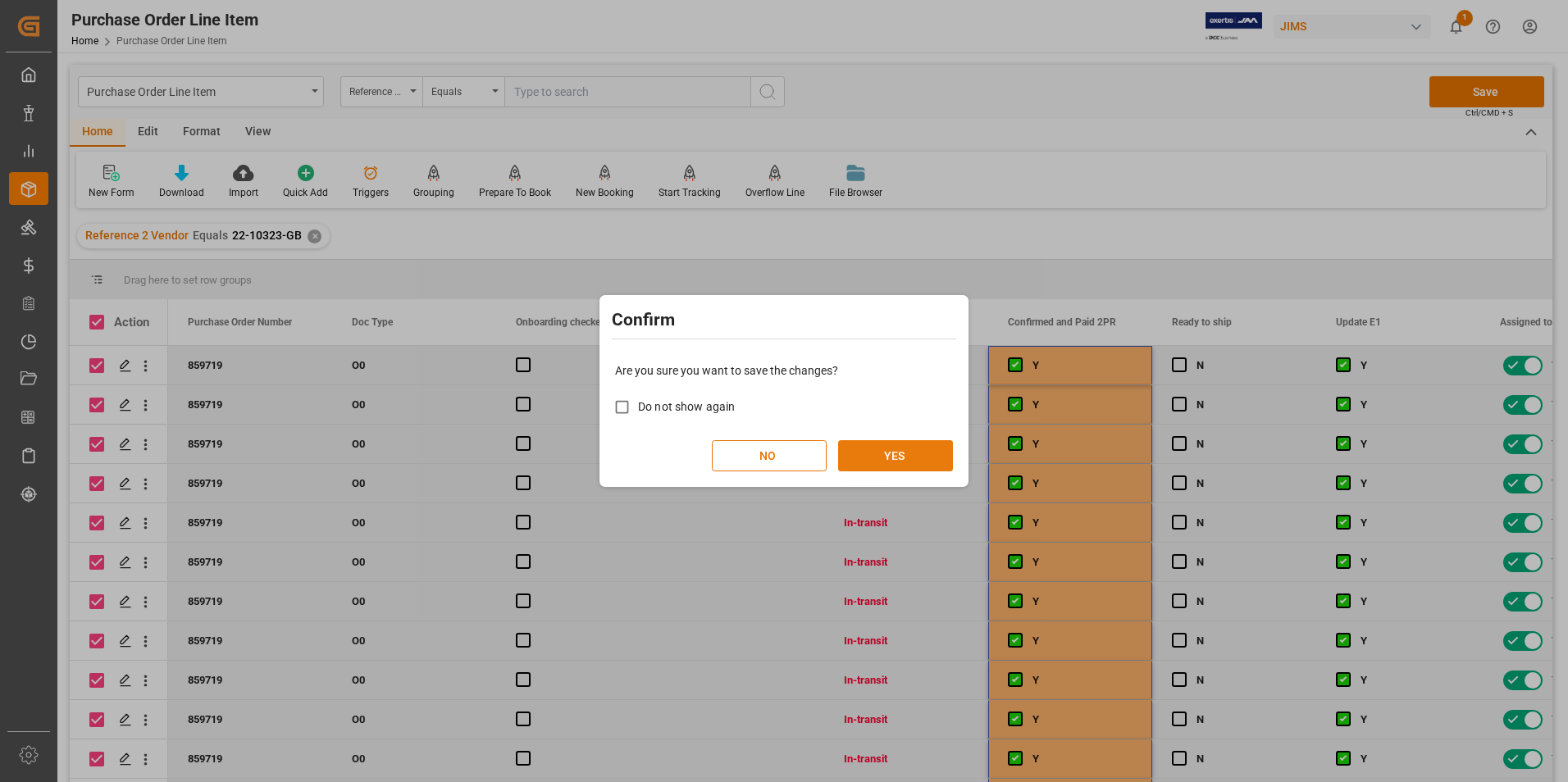
click at [904, 448] on button "YES" at bounding box center [895, 455] width 115 height 31
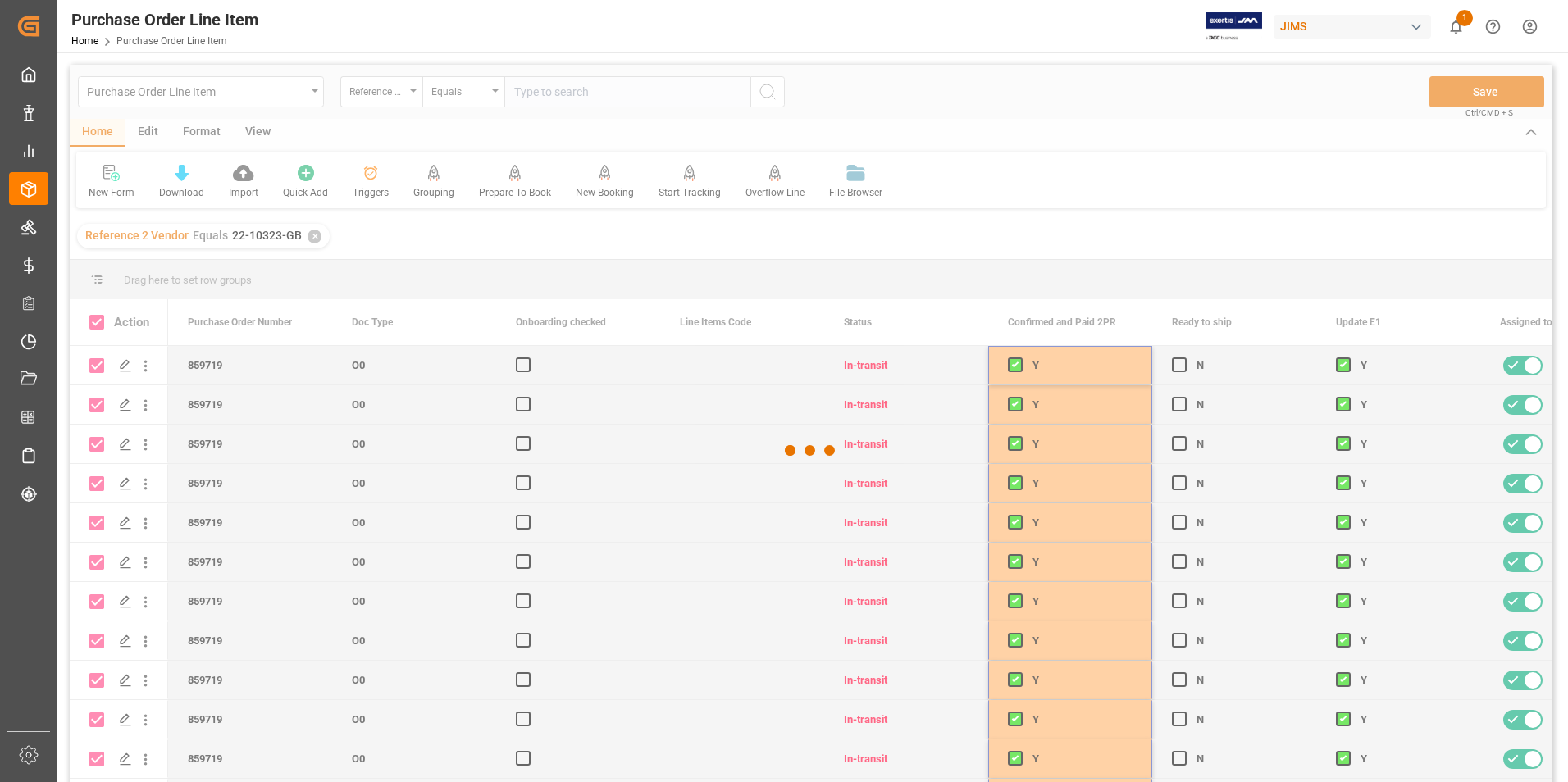
checkbox input "false"
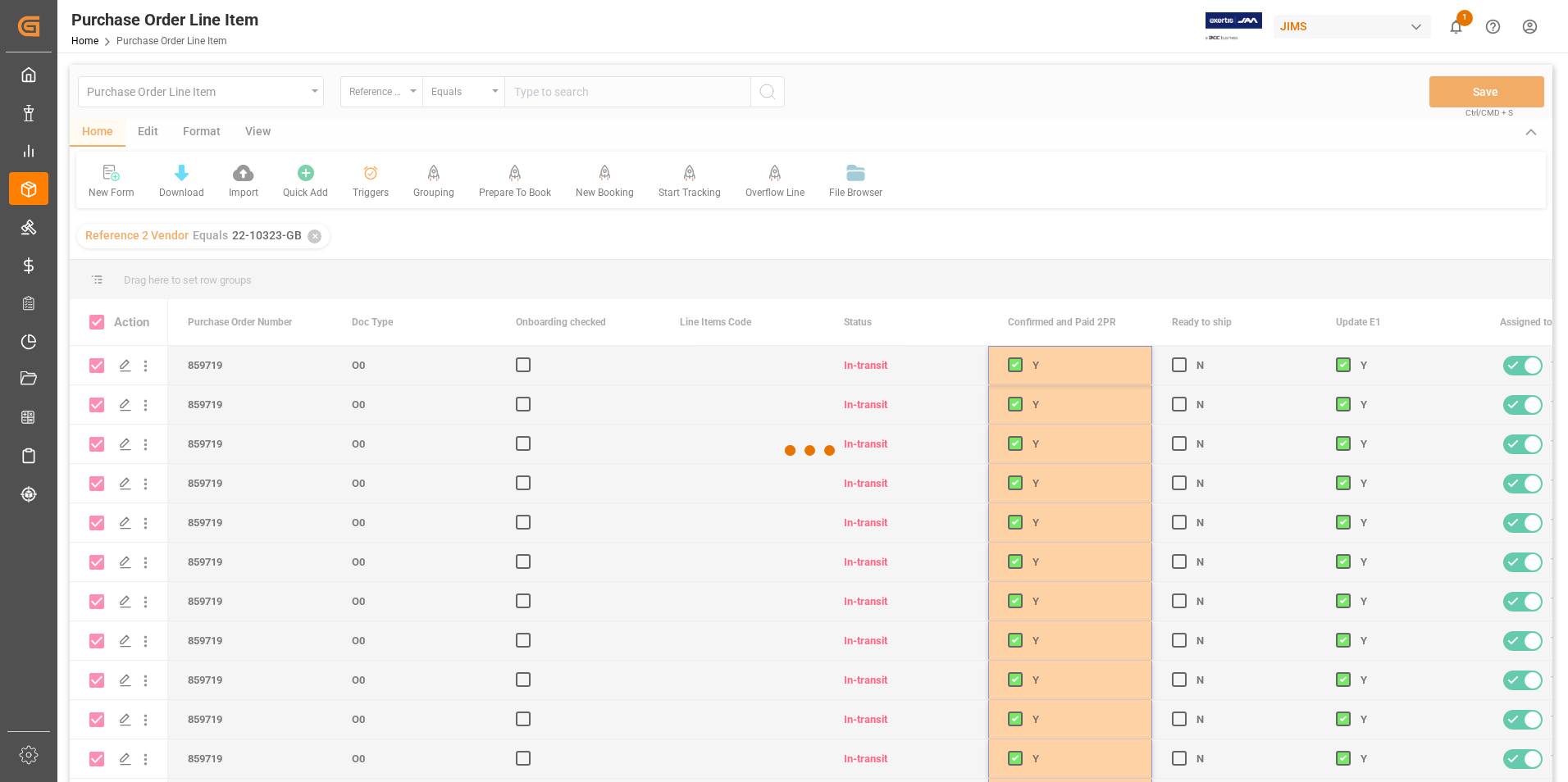
checkbox input "false"
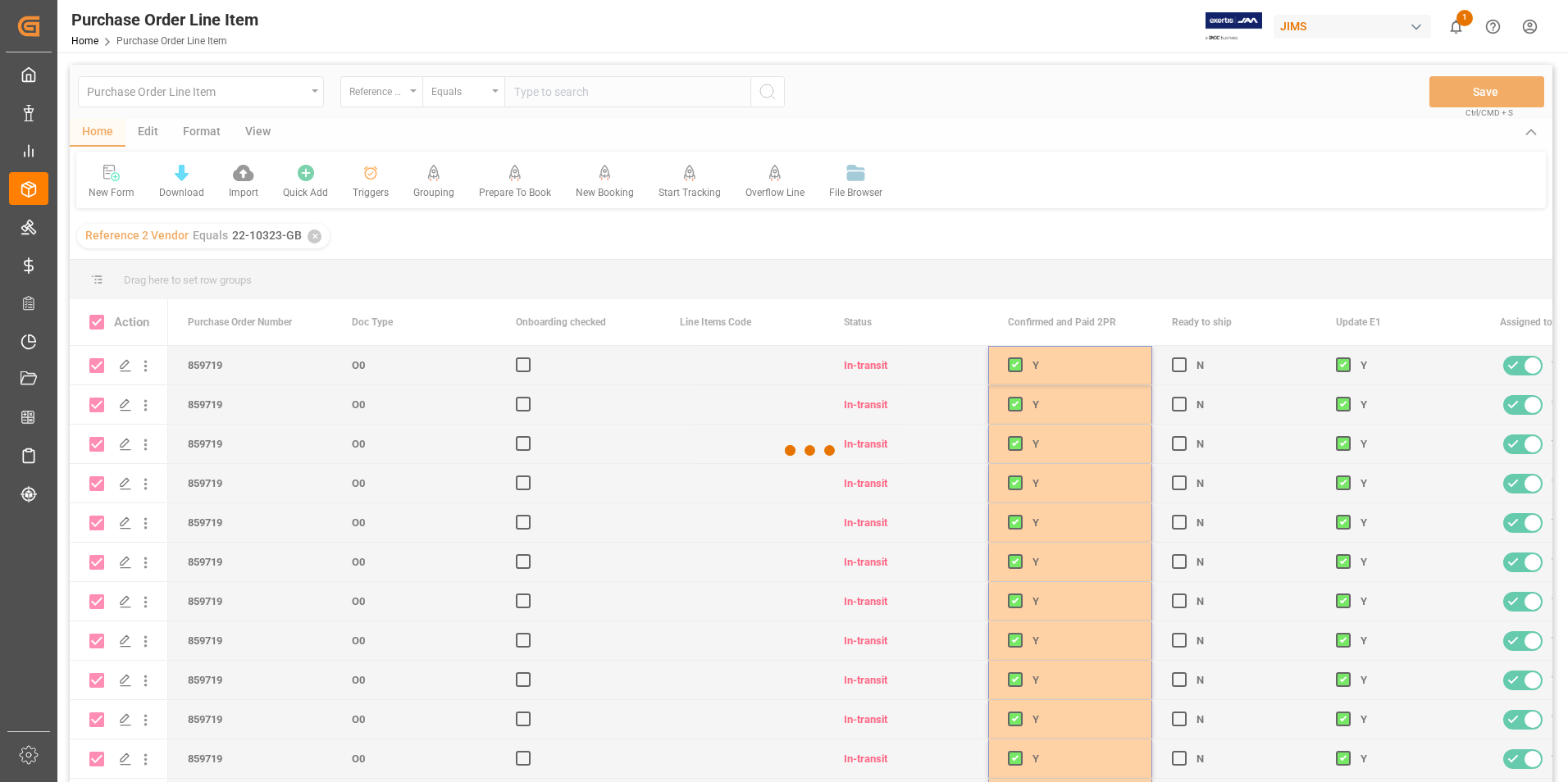
checkbox input "false"
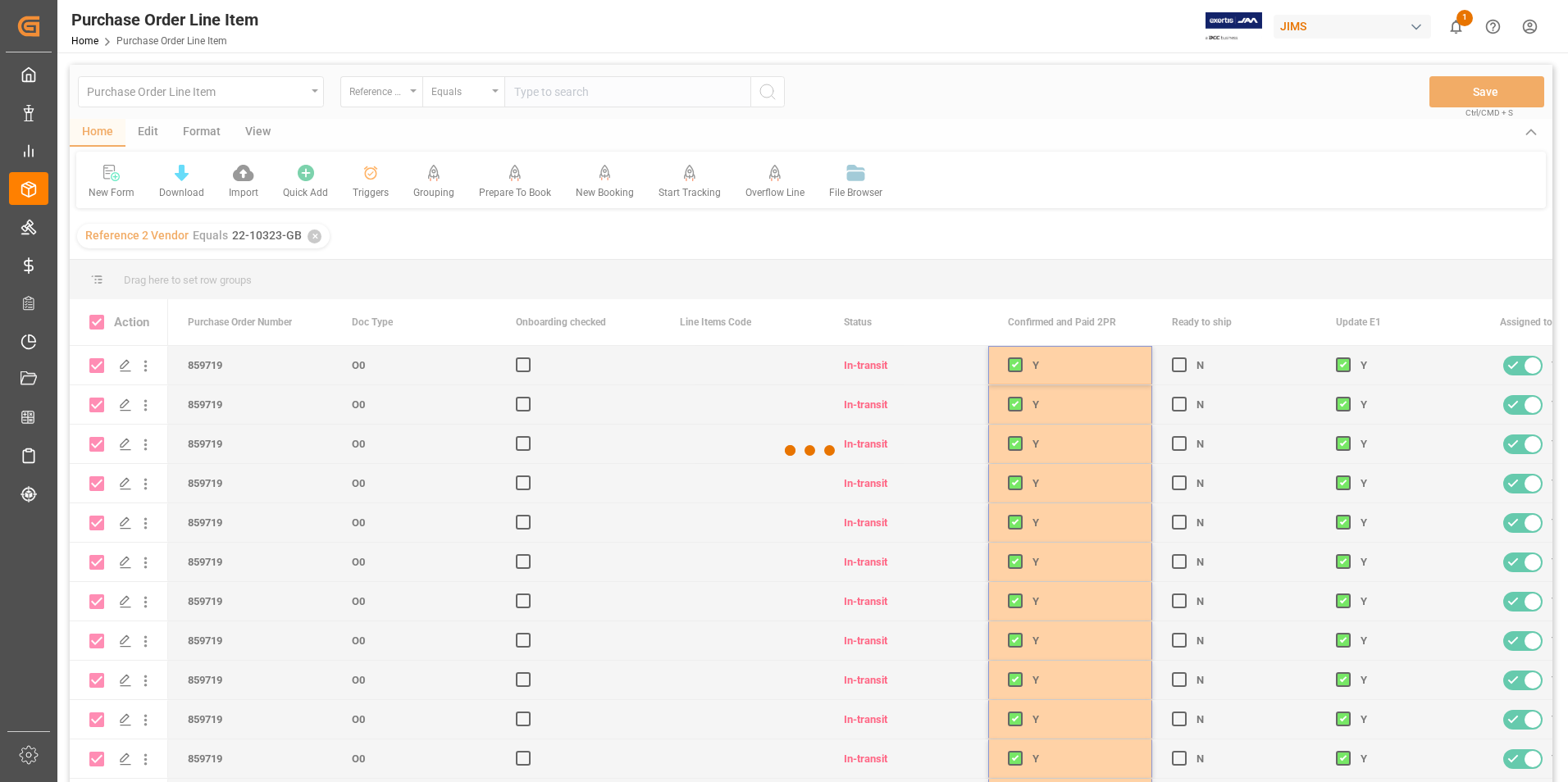
checkbox input "false"
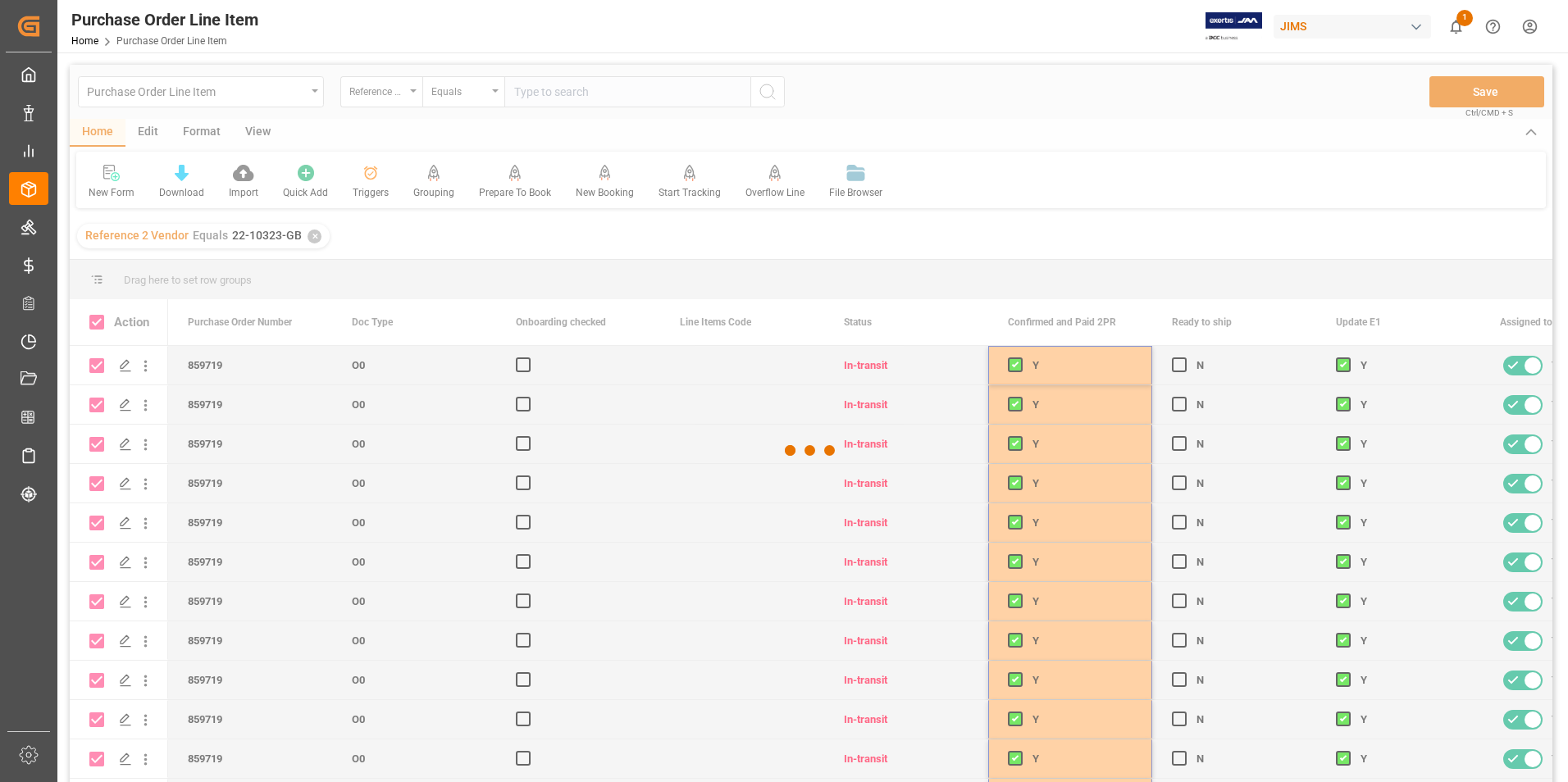
checkbox input "false"
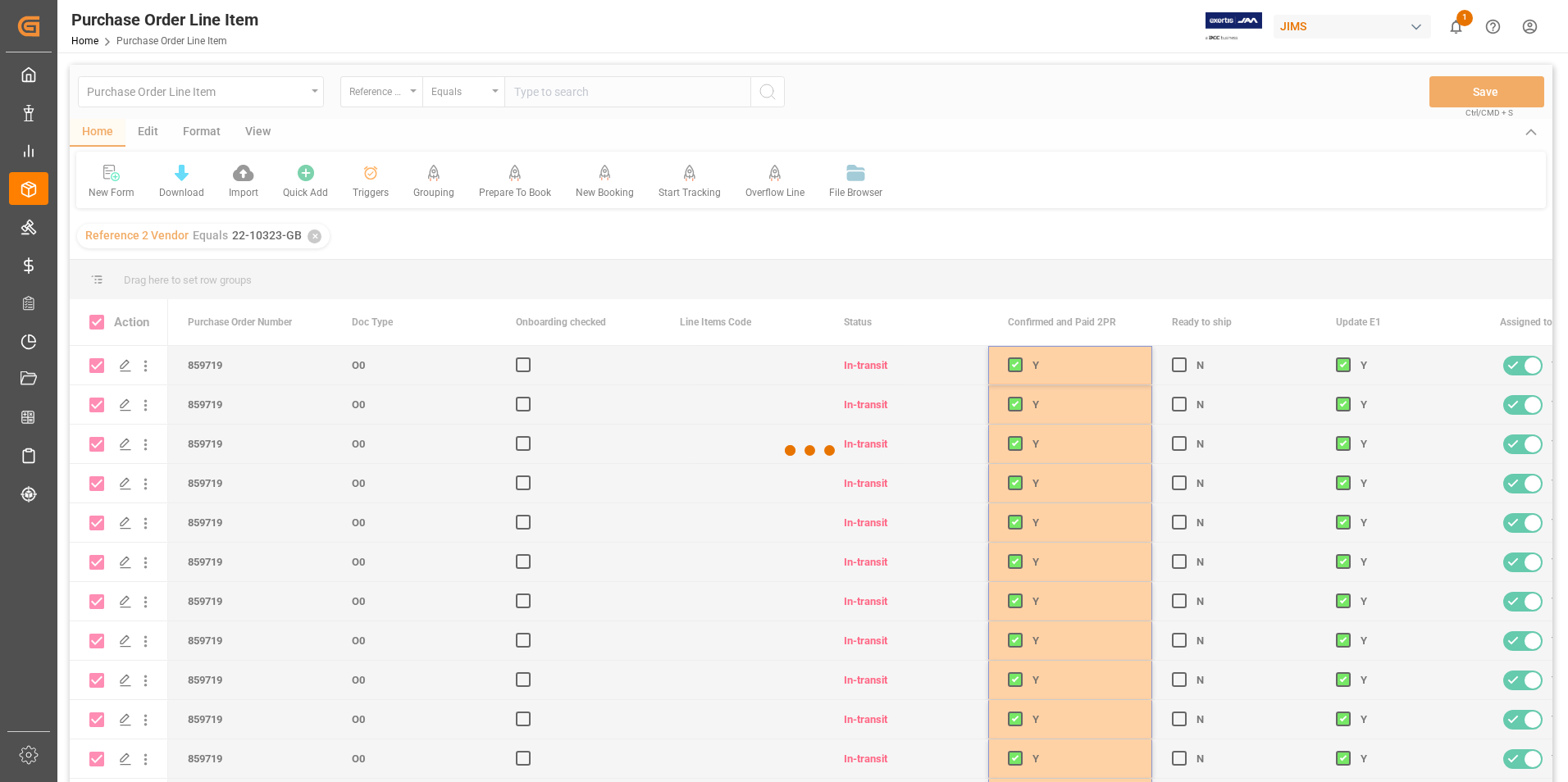
checkbox input "false"
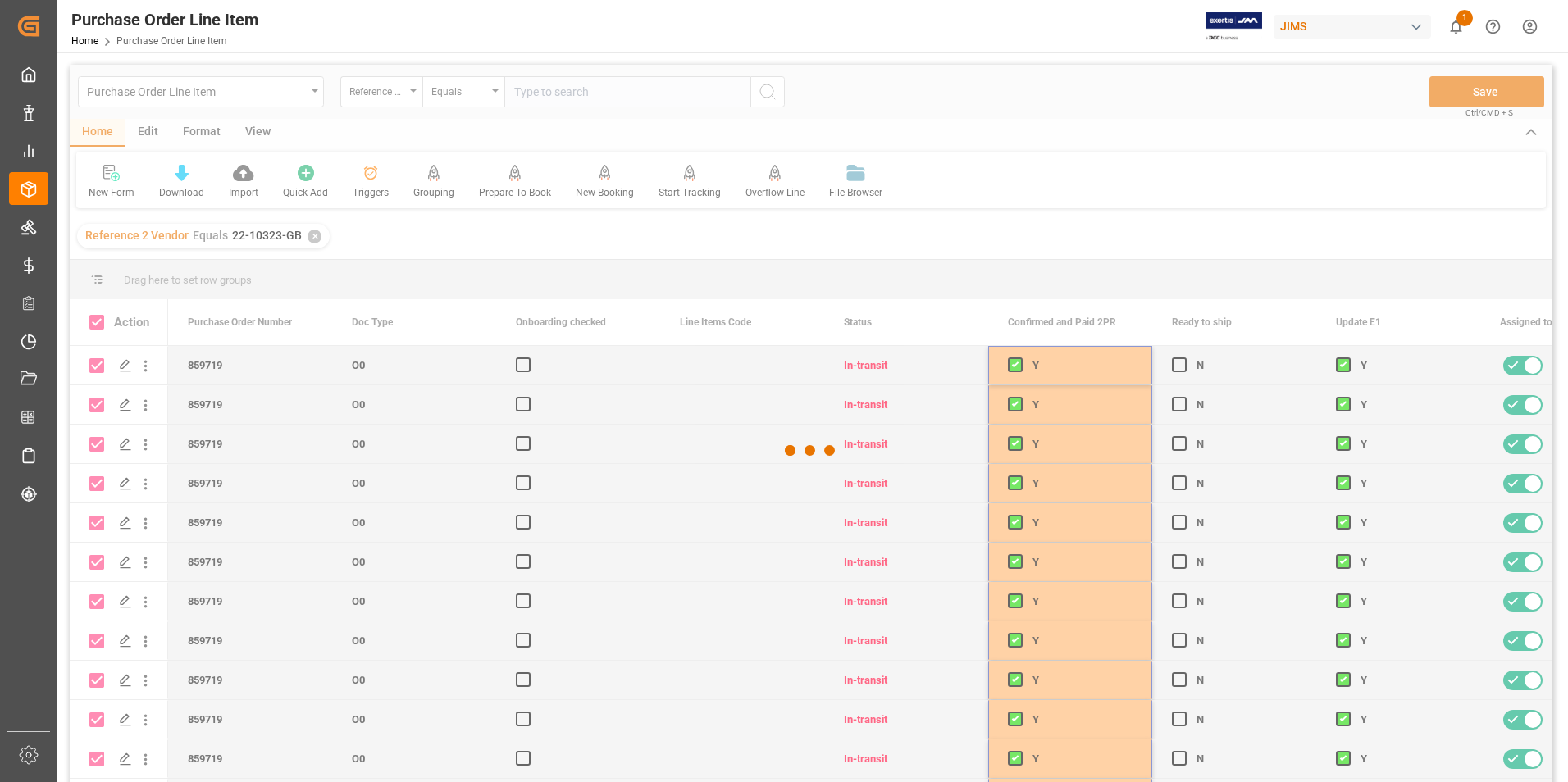
checkbox input "false"
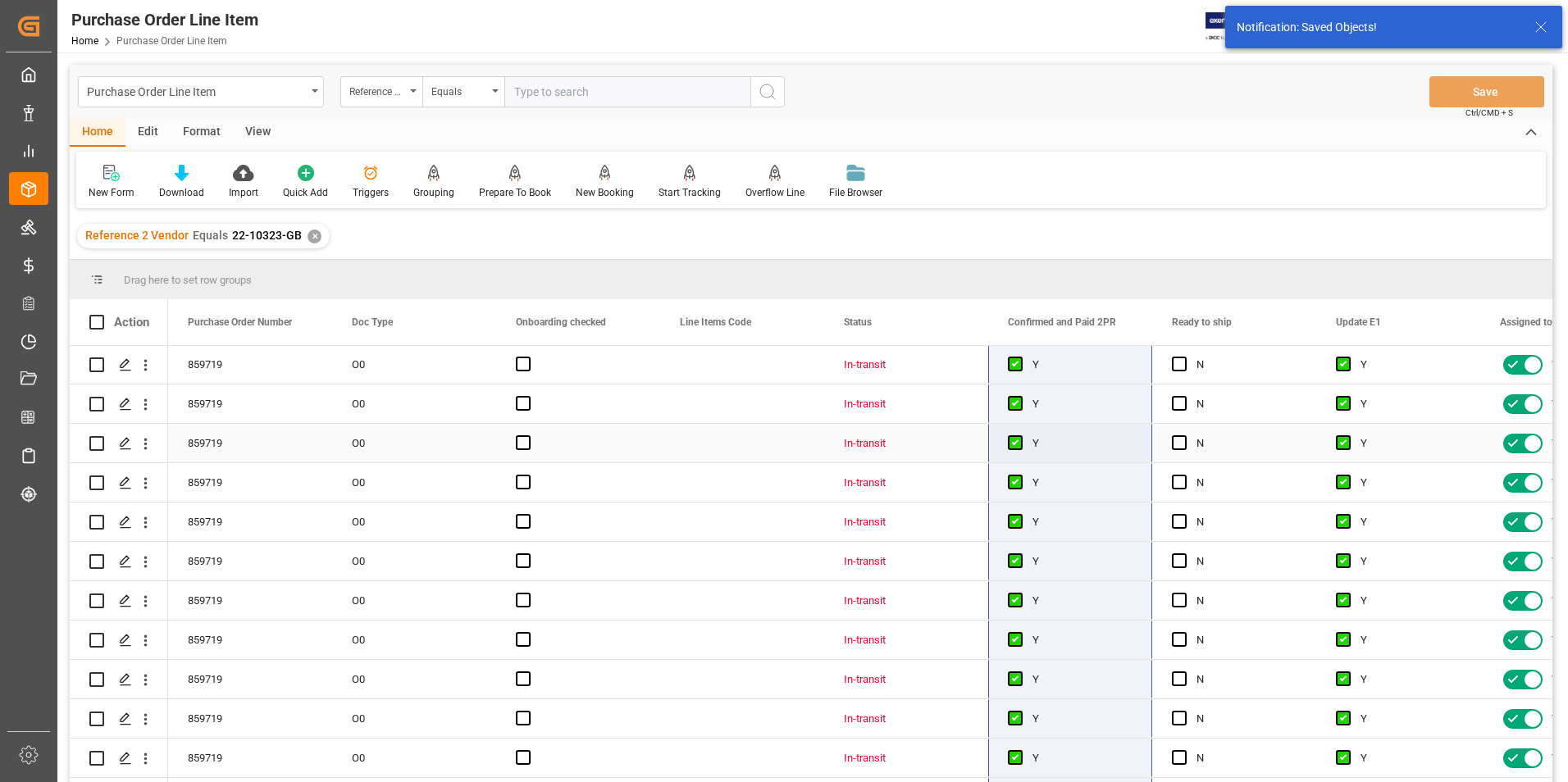
scroll to position [535, 0]
